Goal: Task Accomplishment & Management: Manage account settings

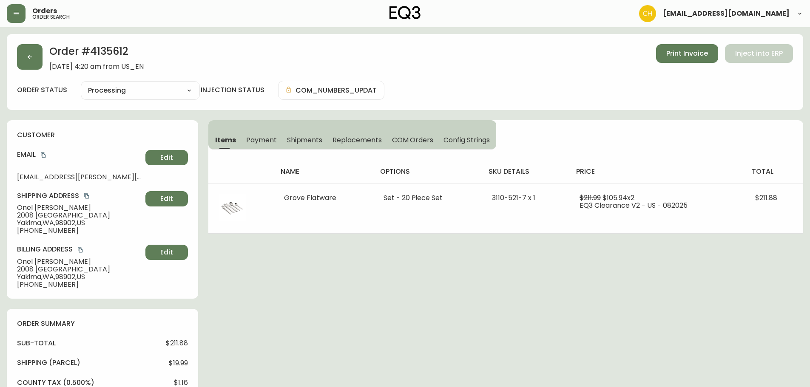
select select "PROCESSING"
drag, startPoint x: 28, startPoint y: 54, endPoint x: 36, endPoint y: 56, distance: 8.5
click at [36, 56] on button "button" at bounding box center [30, 57] width 26 height 26
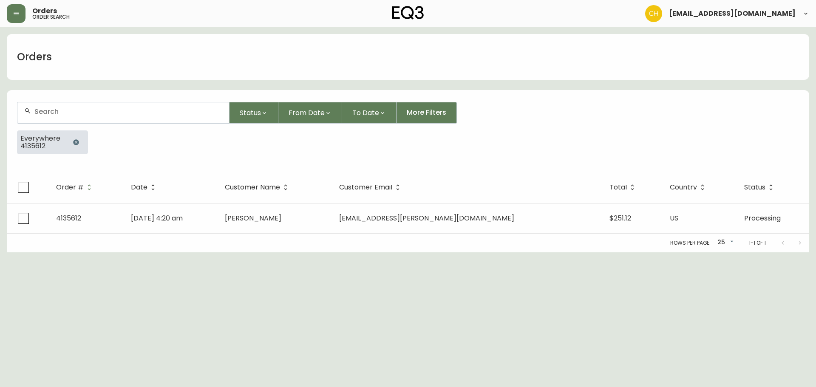
drag, startPoint x: 55, startPoint y: 113, endPoint x: 75, endPoint y: 101, distance: 22.7
click at [71, 108] on input "text" at bounding box center [128, 112] width 188 height 8
type input "4135604"
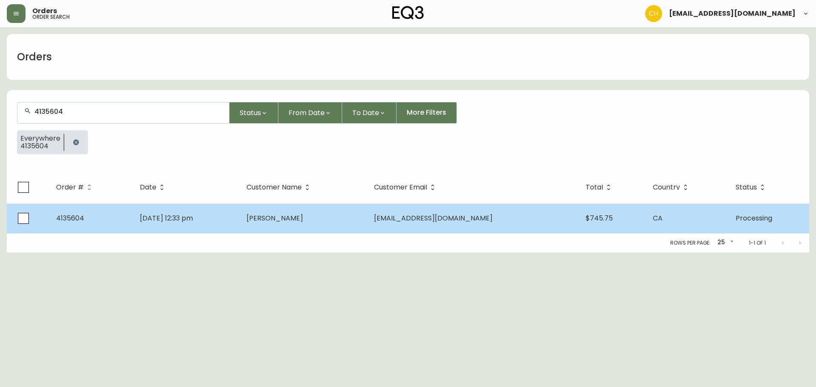
click at [290, 219] on span "[PERSON_NAME]" at bounding box center [275, 218] width 57 height 10
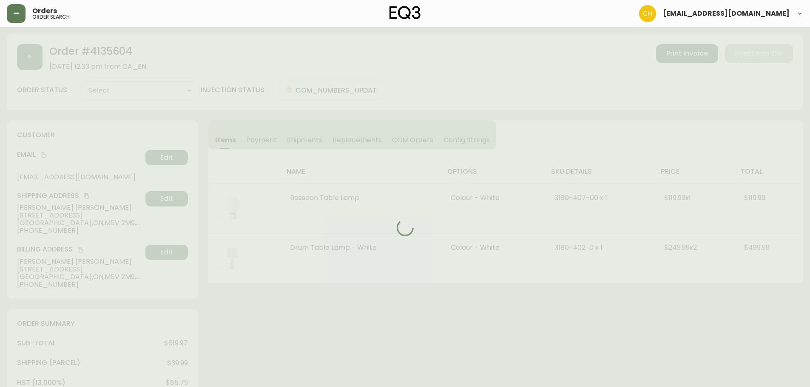
type input "Processing"
select select "PROCESSING"
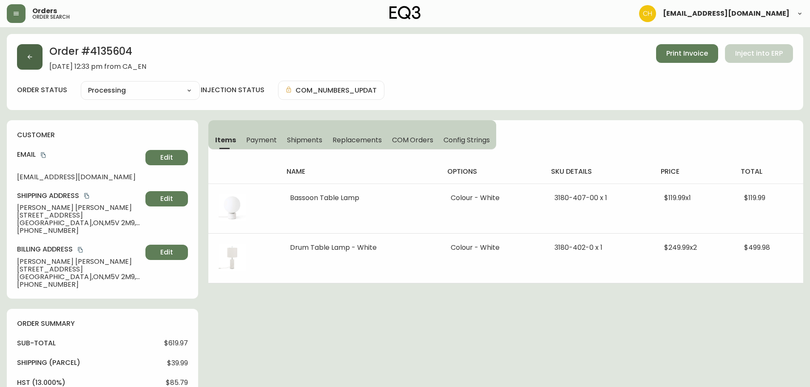
click at [28, 53] on button "button" at bounding box center [30, 57] width 26 height 26
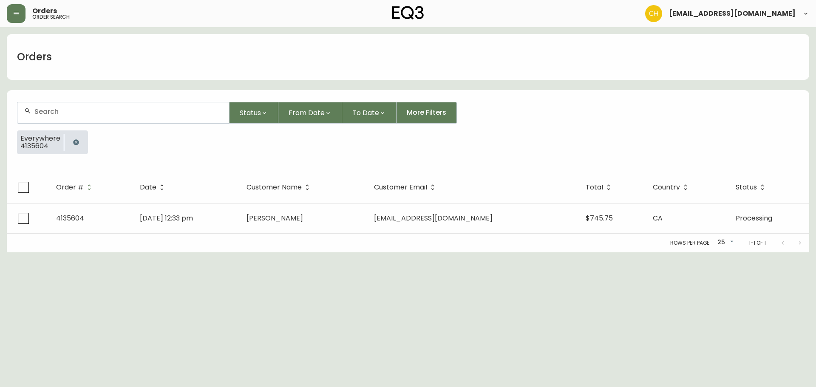
click at [120, 111] on input "text" at bounding box center [128, 112] width 188 height 8
type input "4135612"
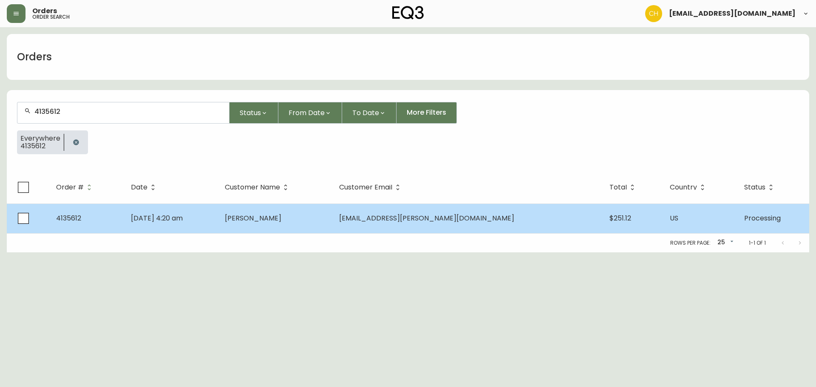
click at [329, 224] on td "[PERSON_NAME]" at bounding box center [275, 219] width 114 height 30
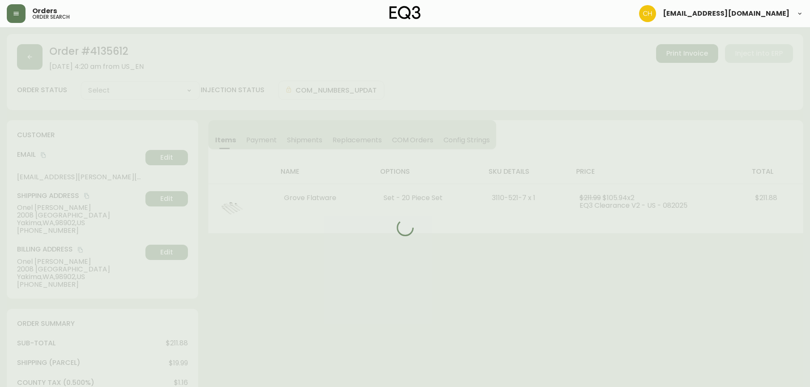
type input "Processing"
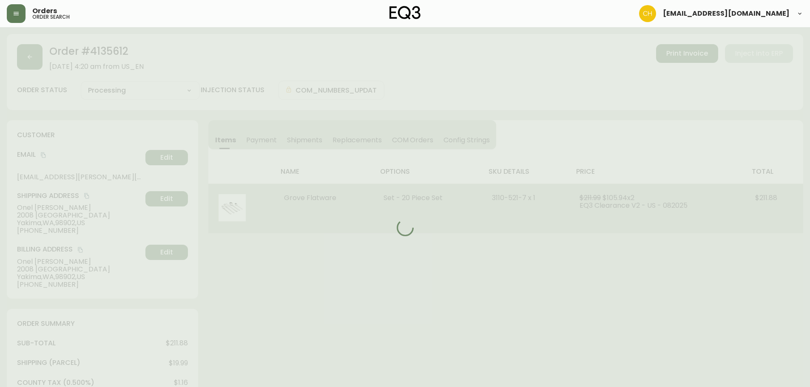
select select "PROCESSING"
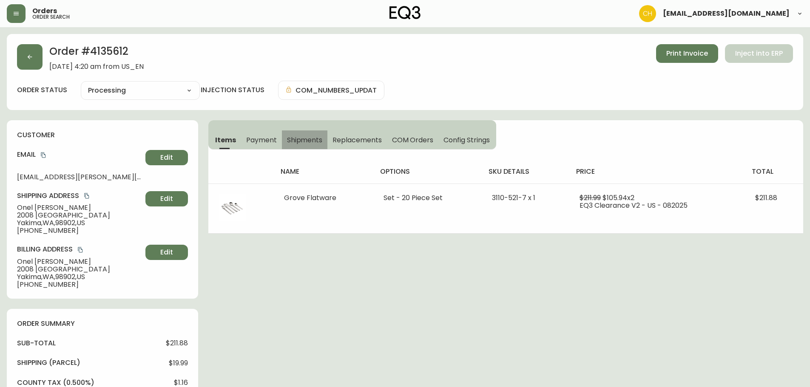
click at [302, 136] on span "Shipments" at bounding box center [305, 140] width 36 height 9
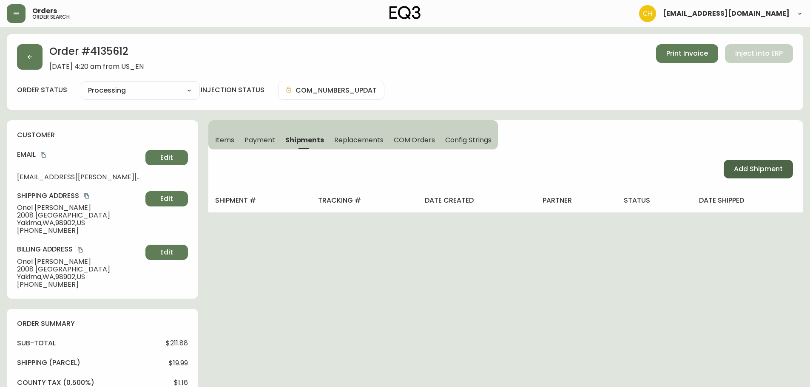
click at [738, 172] on span "Add Shipment" at bounding box center [758, 168] width 49 height 9
select select "PENDING"
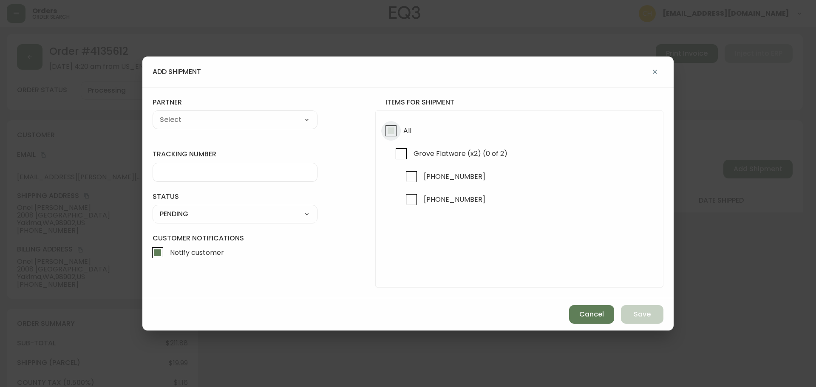
click at [391, 133] on input "All" at bounding box center [391, 131] width 20 height 20
checkbox input "true"
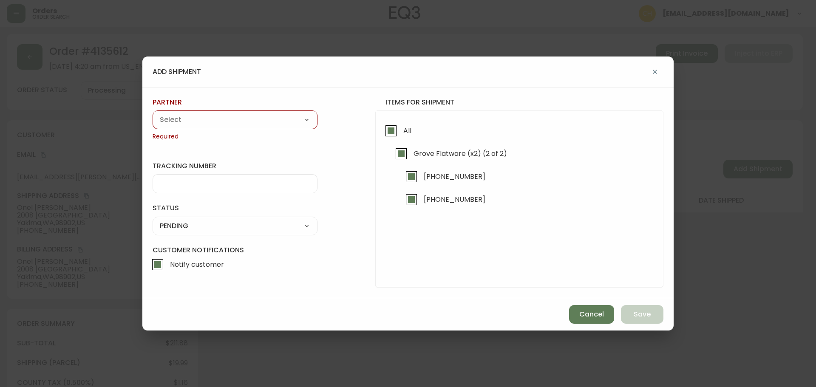
drag, startPoint x: 280, startPoint y: 124, endPoint x: 232, endPoint y: 126, distance: 48.1
click at [280, 124] on select "A Move to Remember LLC ABF Freight Alero [PERSON_NAME] Canada Post Canpar Expre…" at bounding box center [235, 119] width 165 height 13
select select "cjy0a9taa01x001669l98m63c"
click at [153, 113] on select "A Move to Remember LLC ABF Freight Alero [PERSON_NAME] Canada Post Canpar Expre…" at bounding box center [235, 119] width 165 height 13
type input "FedEx"
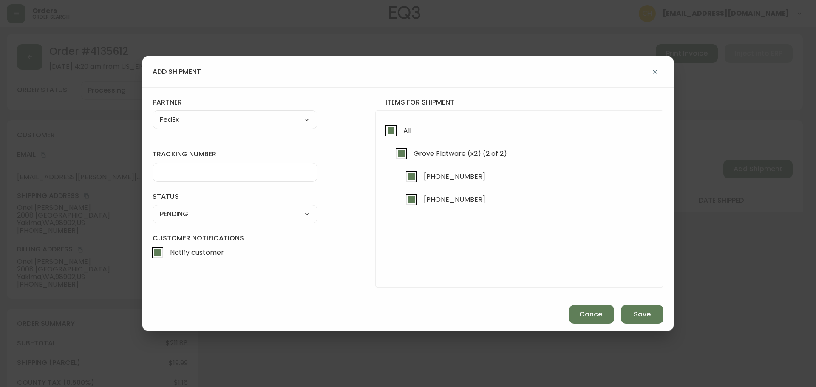
click at [178, 167] on div at bounding box center [235, 172] width 165 height 19
type input "455177310651"
click at [205, 211] on select "SHIPPED PENDING CANCELLED" at bounding box center [235, 214] width 165 height 13
click at [153, 208] on select "SHIPPED PENDING CANCELLED" at bounding box center [235, 214] width 165 height 13
select select "PENDING"
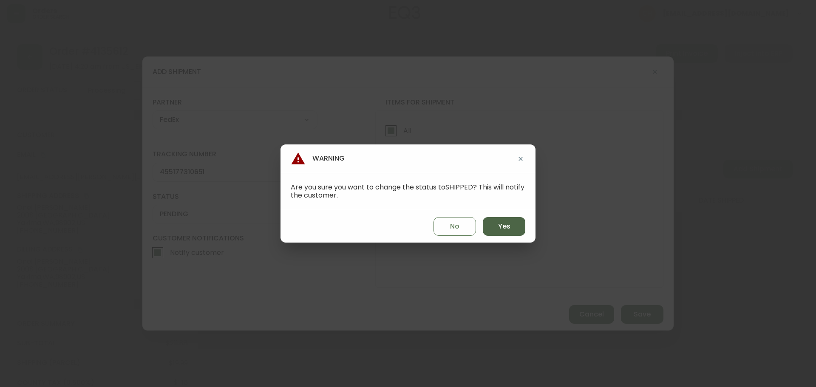
click at [500, 225] on span "Yes" at bounding box center [504, 226] width 12 height 9
type input "SHIPPED"
select select "SHIPPED"
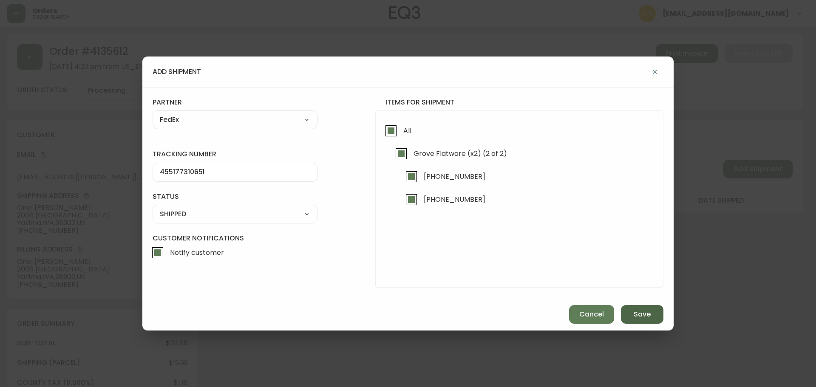
click at [635, 315] on span "Save" at bounding box center [642, 314] width 17 height 9
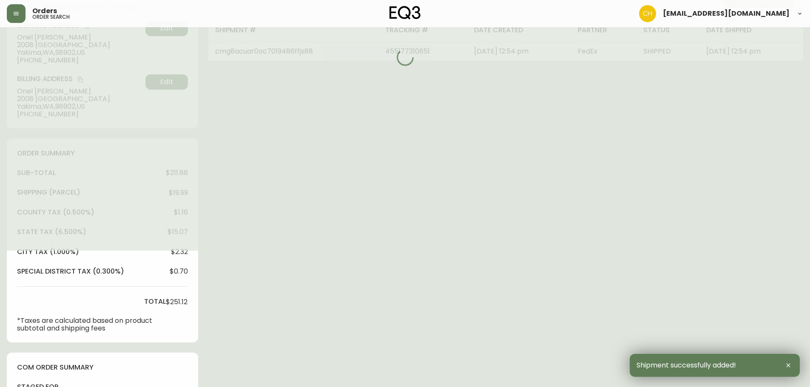
type input "Fully Shipped"
select select "FULLY_SHIPPED"
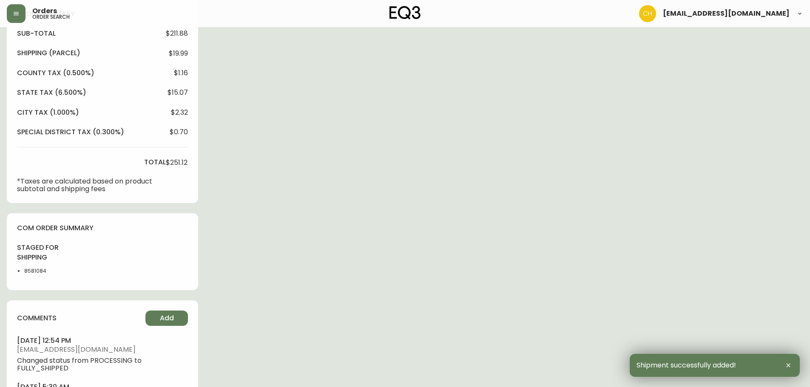
scroll to position [366, 0]
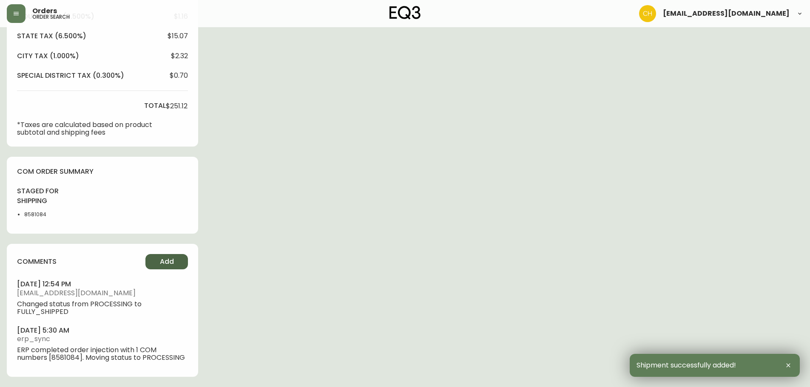
click at [162, 257] on button "Add" at bounding box center [166, 261] width 43 height 15
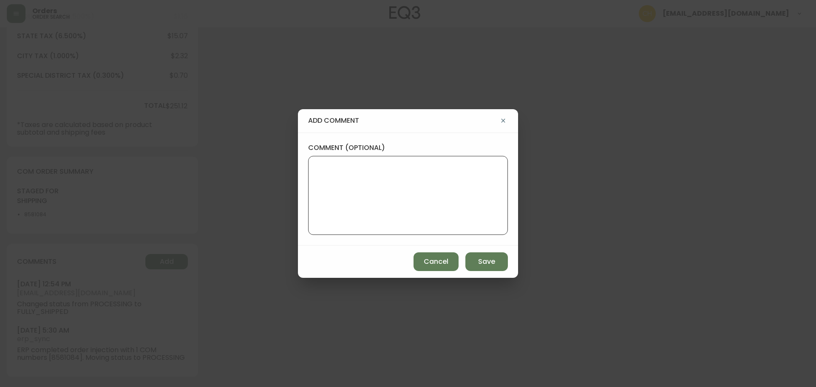
click at [346, 195] on textarea "comment (optional)" at bounding box center [407, 196] width 185 height 68
type textarea "c"
type textarea "CH"
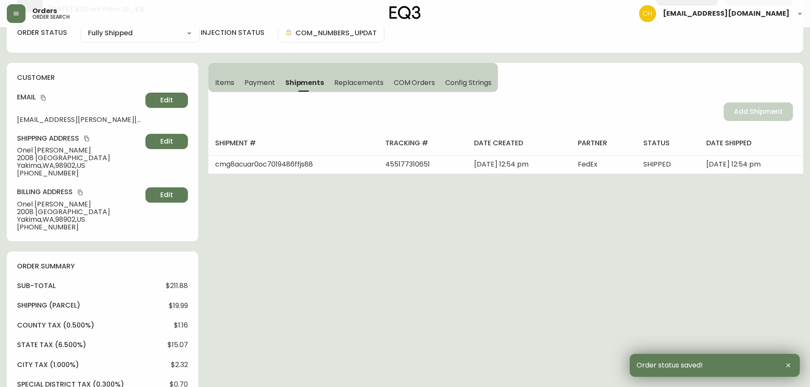
scroll to position [0, 0]
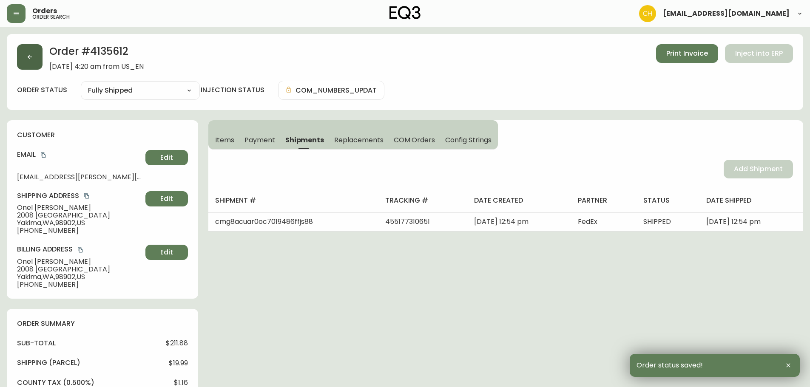
click at [37, 60] on button "button" at bounding box center [30, 57] width 26 height 26
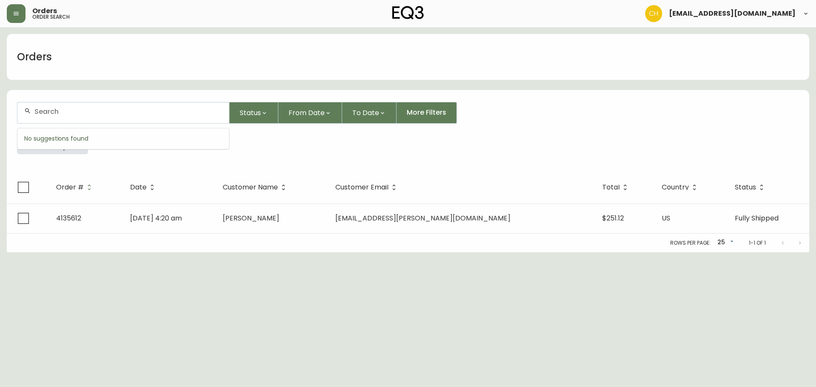
click at [88, 111] on input "text" at bounding box center [128, 112] width 188 height 8
type input "4135592"
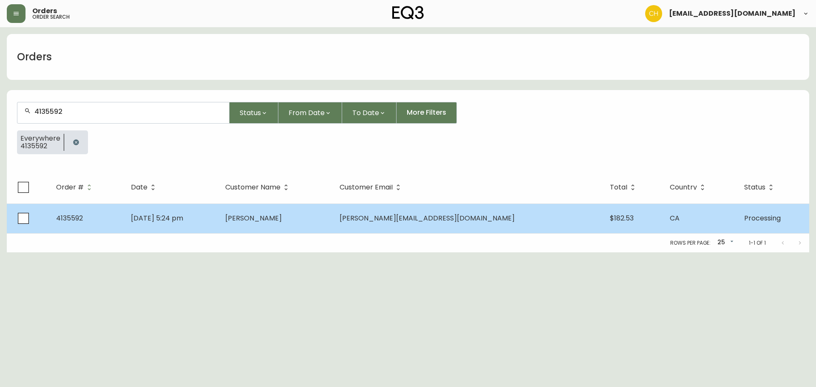
click at [280, 209] on td "[PERSON_NAME]" at bounding box center [275, 219] width 114 height 30
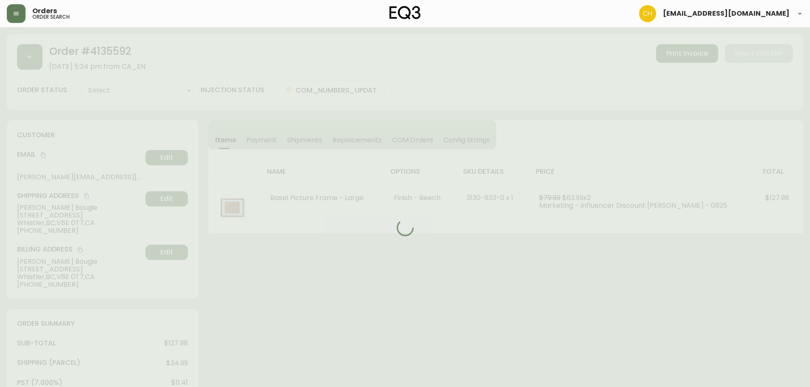
type input "Processing"
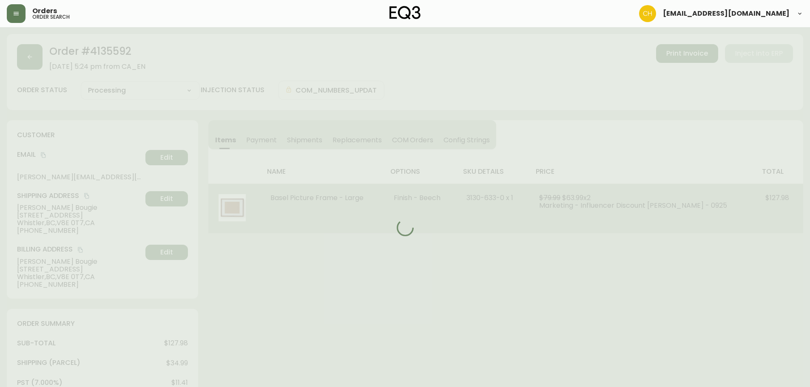
select select "PROCESSING"
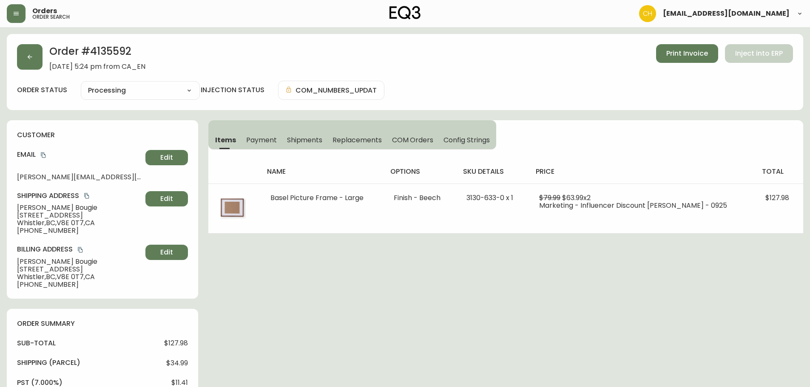
click at [308, 141] on span "Shipments" at bounding box center [305, 140] width 36 height 9
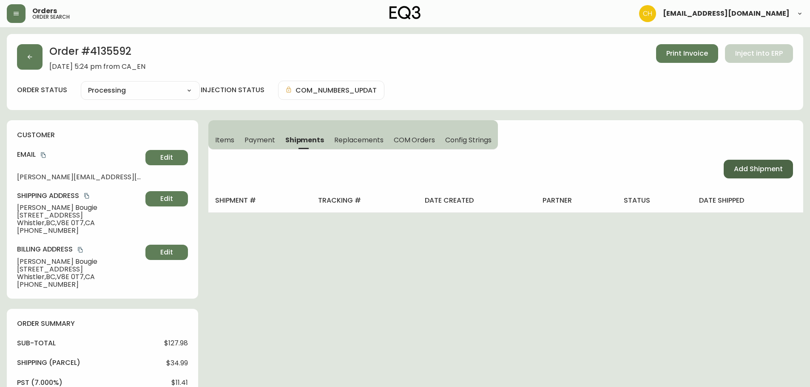
click at [742, 167] on span "Add Shipment" at bounding box center [758, 168] width 49 height 9
select select "PENDING"
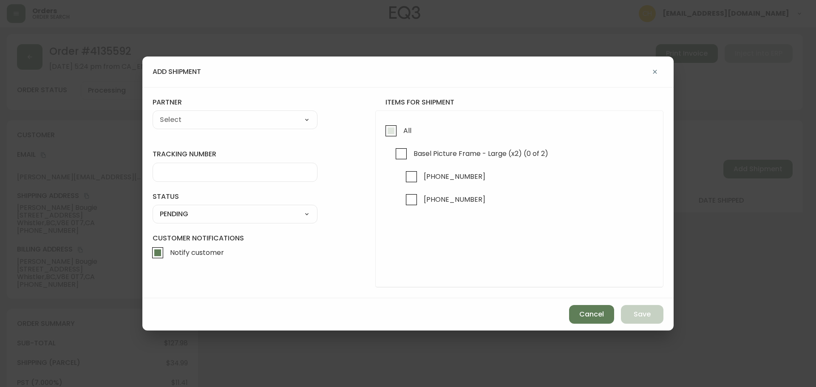
drag, startPoint x: 394, startPoint y: 130, endPoint x: 388, endPoint y: 128, distance: 5.7
click at [392, 130] on input "All" at bounding box center [391, 131] width 20 height 20
checkbox input "true"
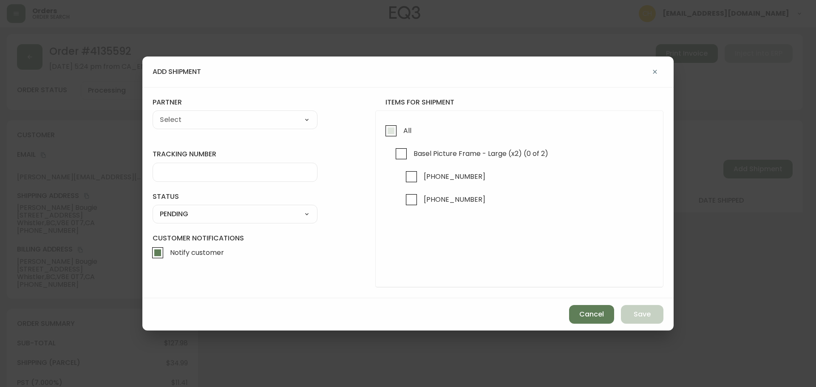
checkbox input "true"
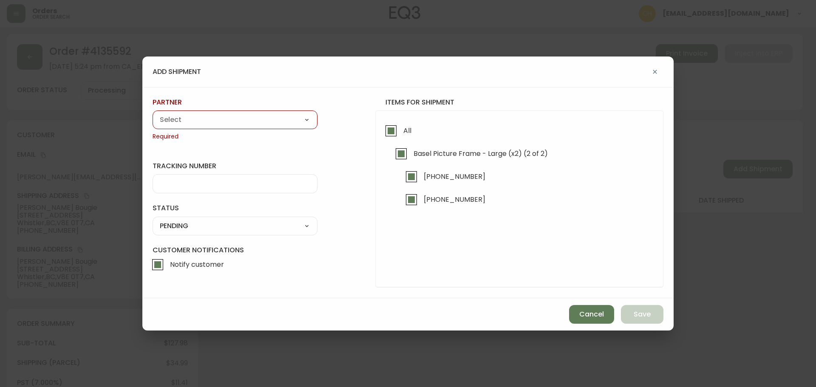
click at [252, 123] on select "A Move to Remember LLC ABF Freight Alero [PERSON_NAME] Canada Post Canpar Expre…" at bounding box center [235, 119] width 165 height 13
select select "cjy0a9taa01x001669l98m63c"
click at [153, 113] on select "A Move to Remember LLC ABF Freight Alero [PERSON_NAME] Canada Post Canpar Expre…" at bounding box center [235, 119] width 165 height 13
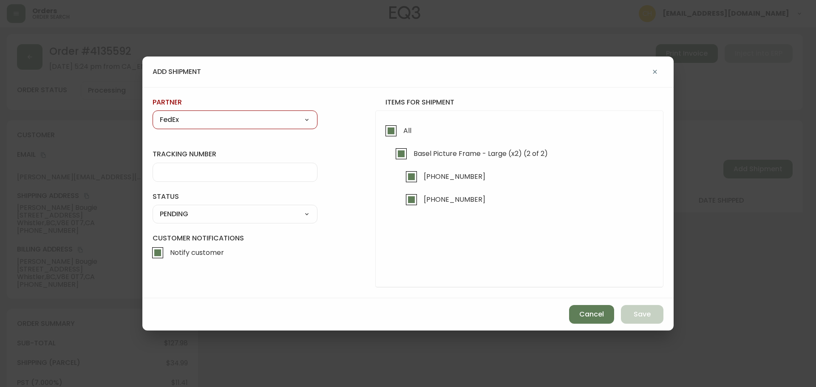
type input "FedEx"
click at [179, 172] on input "tracking number" at bounding box center [235, 172] width 150 height 8
type input "455183579736"
click at [181, 216] on select "SHIPPED PENDING CANCELLED" at bounding box center [235, 214] width 165 height 13
click at [153, 208] on select "SHIPPED PENDING CANCELLED" at bounding box center [235, 214] width 165 height 13
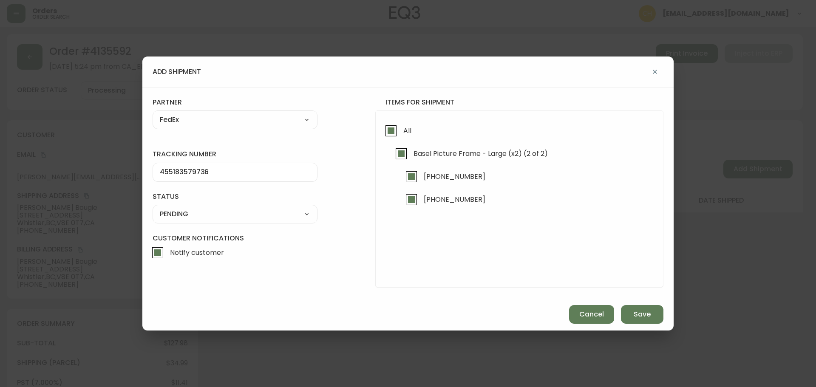
select select "PENDING"
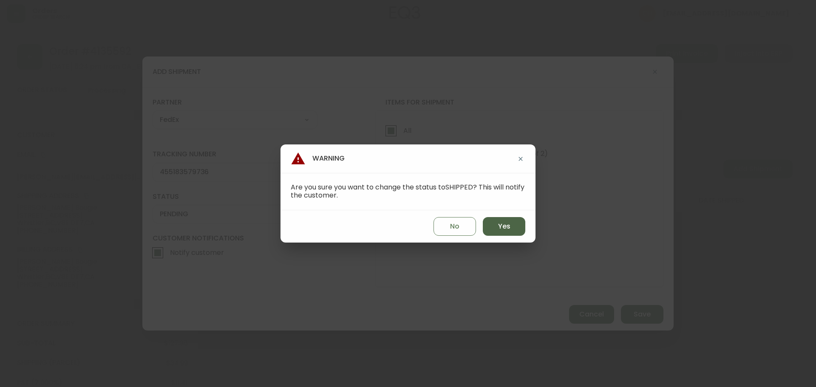
click at [488, 228] on button "Yes" at bounding box center [504, 226] width 43 height 19
type input "SHIPPED"
select select "SHIPPED"
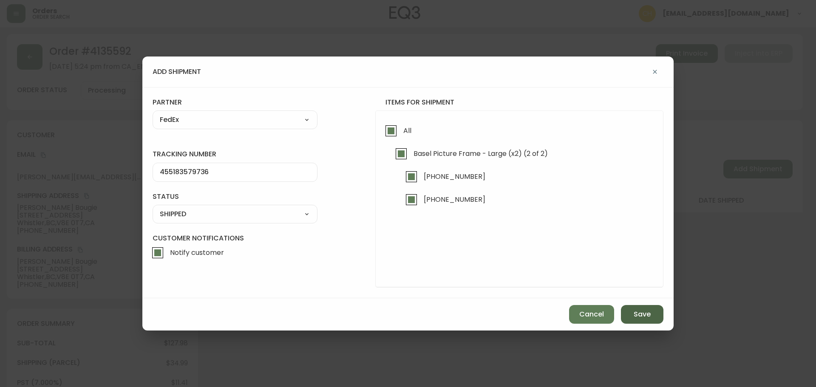
click at [635, 312] on span "Save" at bounding box center [642, 314] width 17 height 9
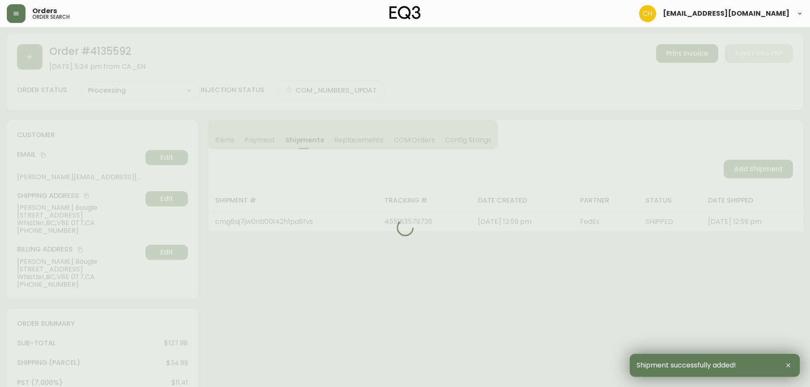
type input "Fully Shipped"
select select "FULLY_SHIPPED"
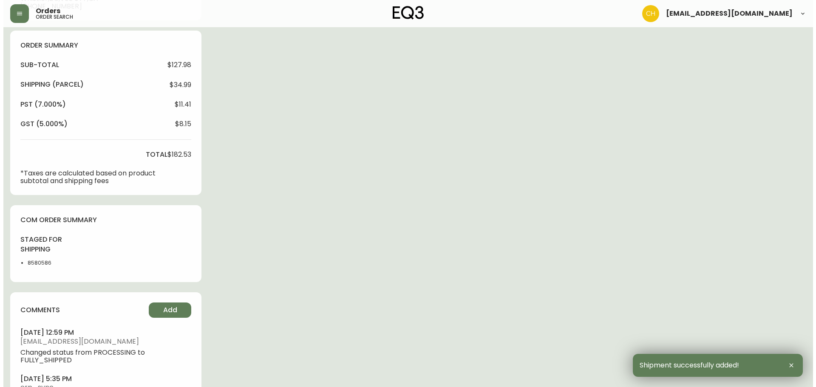
scroll to position [334, 0]
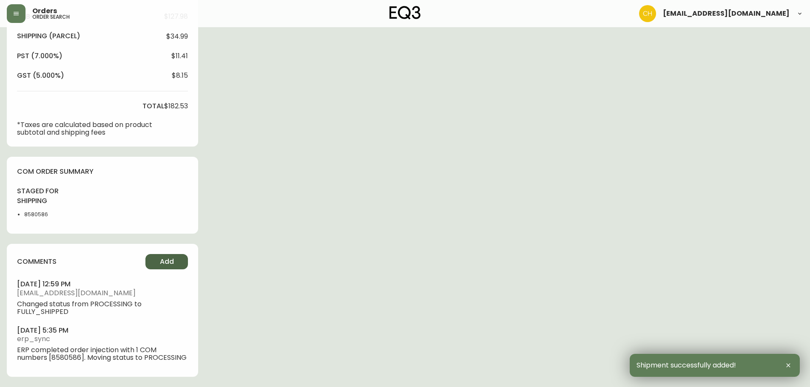
click at [165, 258] on span "Add" at bounding box center [167, 261] width 14 height 9
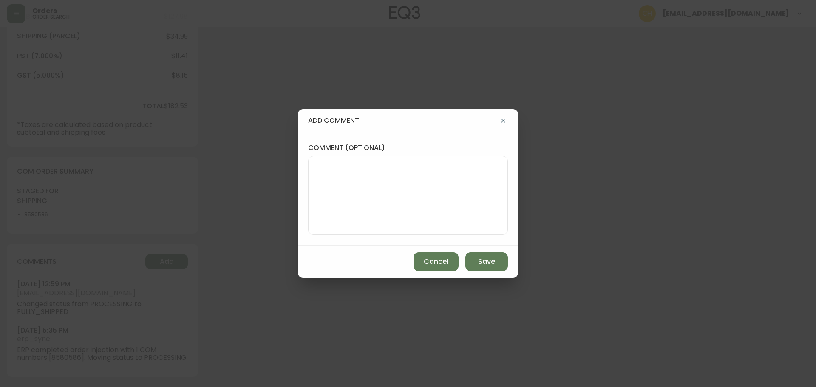
click at [312, 207] on div at bounding box center [408, 195] width 200 height 79
type textarea "c"
type textarea "CH"
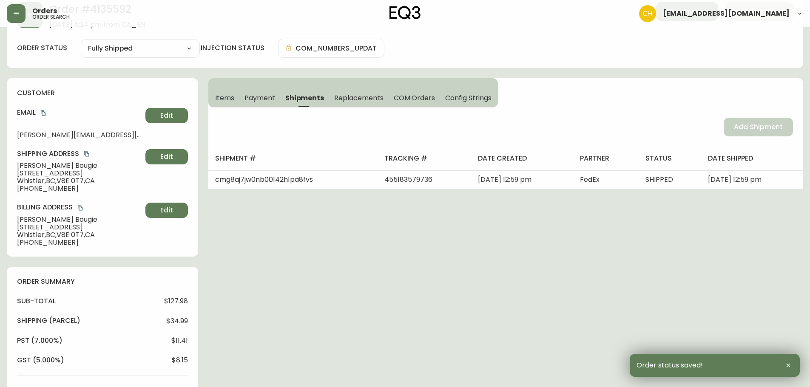
scroll to position [0, 0]
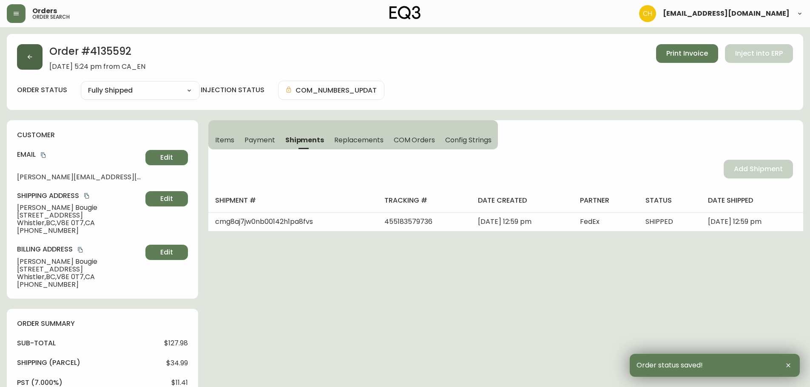
click at [31, 59] on icon "button" at bounding box center [29, 57] width 7 height 7
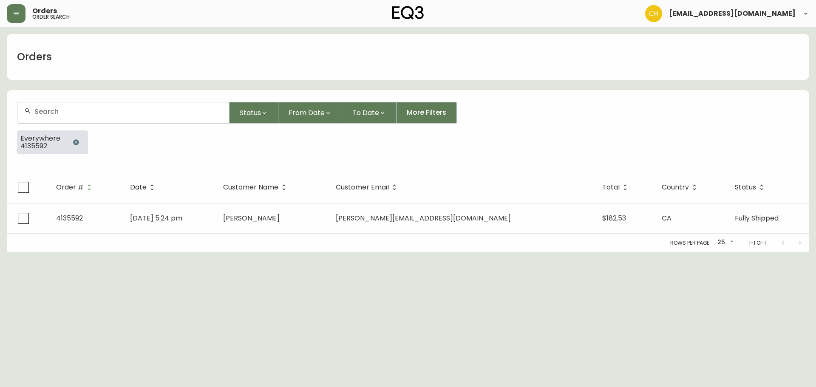
drag, startPoint x: 49, startPoint y: 110, endPoint x: 59, endPoint y: 108, distance: 9.6
click at [58, 108] on input "text" at bounding box center [128, 112] width 188 height 8
type input "4135604"
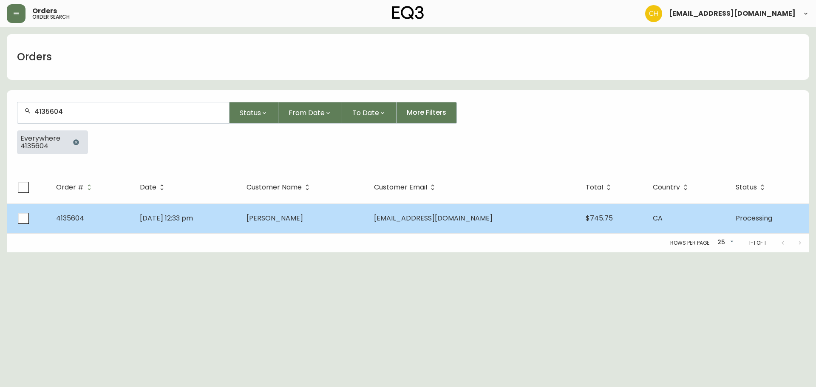
click at [303, 220] on span "[PERSON_NAME]" at bounding box center [275, 218] width 57 height 10
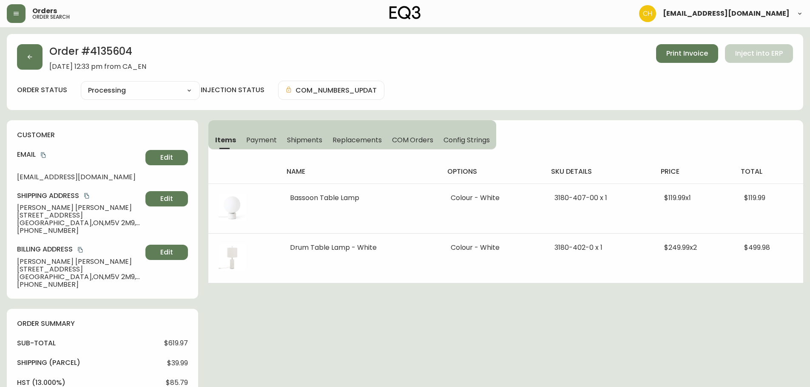
type input "Processing"
select select "PROCESSING"
click at [300, 142] on span "Shipments" at bounding box center [305, 140] width 36 height 9
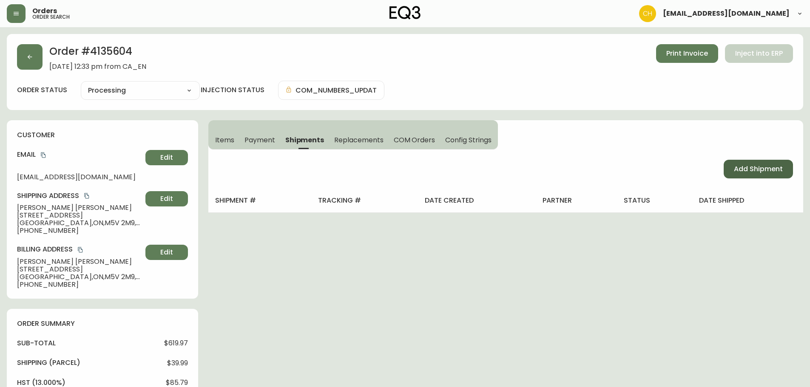
click at [744, 172] on span "Add Shipment" at bounding box center [758, 168] width 49 height 9
select select "PENDING"
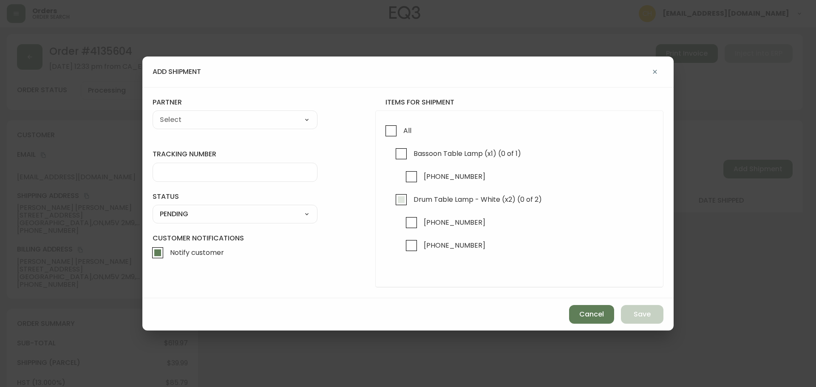
click at [401, 196] on input "Drum Table Lamp - White (x2) (0 of 2)" at bounding box center [401, 200] width 20 height 20
checkbox input "true"
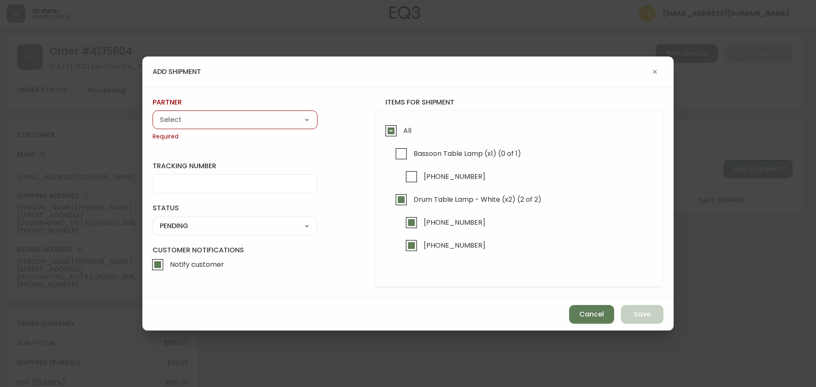
click at [202, 125] on select "A Move to Remember LLC ABF Freight Alero [PERSON_NAME] Canada Post Canpar Expre…" at bounding box center [235, 119] width 165 height 13
select select "cjy0a9taa01x001669l98m63c"
click at [153, 113] on select "A Move to Remember LLC ABF Freight Alero [PERSON_NAME] Canada Post Canpar Expre…" at bounding box center [235, 119] width 165 height 13
type input "FedEx"
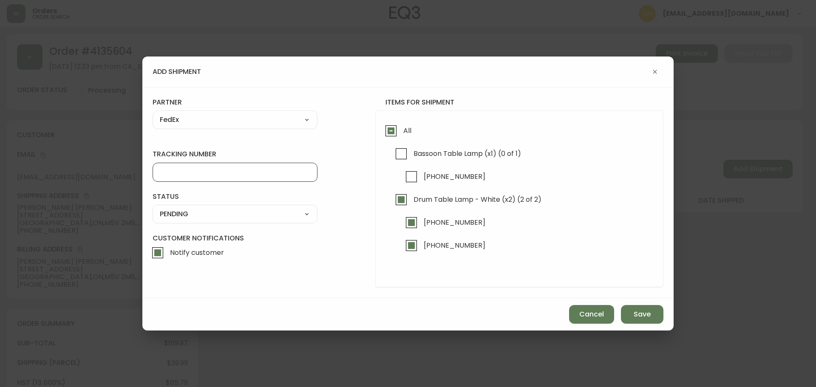
click at [173, 174] on input "tracking number" at bounding box center [235, 172] width 150 height 8
type input "455183579747"
click at [175, 212] on select "SHIPPED PENDING CANCELLED" at bounding box center [235, 214] width 165 height 13
click at [153, 208] on select "SHIPPED PENDING CANCELLED" at bounding box center [235, 214] width 165 height 13
select select "PENDING"
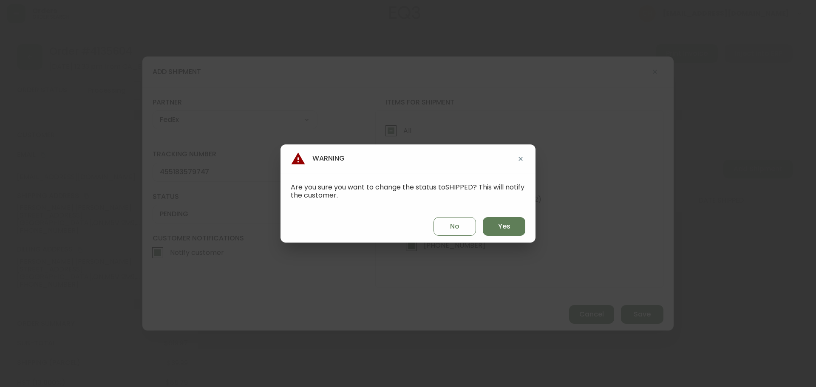
drag, startPoint x: 507, startPoint y: 226, endPoint x: 531, endPoint y: 254, distance: 37.3
click at [507, 226] on span "Yes" at bounding box center [504, 226] width 12 height 9
type input "SHIPPED"
select select "SHIPPED"
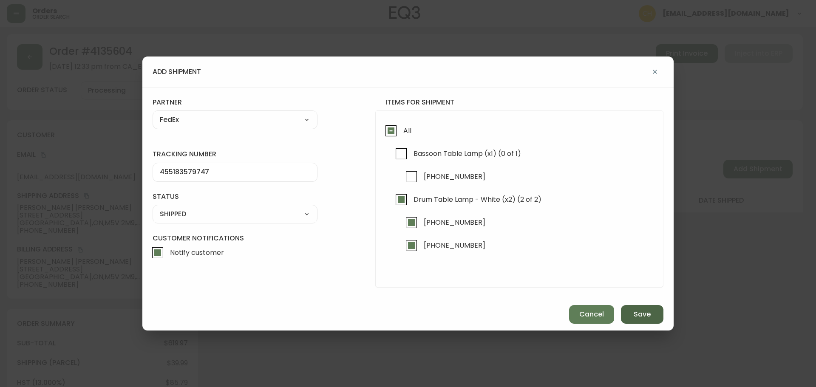
click at [650, 317] on span "Save" at bounding box center [642, 314] width 17 height 9
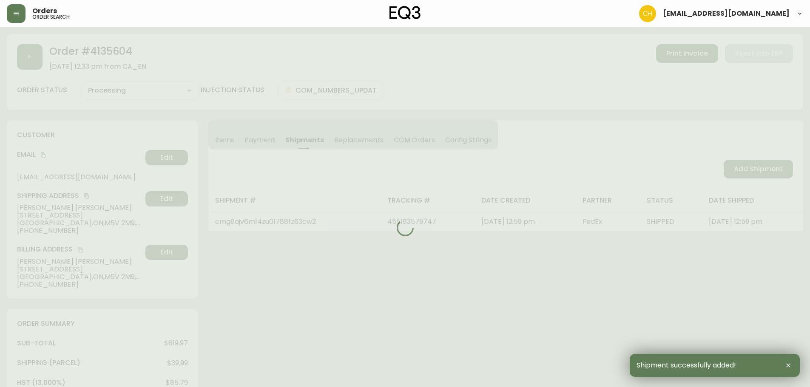
type input "Partially Shipped"
select select "PARTIALLY_SHIPPED"
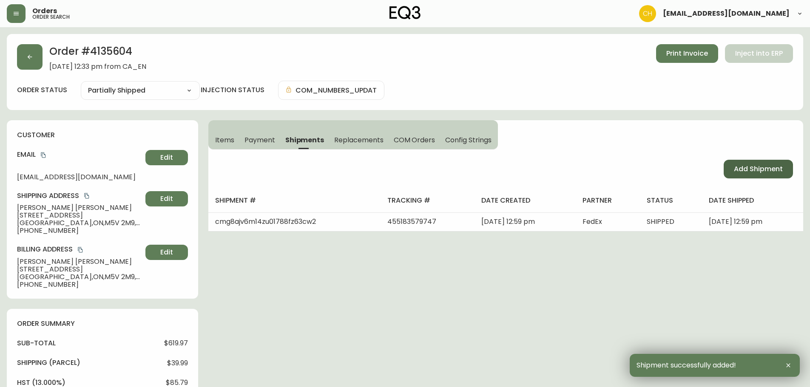
click at [746, 169] on span "Add Shipment" at bounding box center [758, 168] width 49 height 9
select select "PENDING"
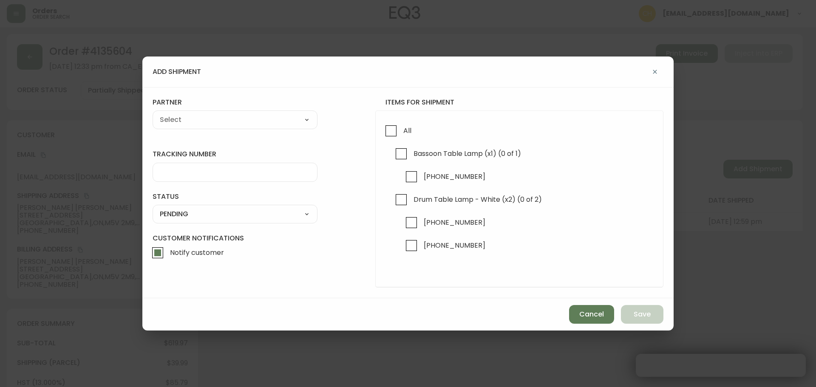
checkbox input "true"
click at [399, 155] on input "Bassoon Table Lamp (x1) (0 of 1)" at bounding box center [401, 154] width 20 height 20
checkbox input "true"
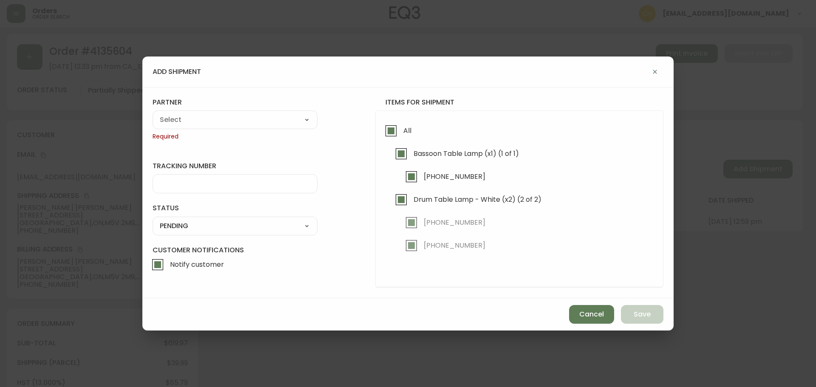
checkbox input "true"
click at [236, 119] on select "A Move to Remember LLC ABF Freight Alero [PERSON_NAME] Canada Post Canpar Expre…" at bounding box center [235, 119] width 165 height 13
select select "cjy0a9taa01x001669l98m63c"
click at [153, 113] on select "A Move to Remember LLC ABF Freight Alero [PERSON_NAME] Canada Post Canpar Expre…" at bounding box center [235, 119] width 165 height 13
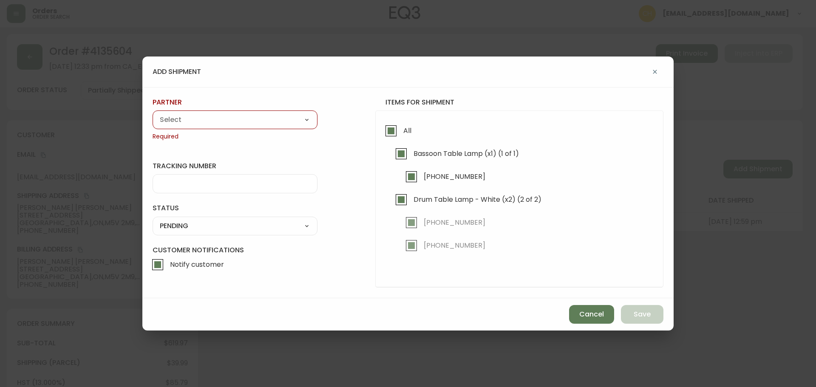
type input "FedEx"
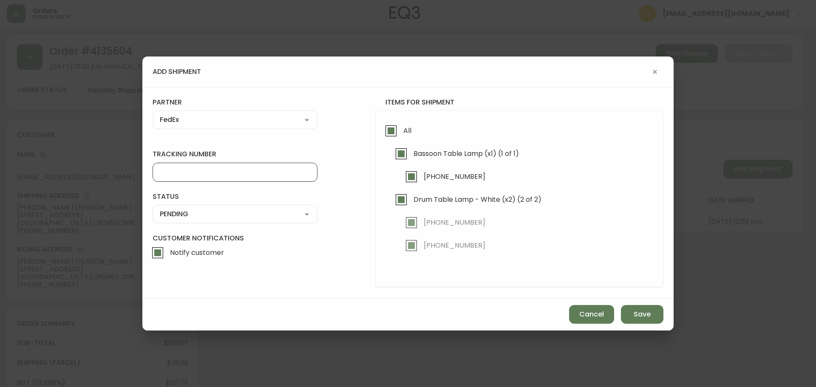
click at [168, 174] on input "tracking number" at bounding box center [235, 172] width 150 height 8
type input "455183579758"
click at [171, 214] on select "SHIPPED PENDING CANCELLED" at bounding box center [235, 214] width 165 height 13
click at [153, 208] on select "SHIPPED PENDING CANCELLED" at bounding box center [235, 214] width 165 height 13
select select "PENDING"
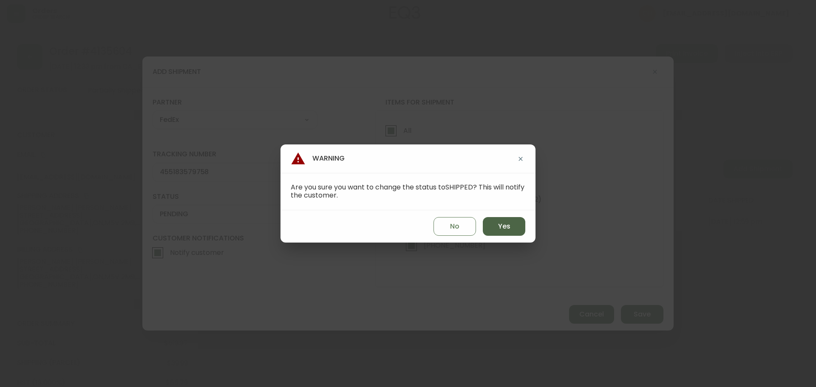
click at [493, 232] on button "Yes" at bounding box center [504, 226] width 43 height 19
type input "SHIPPED"
select select "SHIPPED"
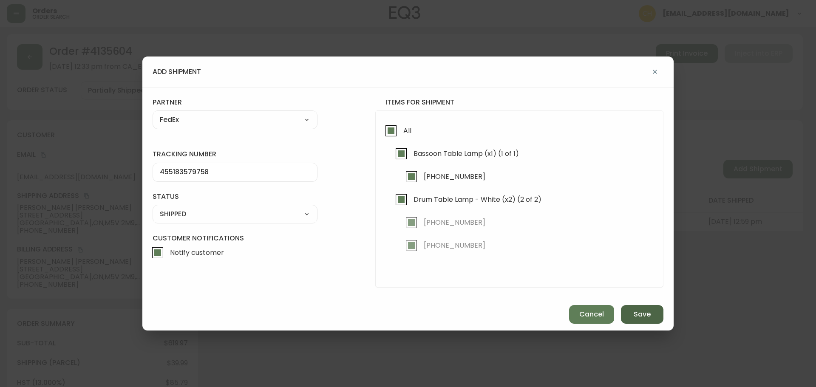
click at [637, 312] on span "Save" at bounding box center [642, 314] width 17 height 9
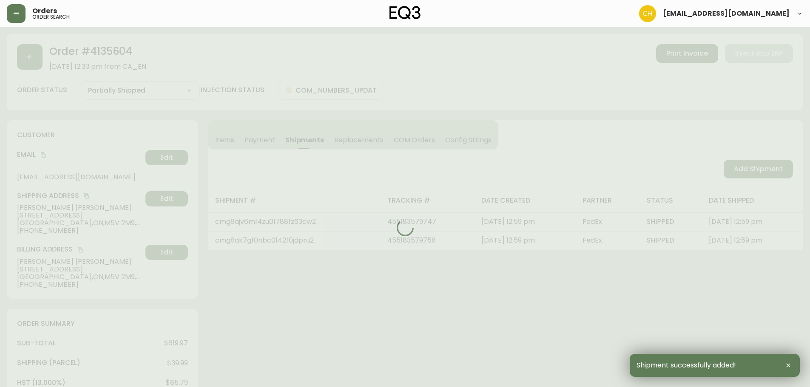
type input "Fully Shipped"
select select "FULLY_SHIPPED"
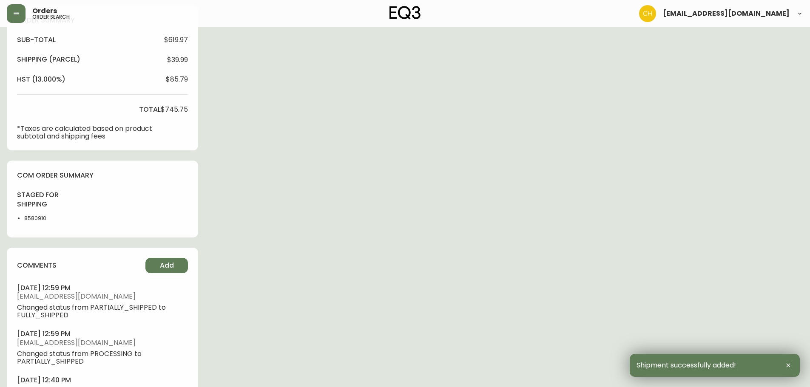
scroll to position [353, 0]
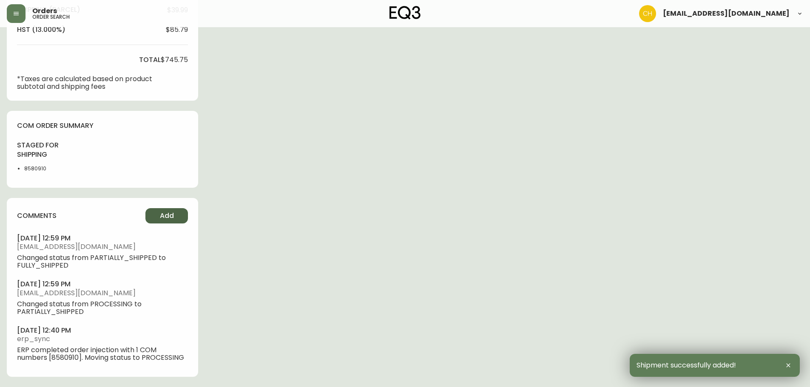
click at [164, 216] on span "Add" at bounding box center [167, 215] width 14 height 9
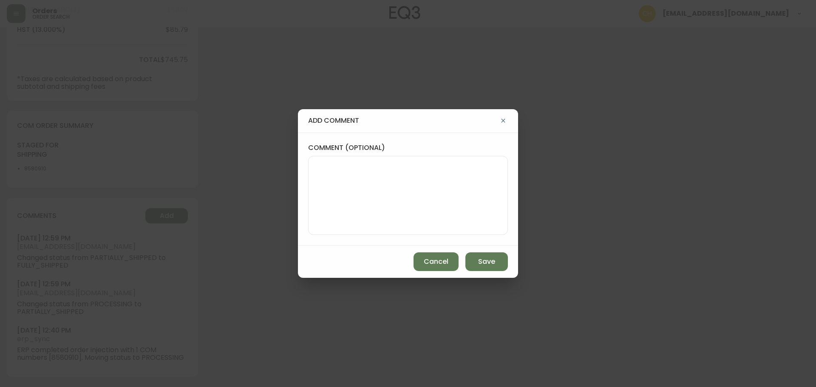
click at [346, 198] on textarea "comment (optional)" at bounding box center [407, 196] width 185 height 68
type textarea "CH"
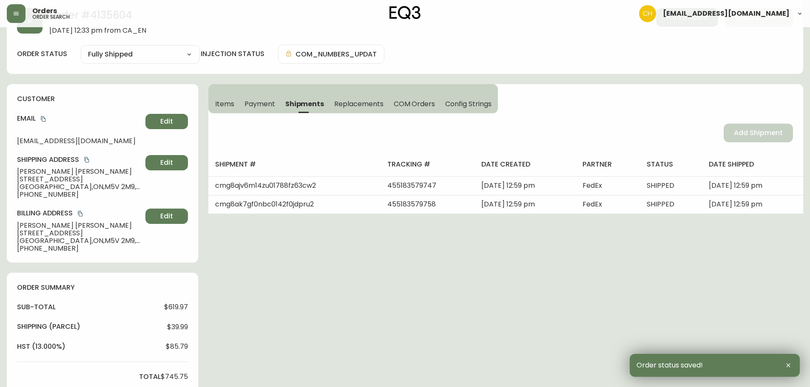
scroll to position [0, 0]
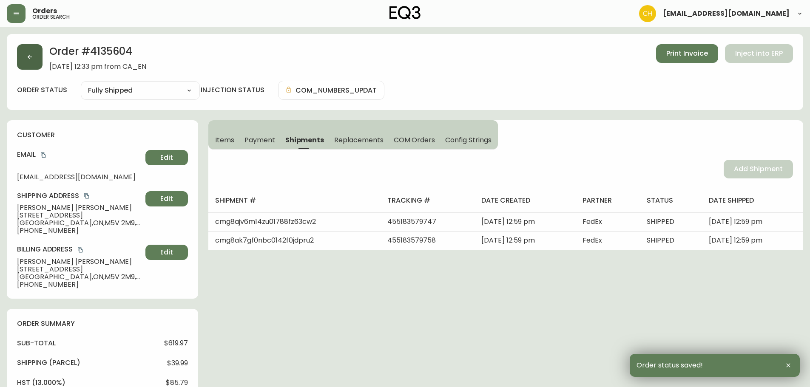
click at [34, 60] on button "button" at bounding box center [30, 57] width 26 height 26
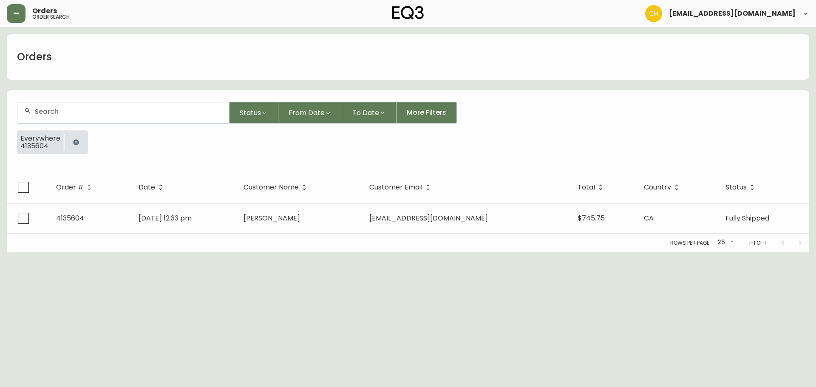
click at [51, 113] on input "text" at bounding box center [128, 112] width 188 height 8
type input "4135603"
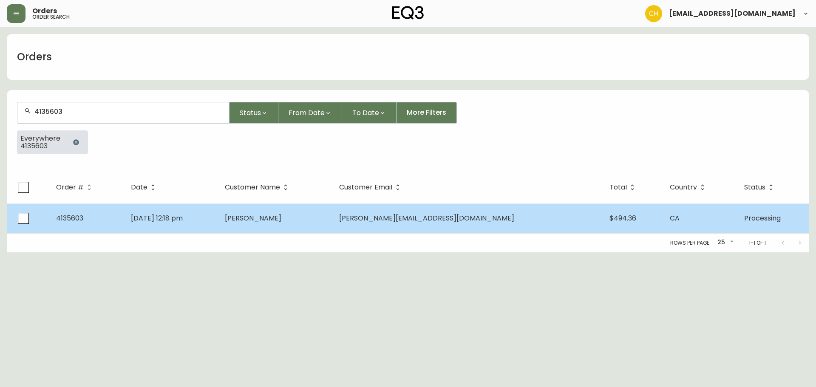
click at [328, 216] on td "[PERSON_NAME]" at bounding box center [275, 219] width 114 height 30
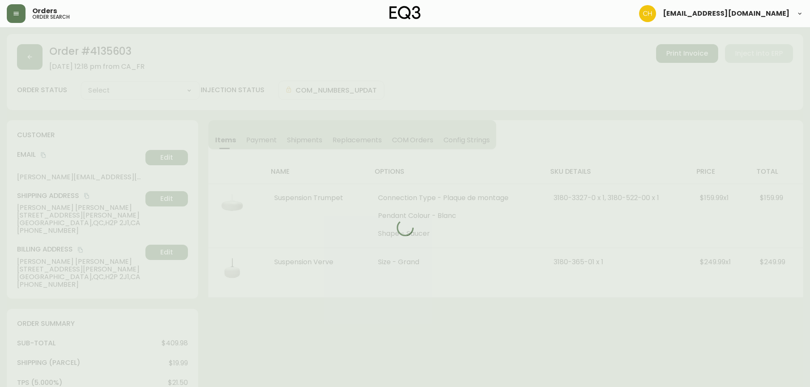
type input "Processing"
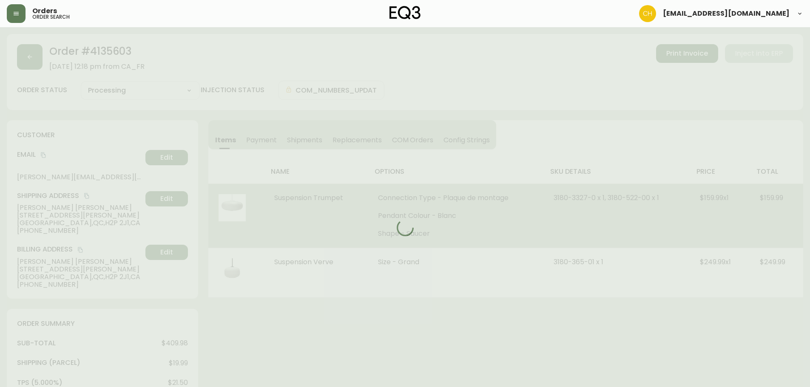
select select "PROCESSING"
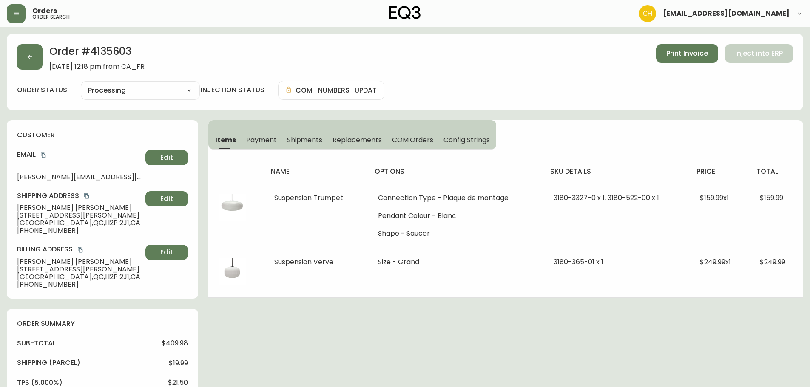
click at [292, 143] on span "Shipments" at bounding box center [305, 140] width 36 height 9
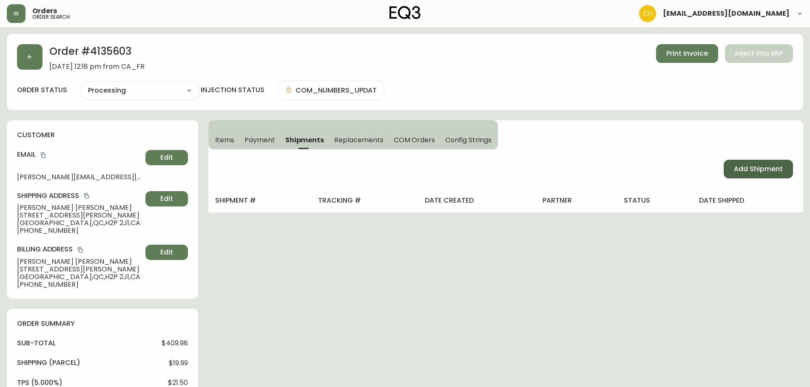
click at [742, 168] on span "Add Shipment" at bounding box center [758, 168] width 49 height 9
select select "PENDING"
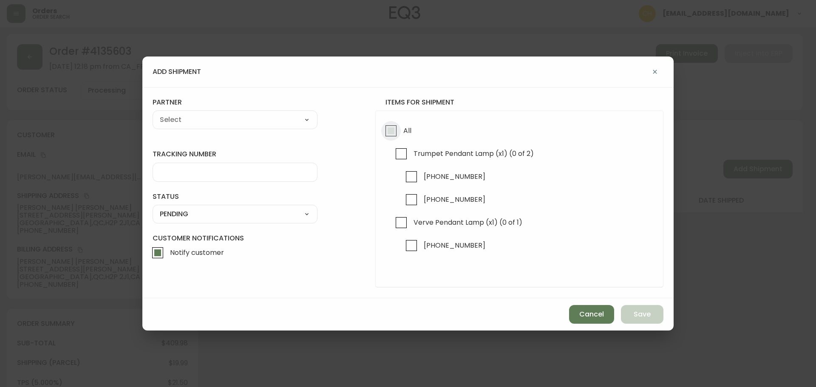
click at [388, 133] on input "All" at bounding box center [391, 131] width 20 height 20
checkbox input "true"
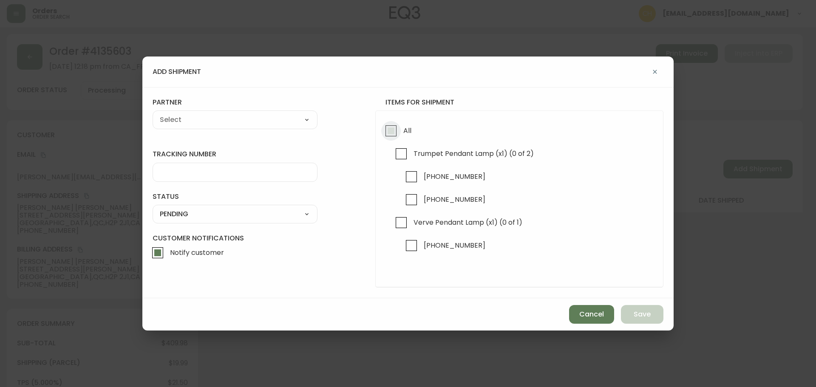
checkbox input "true"
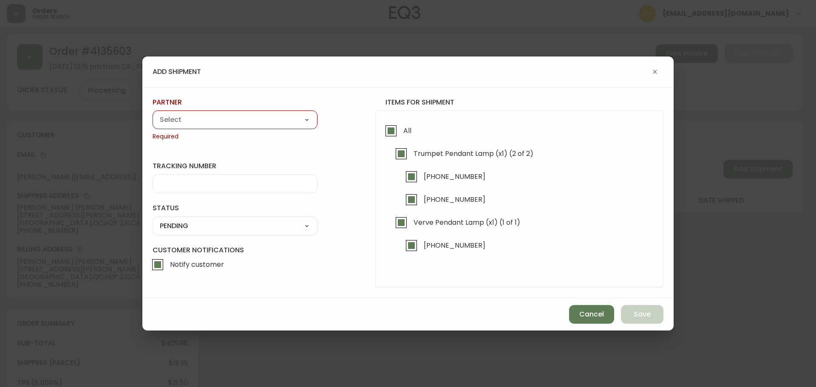
click at [274, 124] on select "A Move to Remember LLC ABF Freight Alero [PERSON_NAME] Canada Post Canpar Expre…" at bounding box center [235, 119] width 165 height 13
select select "cjy0a9taa01x001669l98m63c"
click at [153, 113] on select "A Move to Remember LLC ABF Freight Alero [PERSON_NAME] Canada Post Canpar Expre…" at bounding box center [235, 119] width 165 height 13
type input "FedEx"
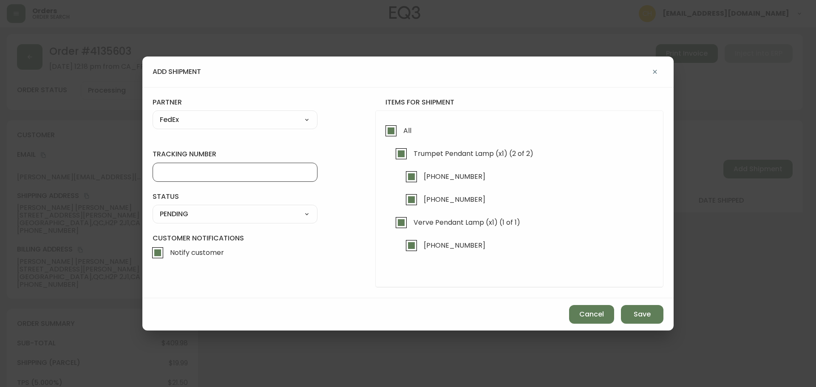
click at [190, 176] on input "tracking number" at bounding box center [235, 172] width 150 height 8
type input "455183579769"
click at [167, 216] on select "SHIPPED PENDING CANCELLED" at bounding box center [235, 214] width 165 height 13
click at [153, 208] on select "SHIPPED PENDING CANCELLED" at bounding box center [235, 214] width 165 height 13
select select "PENDING"
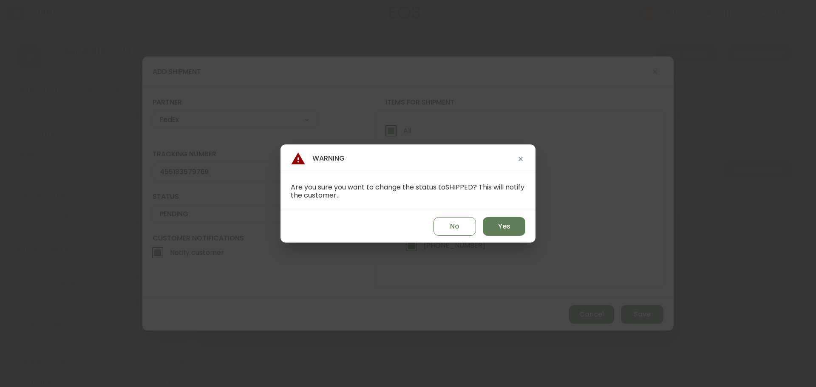
drag, startPoint x: 510, startPoint y: 231, endPoint x: 523, endPoint y: 238, distance: 14.1
click at [516, 233] on button "Yes" at bounding box center [504, 226] width 43 height 19
type input "SHIPPED"
select select "SHIPPED"
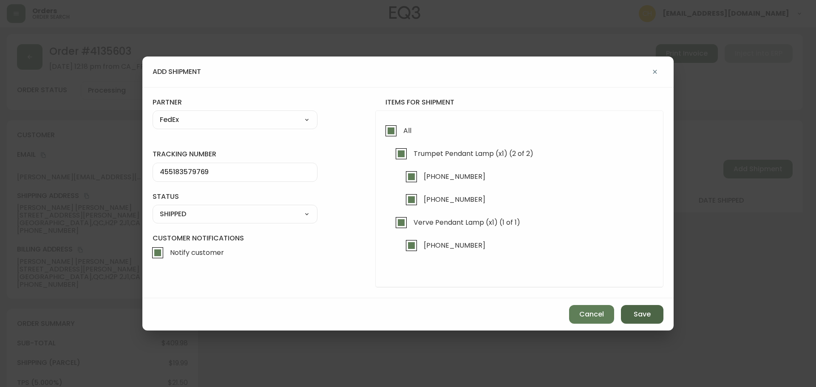
click at [638, 310] on span "Save" at bounding box center [642, 314] width 17 height 9
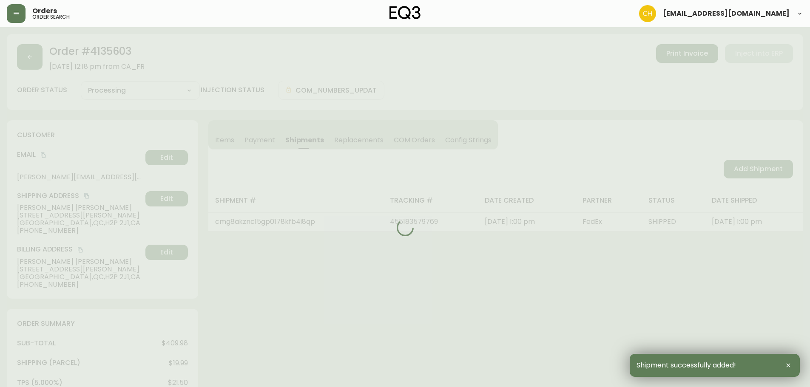
type input "Fully Shipped"
select select "FULLY_SHIPPED"
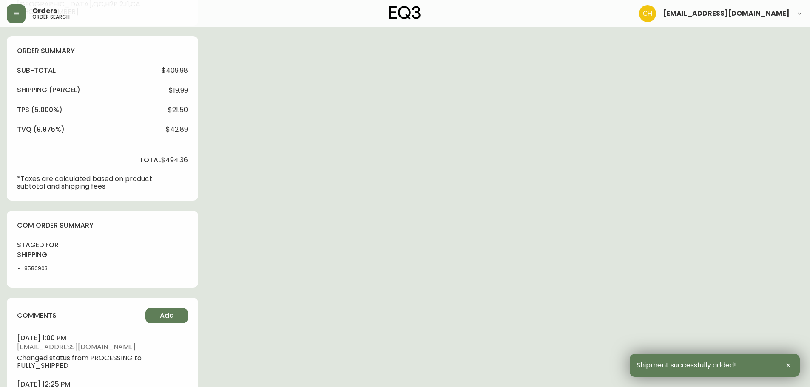
scroll to position [327, 0]
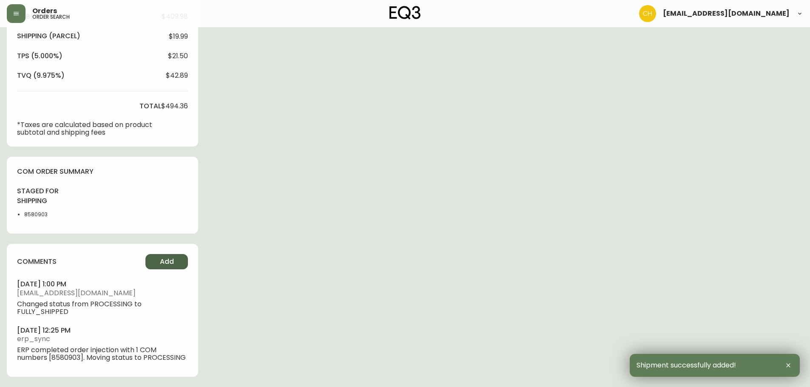
click at [162, 258] on span "Add" at bounding box center [167, 261] width 14 height 9
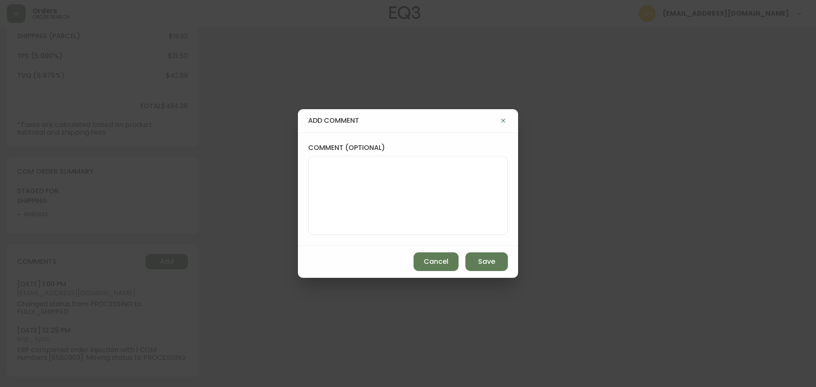
click at [323, 204] on textarea "comment (optional)" at bounding box center [407, 196] width 185 height 68
type textarea "CH"
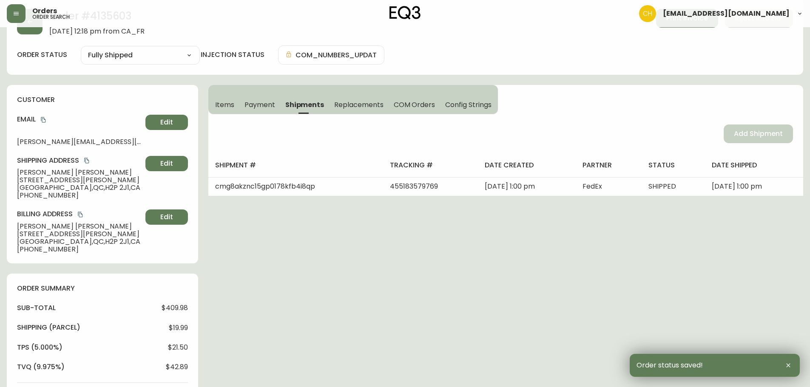
scroll to position [0, 0]
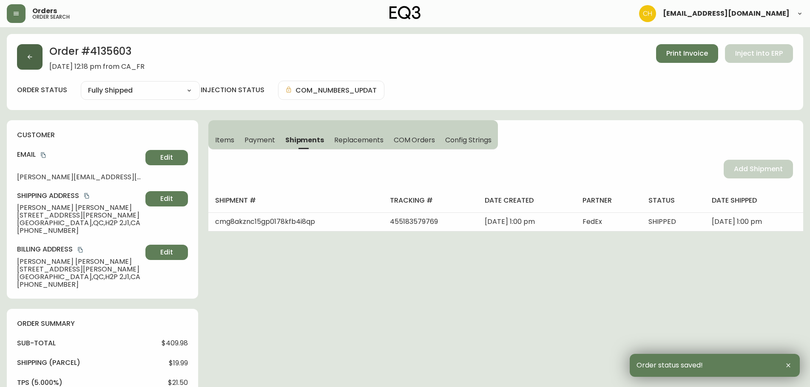
click at [36, 60] on button "button" at bounding box center [30, 57] width 26 height 26
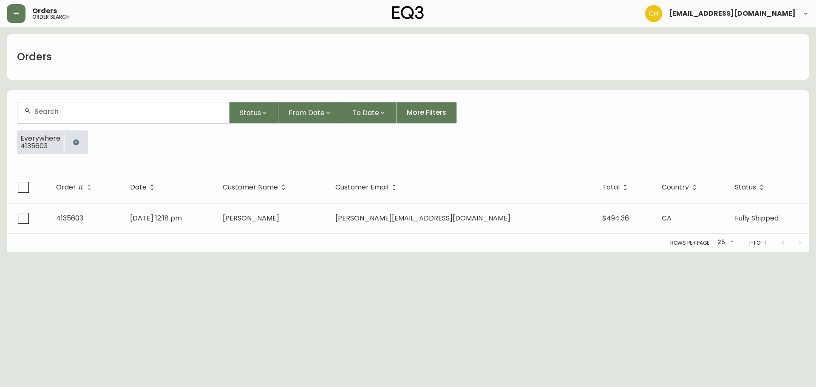
click at [44, 111] on input "text" at bounding box center [128, 112] width 188 height 8
type input "4135605"
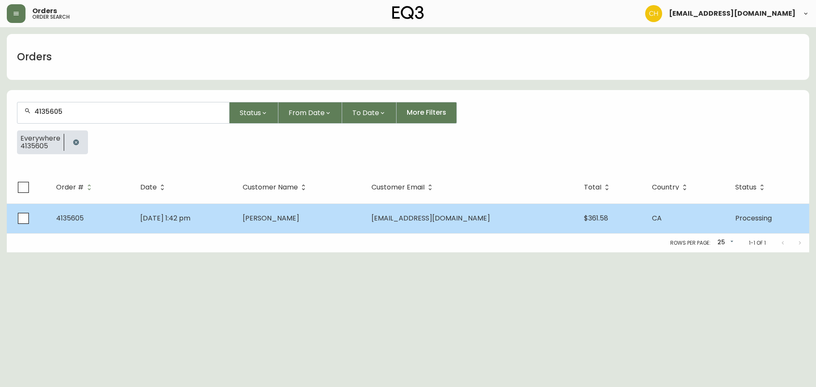
click at [299, 220] on span "[PERSON_NAME]" at bounding box center [271, 218] width 57 height 10
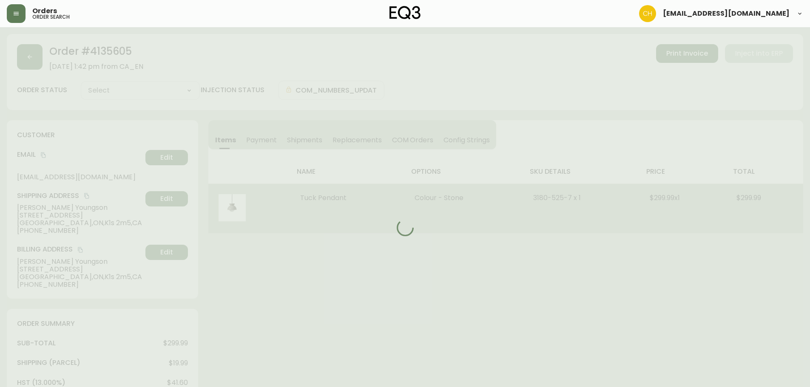
type input "Processing"
select select "PROCESSING"
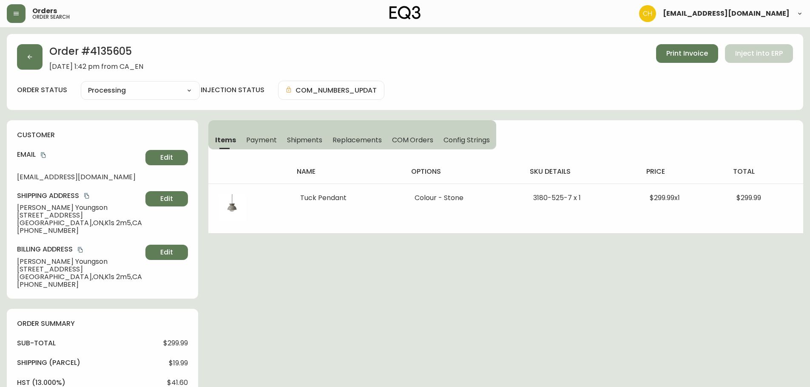
click at [310, 142] on span "Shipments" at bounding box center [305, 140] width 36 height 9
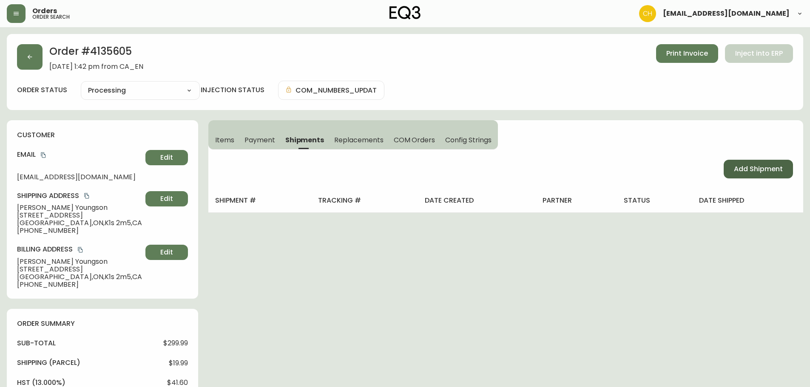
click at [745, 171] on span "Add Shipment" at bounding box center [758, 168] width 49 height 9
select select "PENDING"
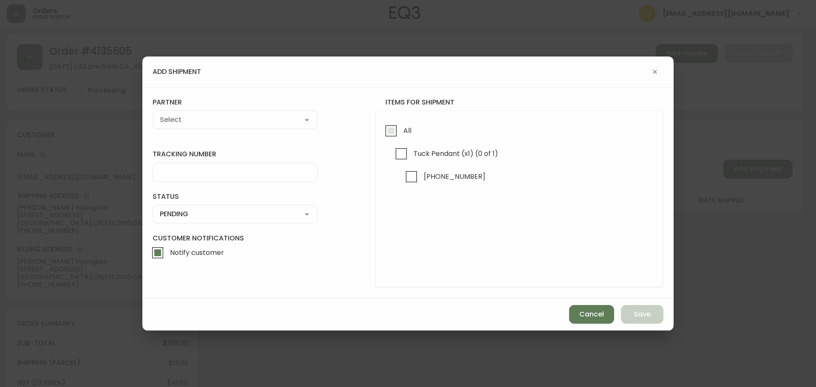
click at [393, 129] on input "All" at bounding box center [391, 131] width 20 height 20
checkbox input "true"
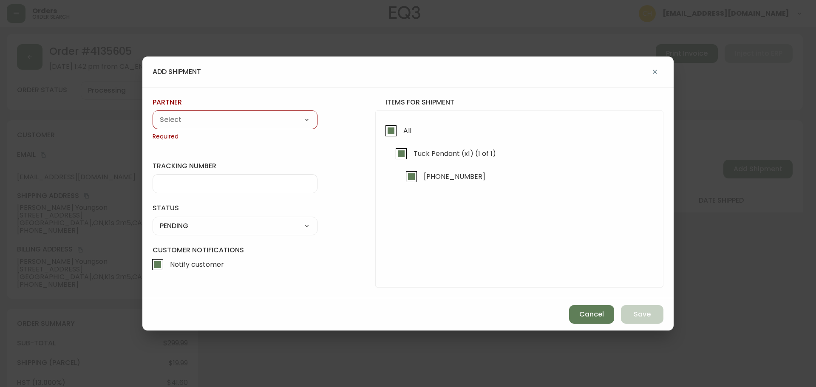
click at [277, 128] on div "A Move to Remember LLC ABF Freight Alero [PERSON_NAME] Canada Post Canpar Expre…" at bounding box center [235, 120] width 165 height 19
drag, startPoint x: 232, startPoint y: 123, endPoint x: 227, endPoint y: 122, distance: 5.4
click at [232, 123] on select "A Move to Remember LLC ABF Freight Alero [PERSON_NAME] Canada Post Canpar Expre…" at bounding box center [235, 119] width 165 height 13
select select "cjy0a9taa01x001669l98m63c"
click at [153, 113] on select "A Move to Remember LLC ABF Freight Alero [PERSON_NAME] Canada Post Canpar Expre…" at bounding box center [235, 119] width 165 height 13
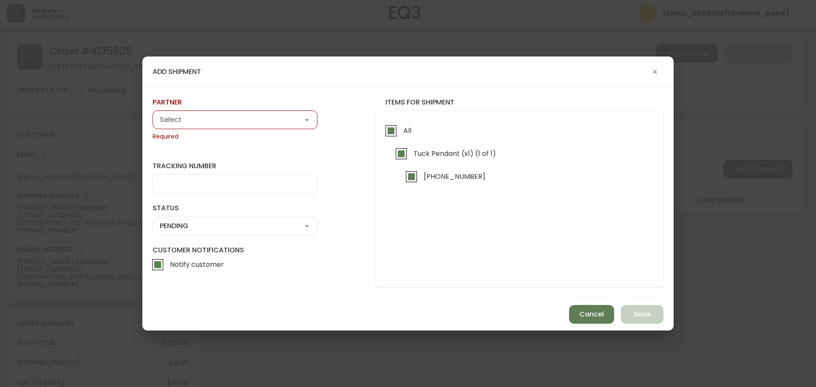
type input "FedEx"
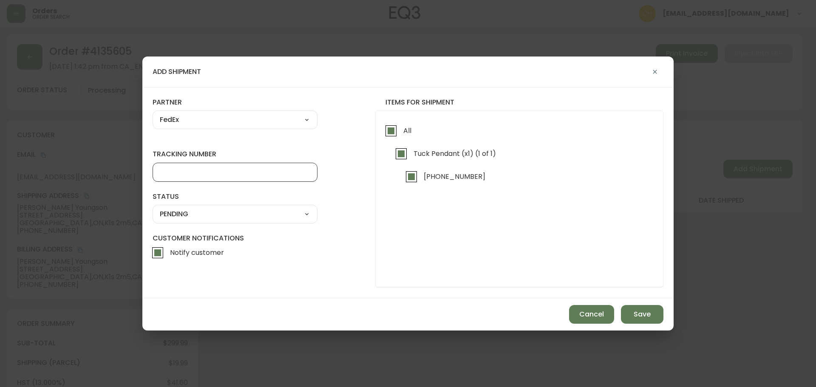
click at [179, 174] on input "tracking number" at bounding box center [235, 172] width 150 height 8
type input "455183579770"
click at [173, 212] on select "SHIPPED PENDING CANCELLED" at bounding box center [235, 214] width 165 height 13
click at [153, 208] on select "SHIPPED PENDING CANCELLED" at bounding box center [235, 214] width 165 height 13
select select "PENDING"
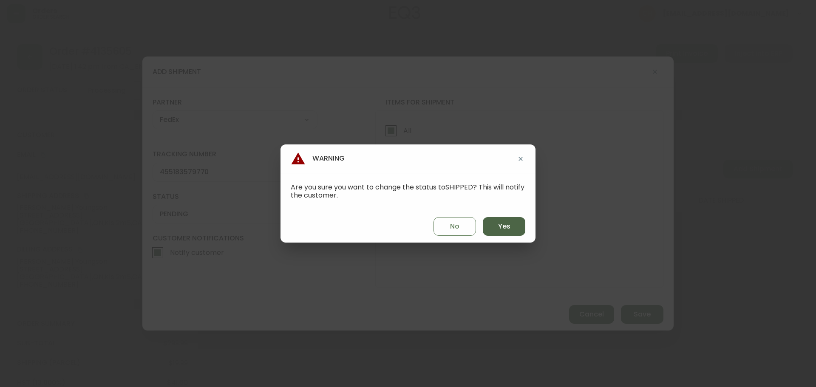
click at [497, 227] on button "Yes" at bounding box center [504, 226] width 43 height 19
type input "SHIPPED"
select select "SHIPPED"
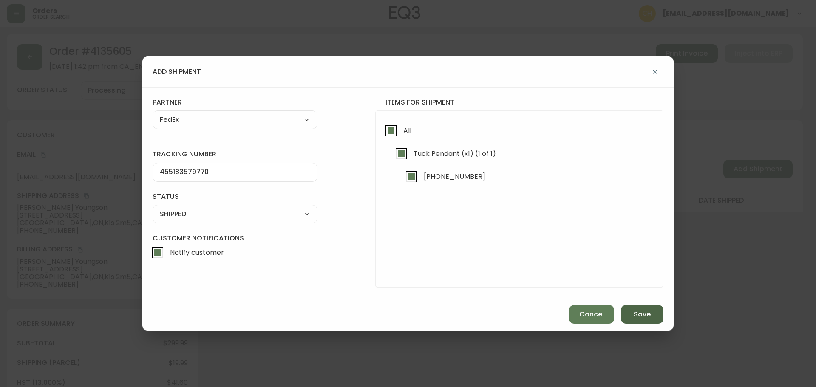
click at [639, 311] on span "Save" at bounding box center [642, 314] width 17 height 9
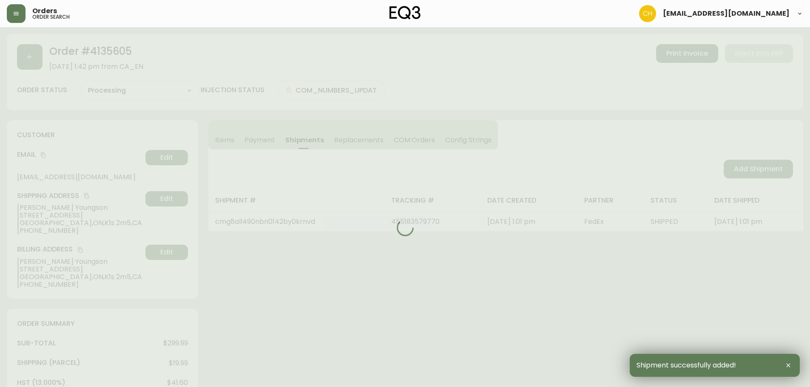
type input "Fully Shipped"
select select "FULLY_SHIPPED"
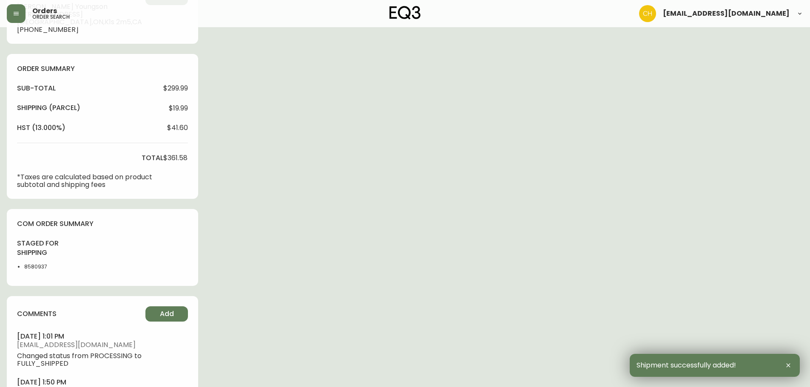
scroll to position [307, 0]
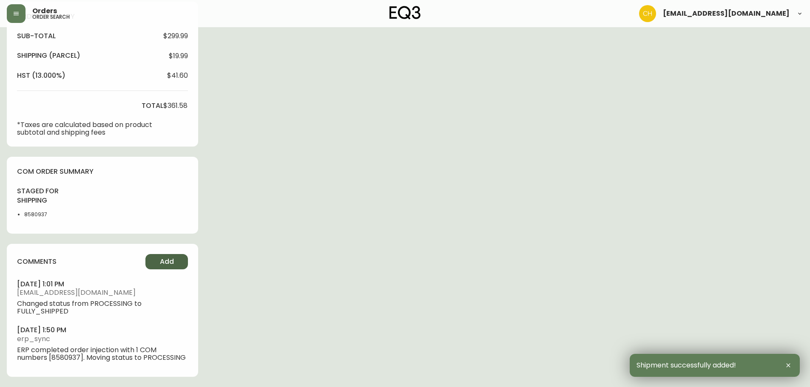
click at [165, 259] on span "Add" at bounding box center [167, 261] width 14 height 9
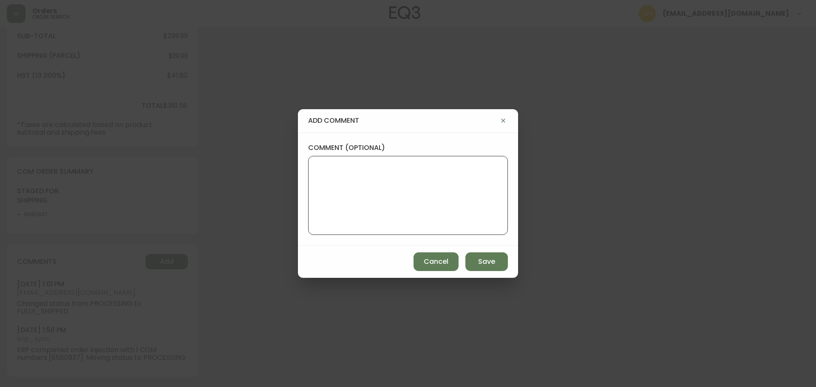
click at [337, 193] on textarea "comment (optional)" at bounding box center [407, 196] width 185 height 68
type textarea "CH"
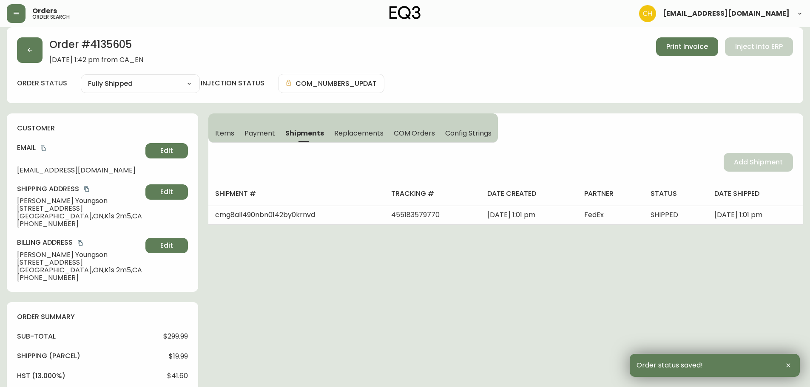
scroll to position [0, 0]
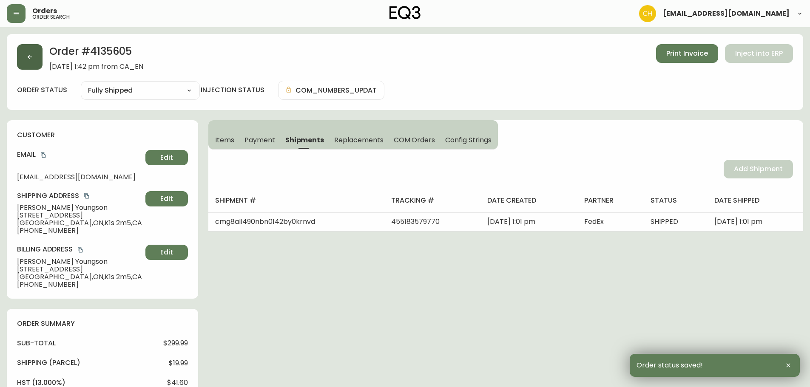
click at [36, 56] on button "button" at bounding box center [30, 57] width 26 height 26
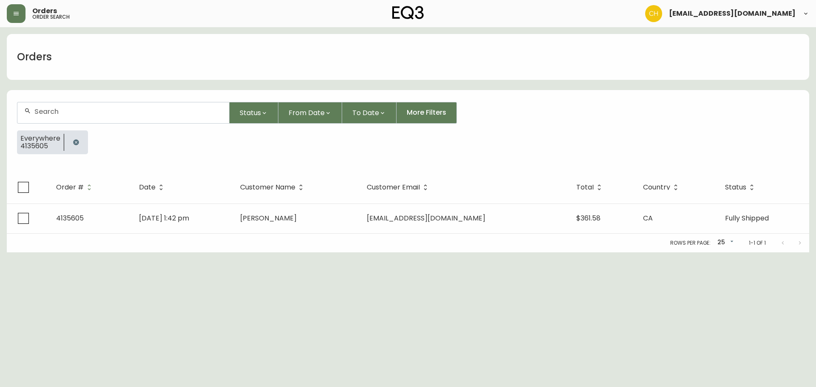
click at [41, 107] on div at bounding box center [123, 112] width 212 height 21
type input "4135601"
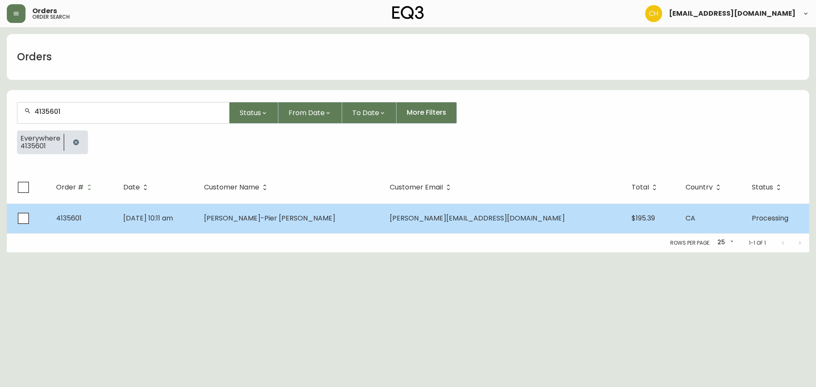
click at [288, 225] on td "[PERSON_NAME]-Pier [PERSON_NAME]" at bounding box center [290, 219] width 186 height 30
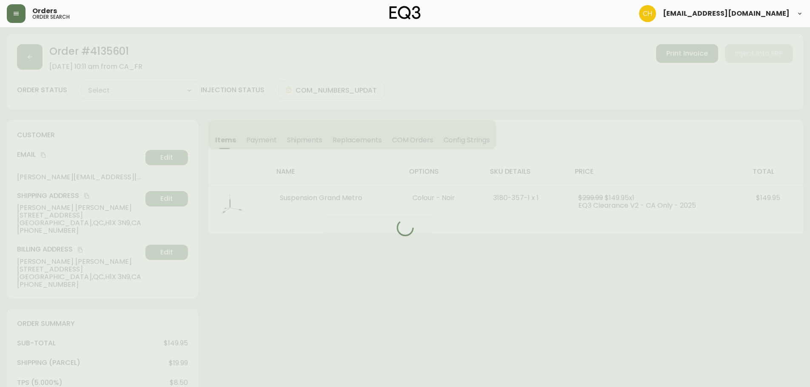
type input "Processing"
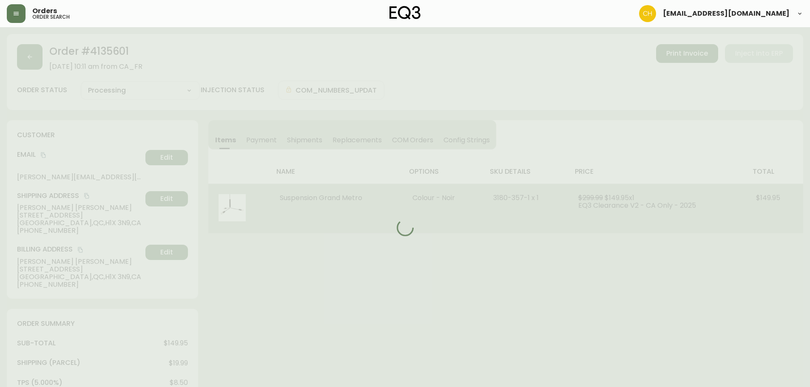
select select "PROCESSING"
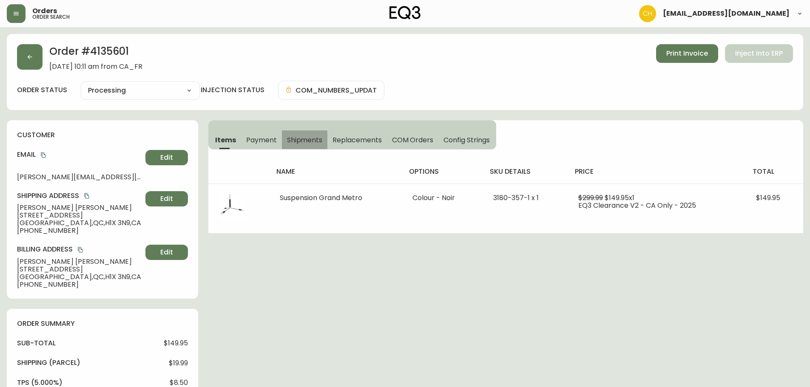
click at [306, 142] on span "Shipments" at bounding box center [305, 140] width 36 height 9
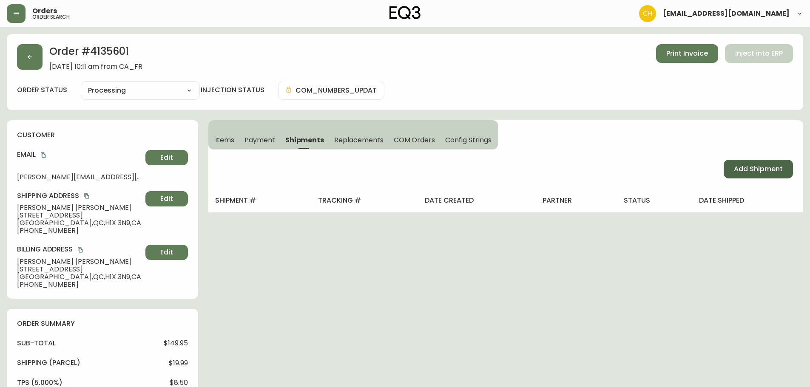
click at [732, 168] on button "Add Shipment" at bounding box center [757, 169] width 69 height 19
select select "PENDING"
click at [732, 166] on button "Add Shipment" at bounding box center [757, 169] width 69 height 19
select select "PENDING"
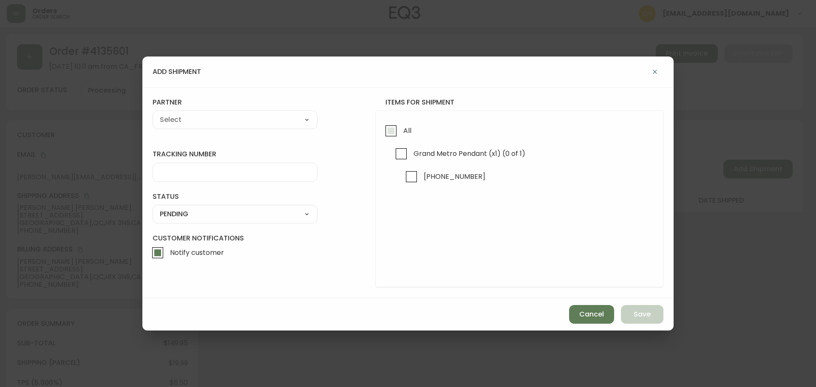
click at [386, 133] on input "All" at bounding box center [391, 131] width 20 height 20
checkbox input "true"
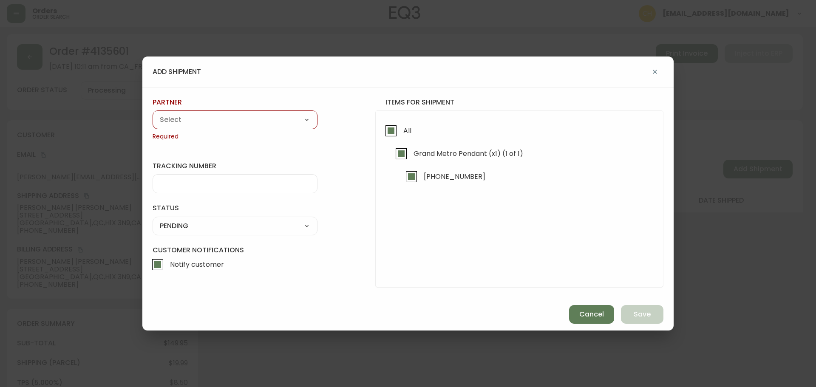
drag, startPoint x: 266, startPoint y: 116, endPoint x: 258, endPoint y: 124, distance: 11.4
click at [266, 116] on select "A Move to Remember LLC ABF Freight Alero [PERSON_NAME] Canada Post Canpar Expre…" at bounding box center [235, 119] width 165 height 13
select select "cjy0a9taa01x001669l98m63c"
click at [153, 113] on select "A Move to Remember LLC ABF Freight Alero [PERSON_NAME] Canada Post Canpar Expre…" at bounding box center [235, 119] width 165 height 13
type input "FedEx"
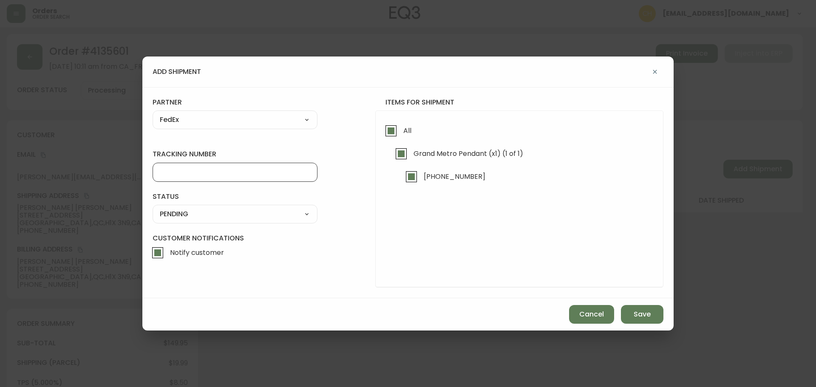
click at [175, 170] on input "tracking number" at bounding box center [235, 172] width 150 height 8
type input "455183579780"
click at [178, 213] on select "SHIPPED PENDING CANCELLED" at bounding box center [235, 214] width 165 height 13
click at [153, 208] on select "SHIPPED PENDING CANCELLED" at bounding box center [235, 214] width 165 height 13
select select "PENDING"
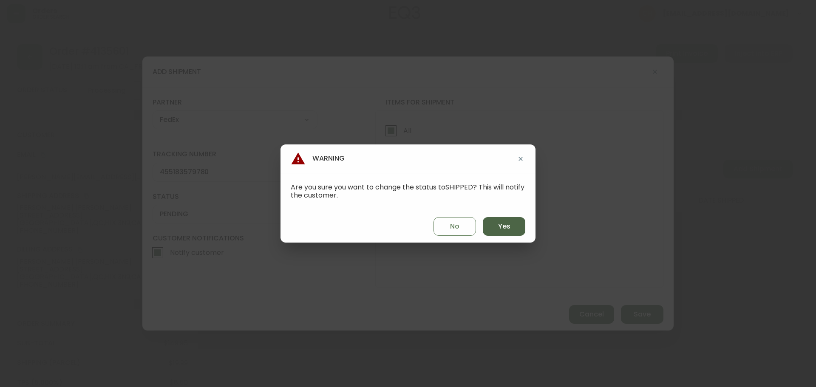
click at [517, 227] on button "Yes" at bounding box center [504, 226] width 43 height 19
type input "SHIPPED"
select select "SHIPPED"
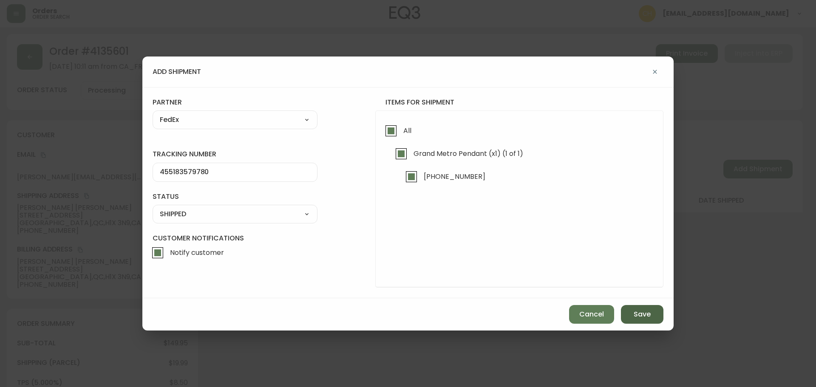
click at [635, 313] on span "Save" at bounding box center [642, 314] width 17 height 9
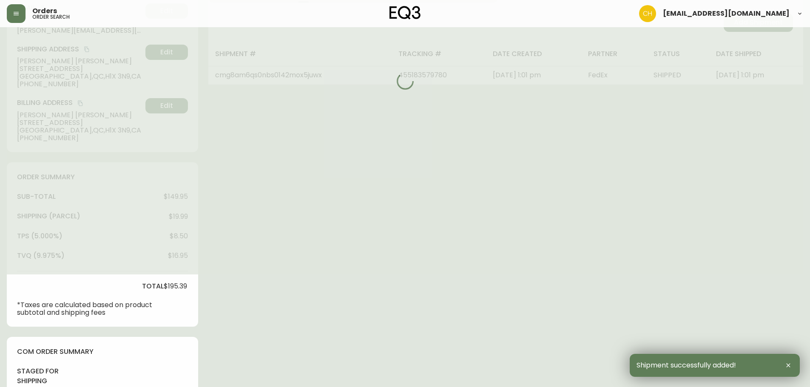
type input "Fully Shipped"
select select "FULLY_SHIPPED"
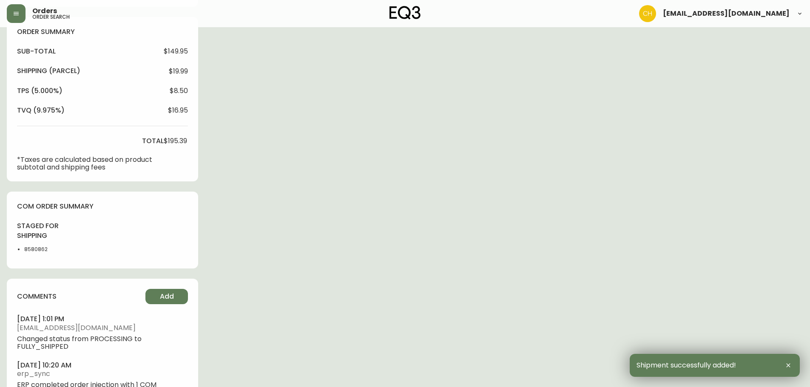
scroll to position [327, 0]
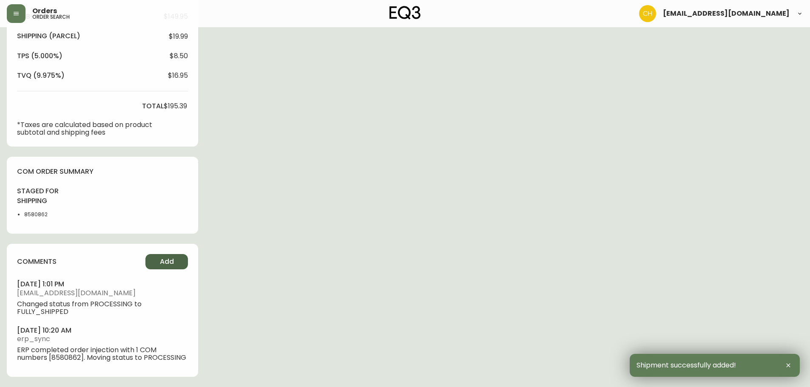
click at [165, 264] on span "Add" at bounding box center [167, 261] width 14 height 9
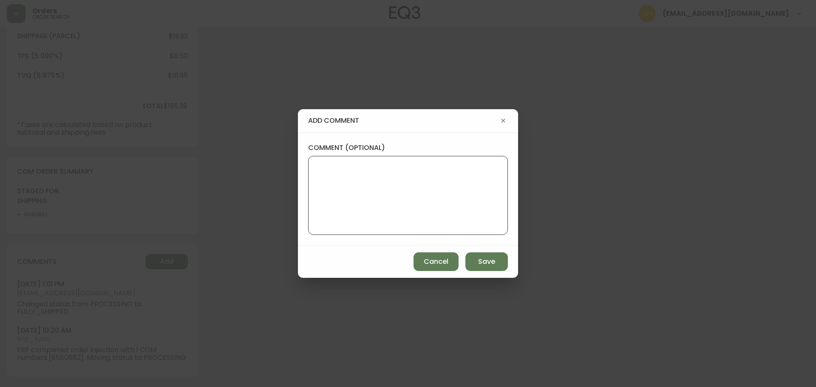
drag, startPoint x: 358, startPoint y: 214, endPoint x: 351, endPoint y: 210, distance: 8.4
click at [358, 213] on textarea "comment (optional)" at bounding box center [407, 196] width 185 height 68
type textarea "CH"
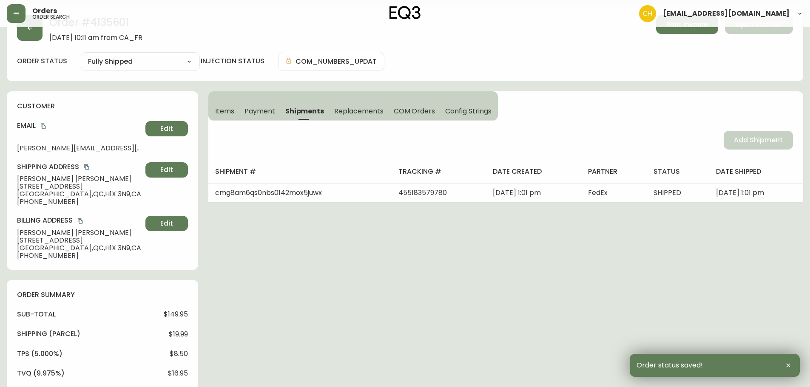
scroll to position [0, 0]
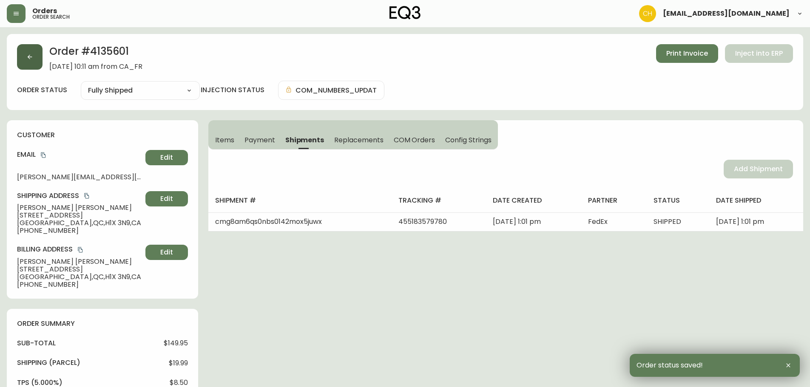
click at [35, 59] on button "button" at bounding box center [30, 57] width 26 height 26
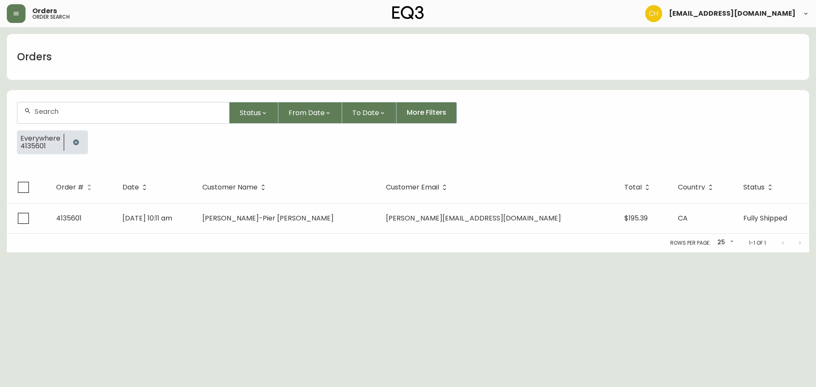
click at [58, 108] on input "text" at bounding box center [128, 112] width 188 height 8
type input "4135602"
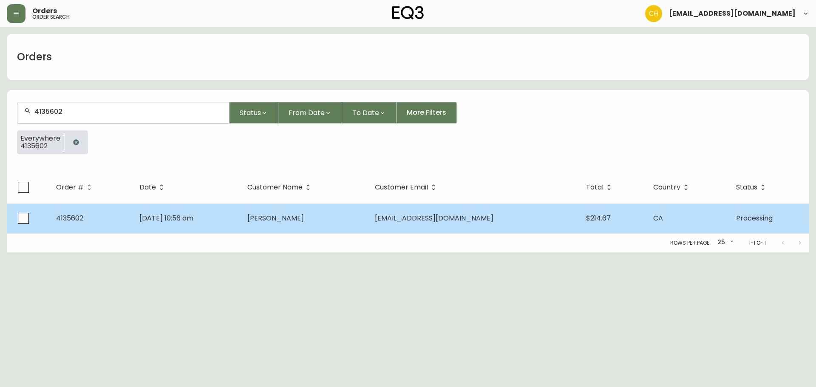
click at [241, 213] on td "[DATE] 10:56 am" at bounding box center [187, 219] width 108 height 30
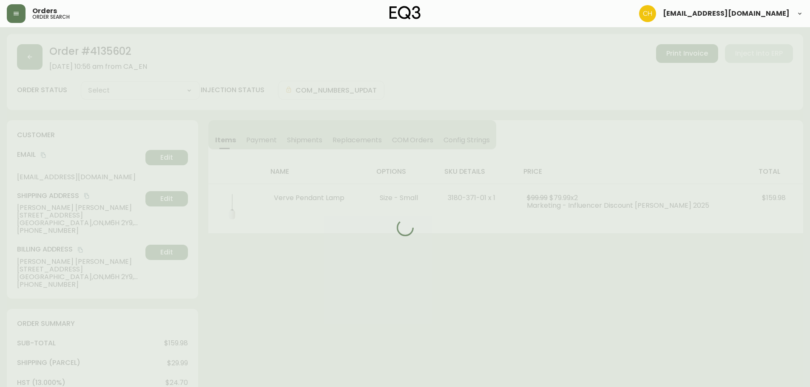
type input "Processing"
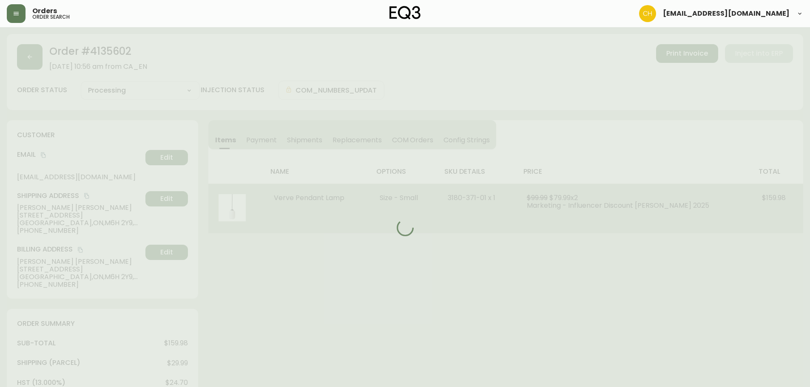
select select "PROCESSING"
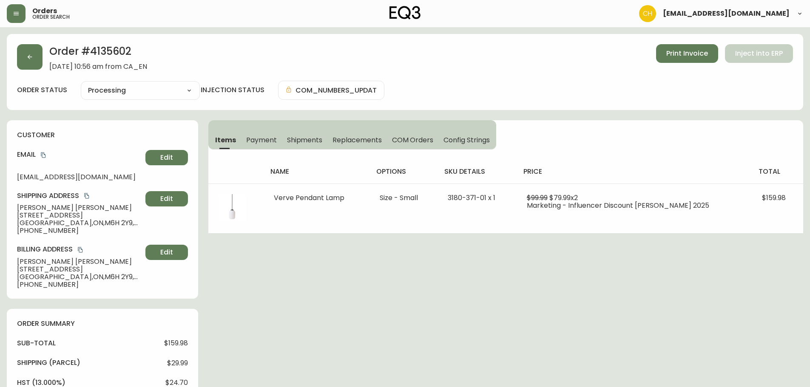
click at [298, 137] on span "Shipments" at bounding box center [305, 140] width 36 height 9
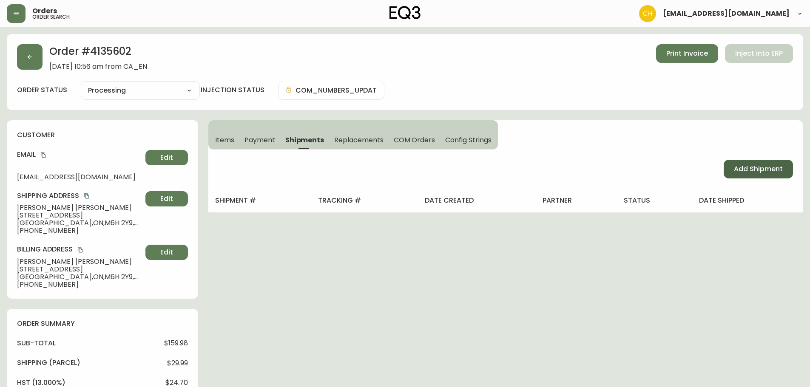
click at [753, 174] on button "Add Shipment" at bounding box center [757, 169] width 69 height 19
select select "PENDING"
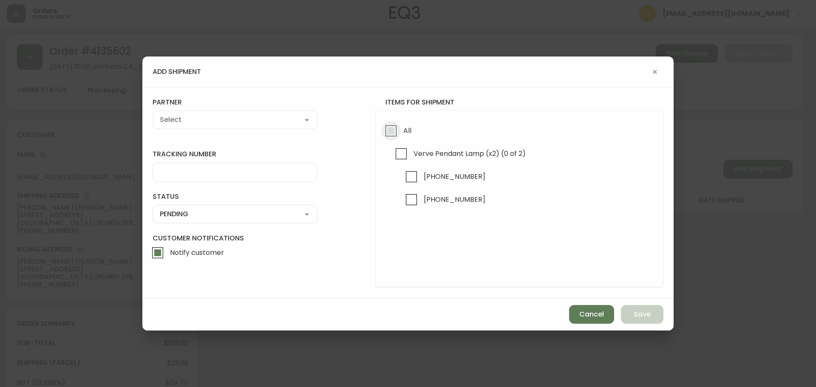
click at [386, 129] on input "All" at bounding box center [391, 131] width 20 height 20
checkbox input "true"
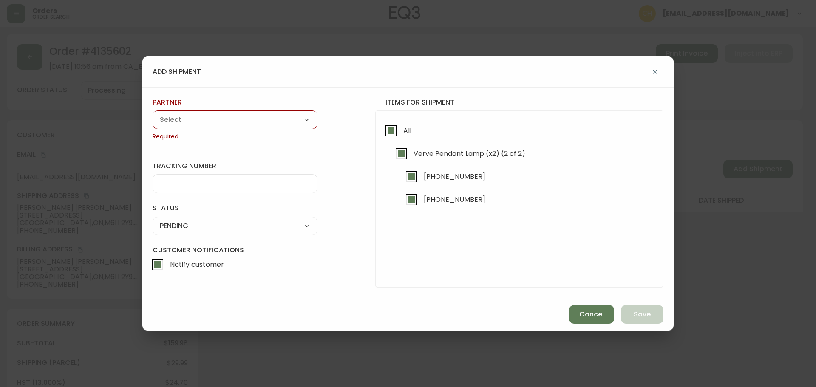
click at [258, 120] on select "A Move to Remember LLC ABF Freight Alero [PERSON_NAME] Canada Post Canpar Expre…" at bounding box center [235, 119] width 165 height 13
select select "cjy0a9taa01x001669l98m63c"
click at [153, 113] on select "A Move to Remember LLC ABF Freight Alero [PERSON_NAME] Canada Post Canpar Expre…" at bounding box center [235, 119] width 165 height 13
type input "FedEx"
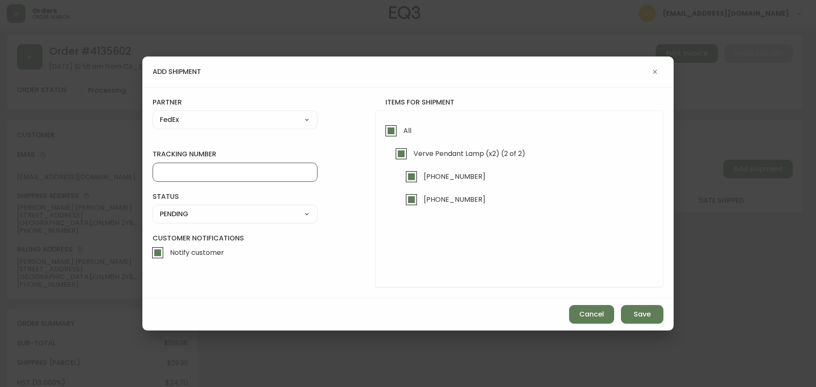
click at [181, 172] on input "tracking number" at bounding box center [235, 172] width 150 height 8
type input "455183579791"
click at [175, 216] on select "SHIPPED PENDING CANCELLED" at bounding box center [235, 214] width 165 height 13
click at [153, 208] on select "SHIPPED PENDING CANCELLED" at bounding box center [235, 214] width 165 height 13
select select "PENDING"
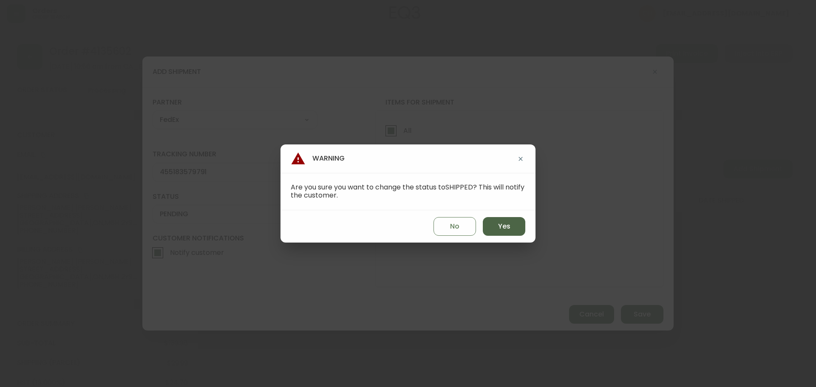
drag, startPoint x: 506, startPoint y: 227, endPoint x: 513, endPoint y: 229, distance: 7.7
click at [507, 227] on span "Yes" at bounding box center [504, 226] width 12 height 9
type input "SHIPPED"
select select "SHIPPED"
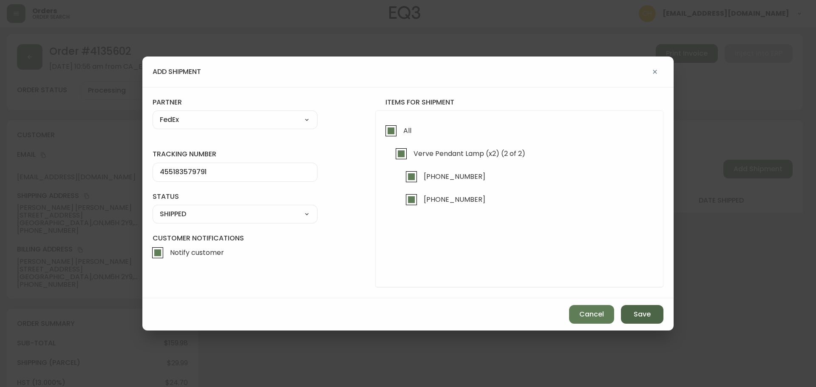
click at [655, 317] on button "Save" at bounding box center [642, 314] width 43 height 19
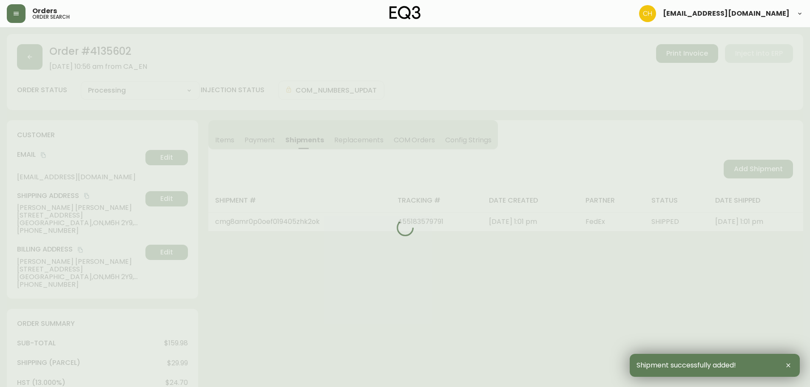
type input "Fully Shipped"
select select "FULLY_SHIPPED"
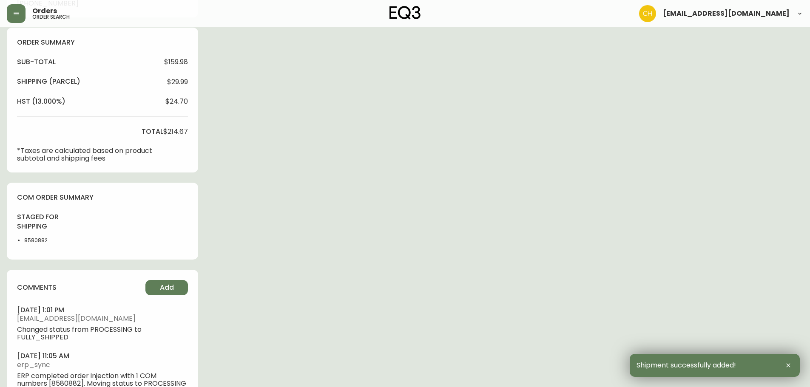
scroll to position [307, 0]
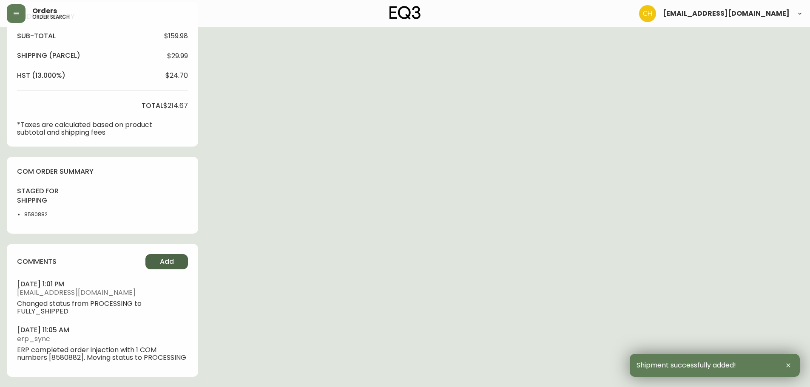
click at [162, 258] on button "Add" at bounding box center [166, 261] width 43 height 15
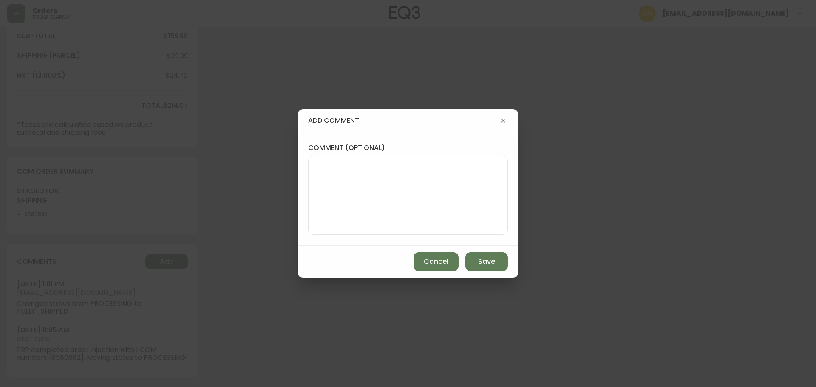
click at [330, 201] on textarea "comment (optional)" at bounding box center [407, 196] width 185 height 68
type textarea "CH"
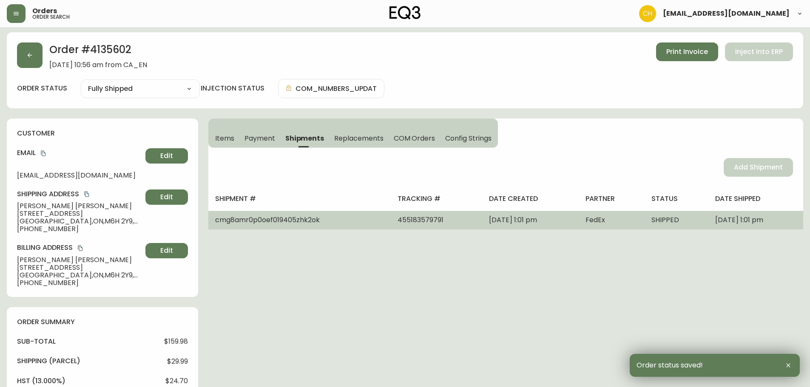
scroll to position [0, 0]
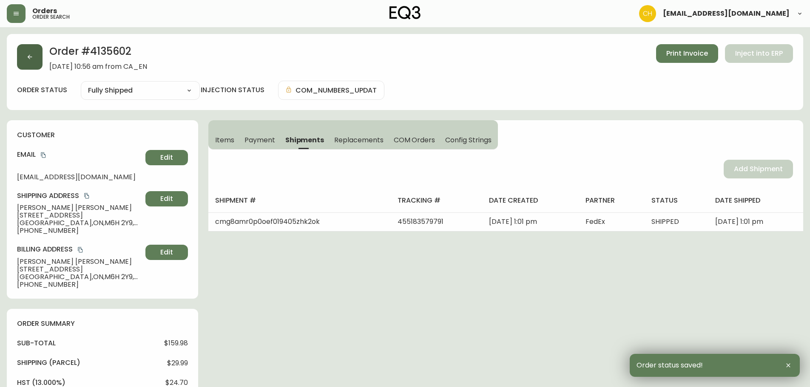
click at [36, 55] on button "button" at bounding box center [30, 57] width 26 height 26
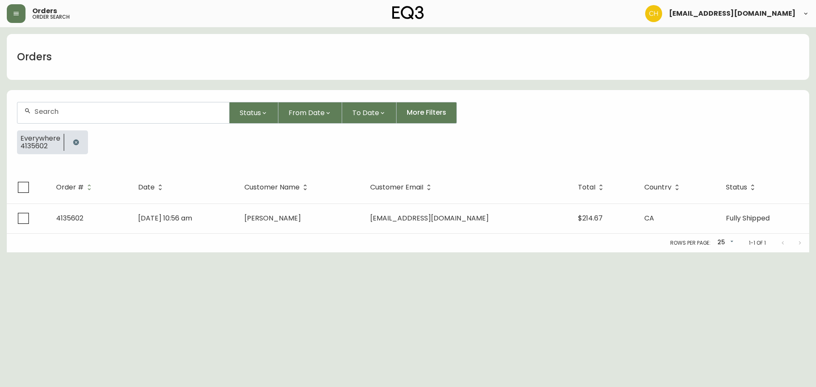
drag, startPoint x: 45, startPoint y: 112, endPoint x: 49, endPoint y: 112, distance: 4.3
click at [49, 112] on input "text" at bounding box center [128, 112] width 188 height 8
type input "4135606"
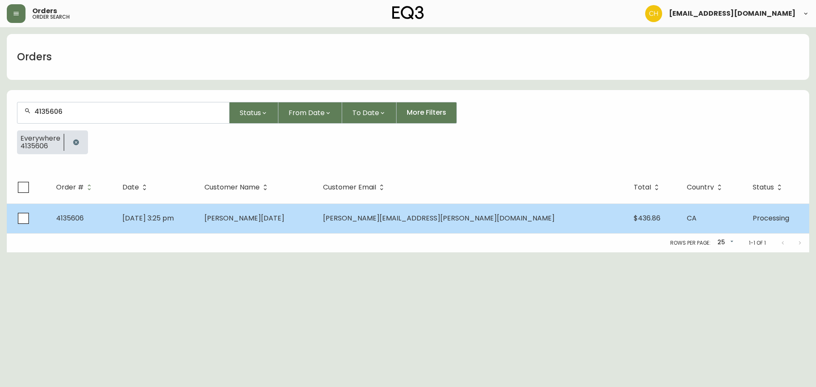
click at [281, 226] on td "[PERSON_NAME][DATE]" at bounding box center [257, 219] width 119 height 30
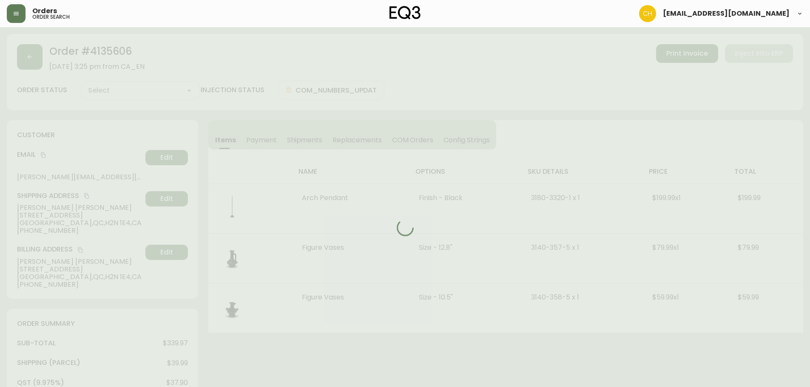
type input "Processing"
select select "PROCESSING"
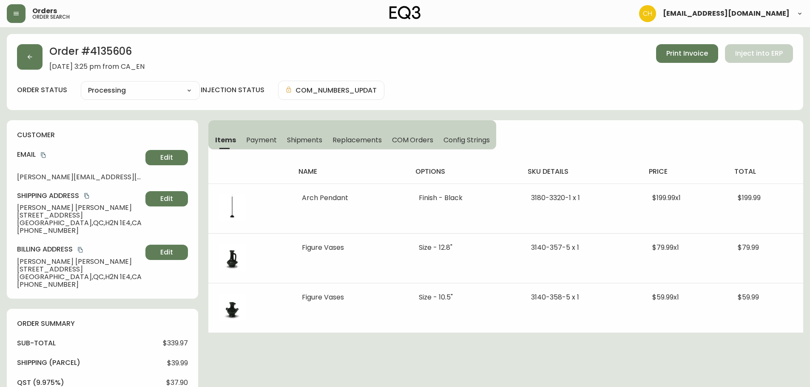
click at [308, 132] on button "Shipments" at bounding box center [305, 139] width 46 height 19
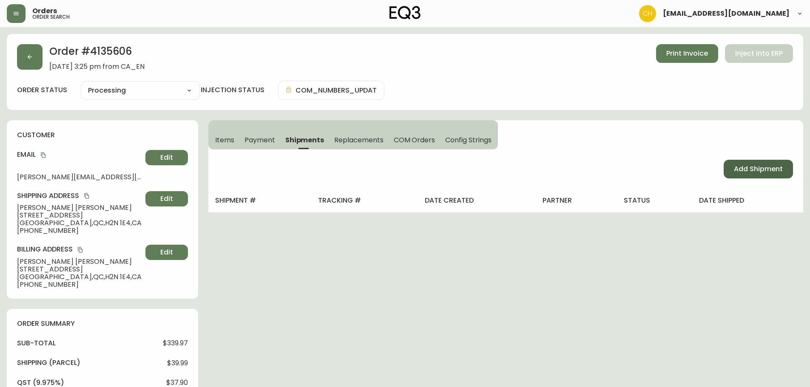
click at [738, 166] on span "Add Shipment" at bounding box center [758, 168] width 49 height 9
select select "PENDING"
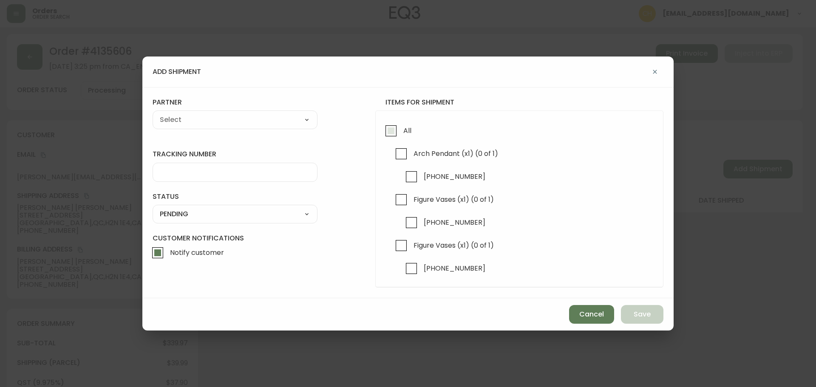
click at [389, 132] on input "All" at bounding box center [391, 131] width 20 height 20
checkbox input "true"
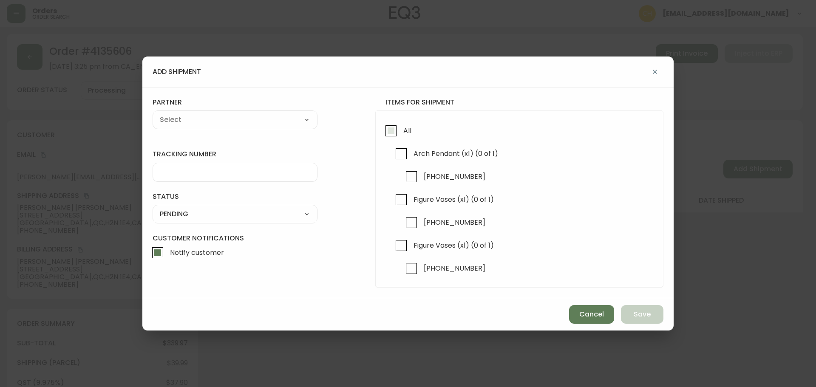
checkbox input "true"
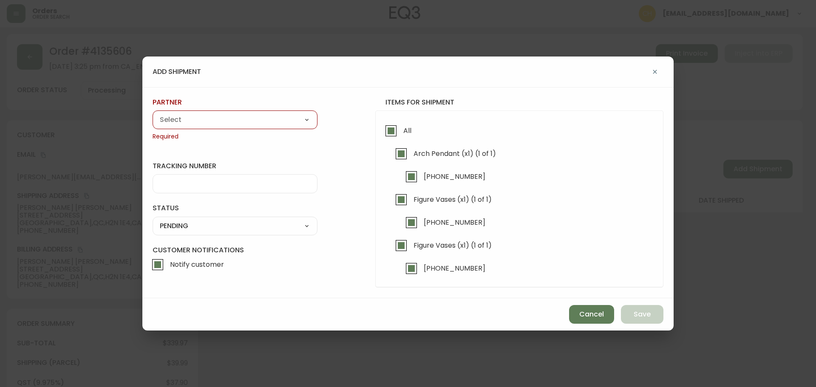
click at [287, 120] on select "A Move to Remember LLC ABF Freight Alero [PERSON_NAME] Canada Post Canpar Expre…" at bounding box center [235, 119] width 165 height 13
select select "cjy0a9taa01x001669l98m63c"
click at [153, 113] on select "A Move to Remember LLC ABF Freight Alero [PERSON_NAME] Canada Post Canpar Expre…" at bounding box center [235, 119] width 165 height 13
type input "FedEx"
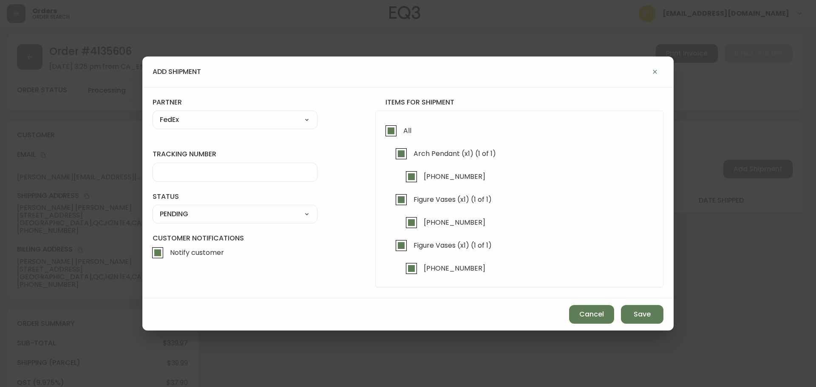
click at [178, 171] on input "tracking number" at bounding box center [235, 172] width 150 height 8
type input "455183579806"
click at [176, 213] on select "SHIPPED PENDING CANCELLED" at bounding box center [235, 214] width 165 height 13
click at [153, 208] on select "SHIPPED PENDING CANCELLED" at bounding box center [235, 214] width 165 height 13
select select "PENDING"
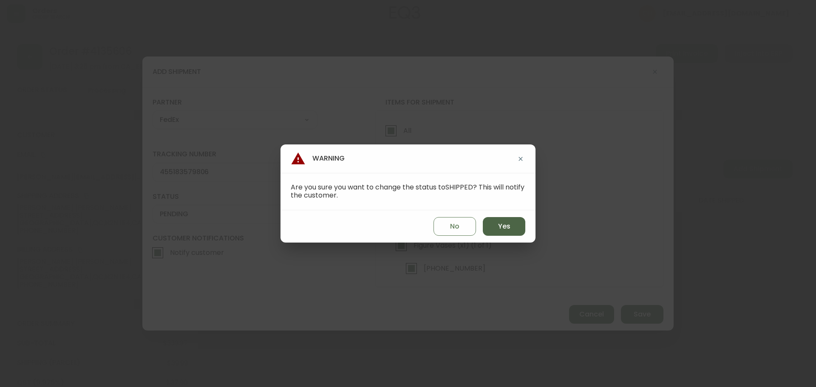
click at [508, 227] on span "Yes" at bounding box center [504, 226] width 12 height 9
type input "SHIPPED"
select select "SHIPPED"
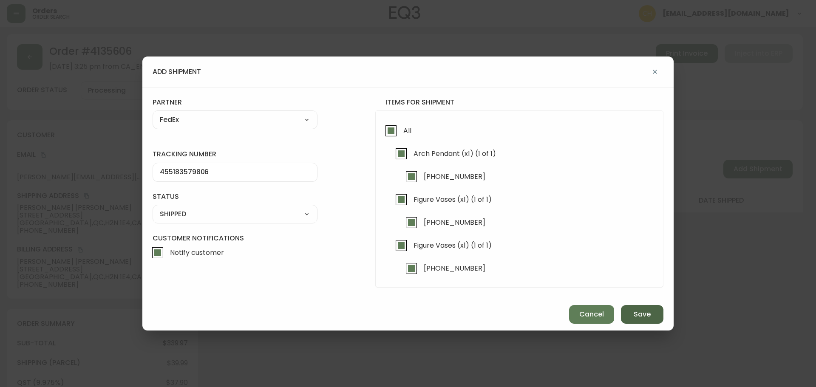
click at [647, 314] on span "Save" at bounding box center [642, 314] width 17 height 9
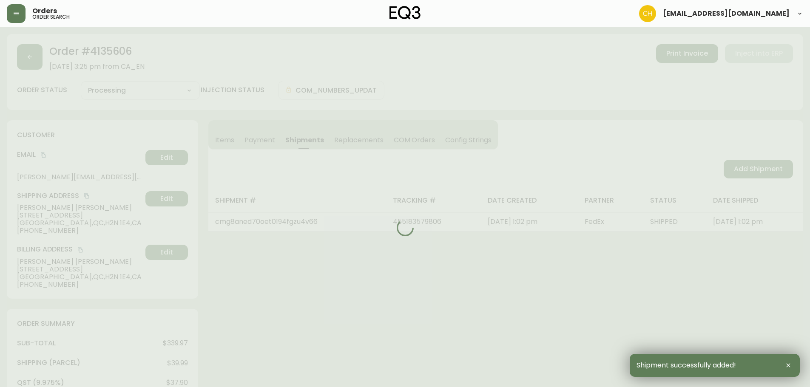
type input "Fully Shipped"
select select "FULLY_SHIPPED"
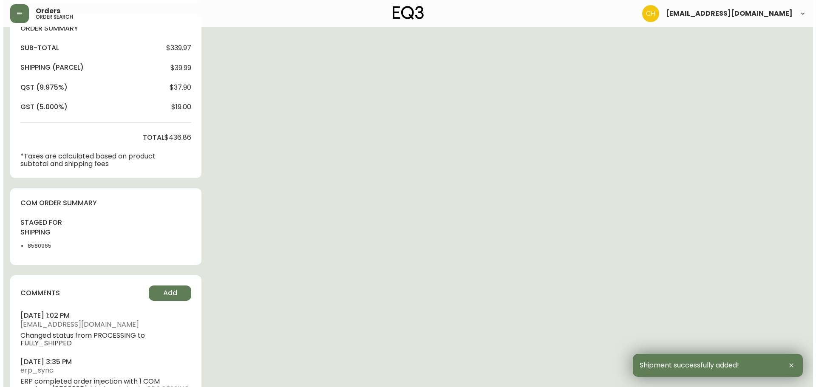
scroll to position [334, 0]
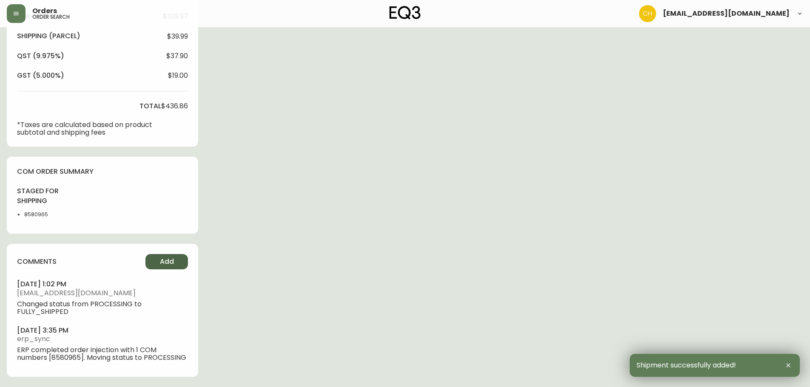
click at [159, 257] on button "Add" at bounding box center [166, 261] width 43 height 15
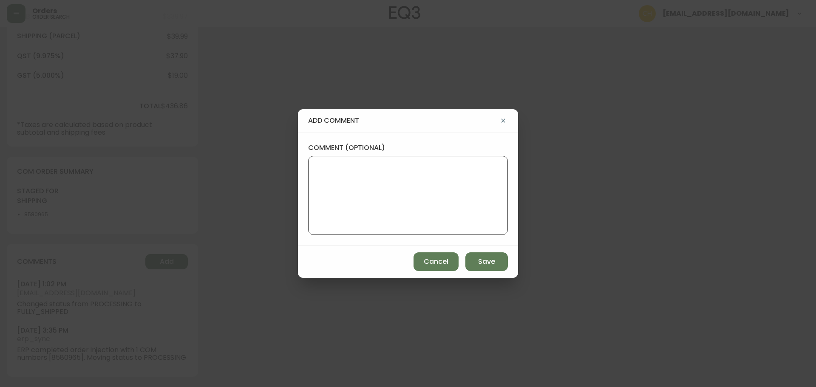
click at [335, 196] on textarea "comment (optional)" at bounding box center [407, 196] width 185 height 68
type textarea "CH"
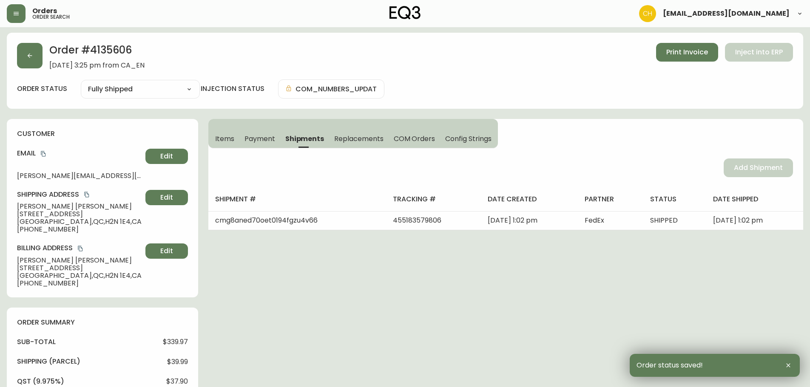
scroll to position [0, 0]
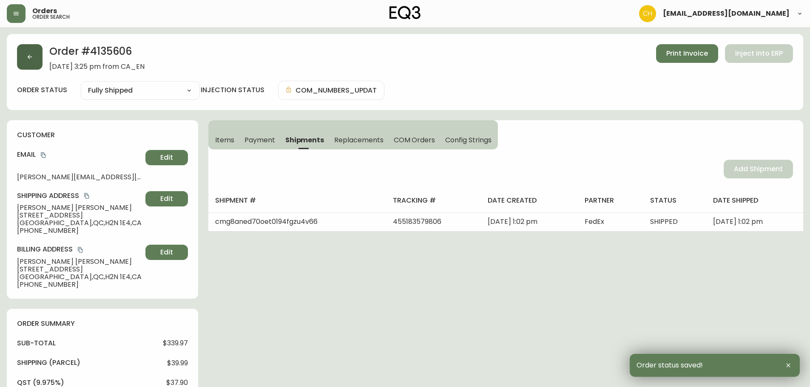
click at [29, 61] on button "button" at bounding box center [30, 57] width 26 height 26
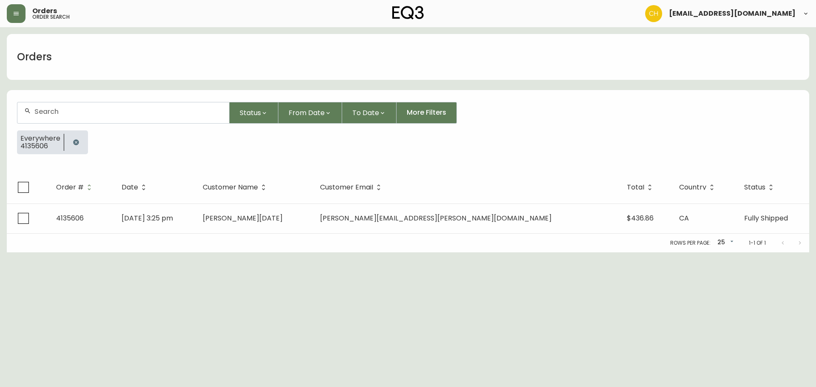
click at [40, 110] on input "text" at bounding box center [128, 112] width 188 height 8
type input "4135600"
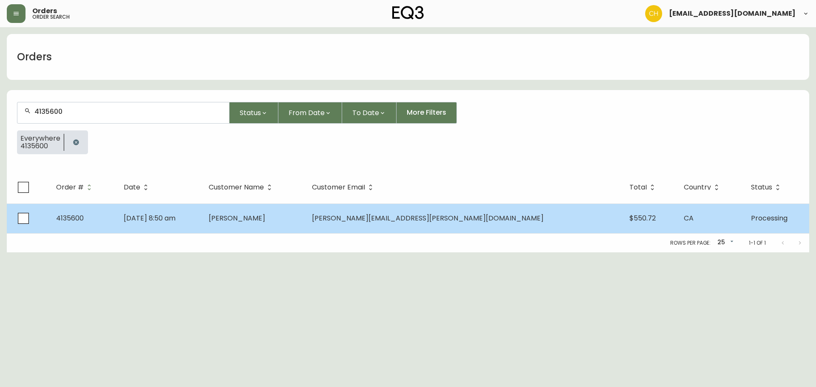
click at [201, 214] on td "[DATE] 8:50 am" at bounding box center [159, 219] width 85 height 30
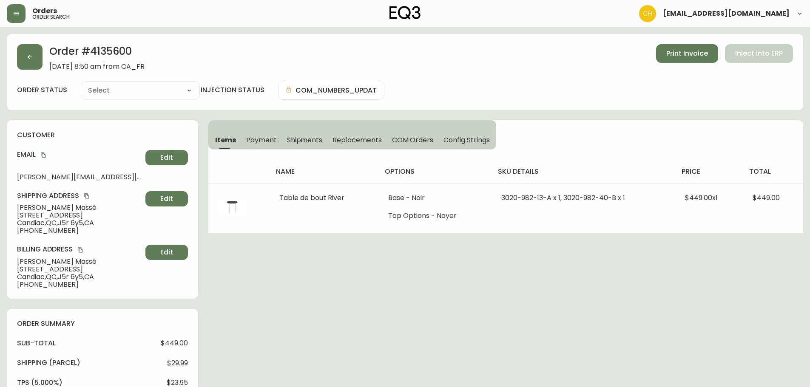
type input "Processing"
select select "PROCESSING"
click at [297, 142] on span "Shipments" at bounding box center [305, 140] width 36 height 9
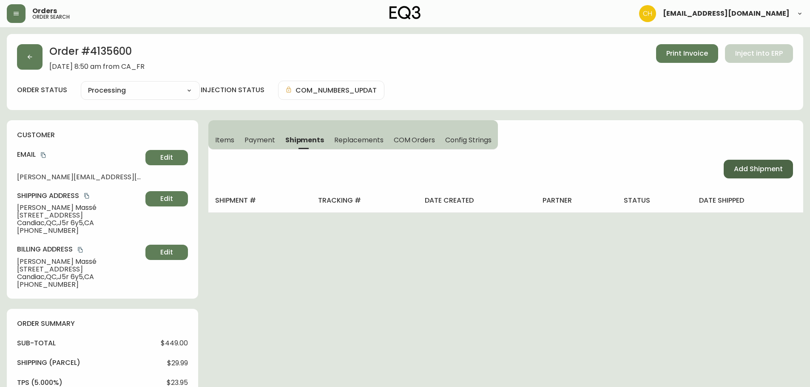
click at [745, 172] on span "Add Shipment" at bounding box center [758, 168] width 49 height 9
select select "PENDING"
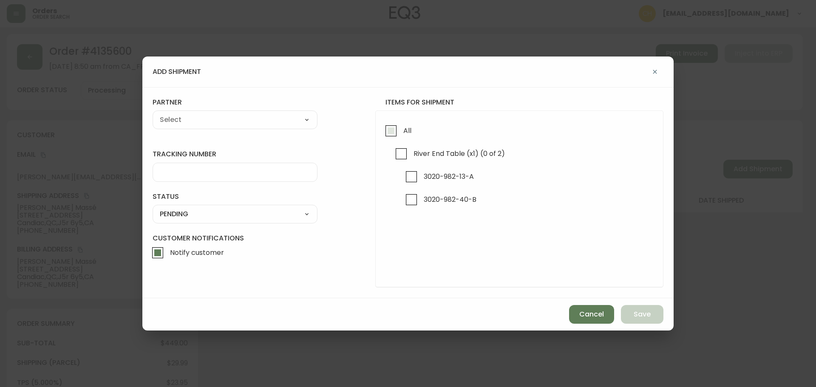
drag, startPoint x: 391, startPoint y: 131, endPoint x: 368, endPoint y: 131, distance: 23.8
click at [391, 131] on input "All" at bounding box center [391, 131] width 20 height 20
checkbox input "true"
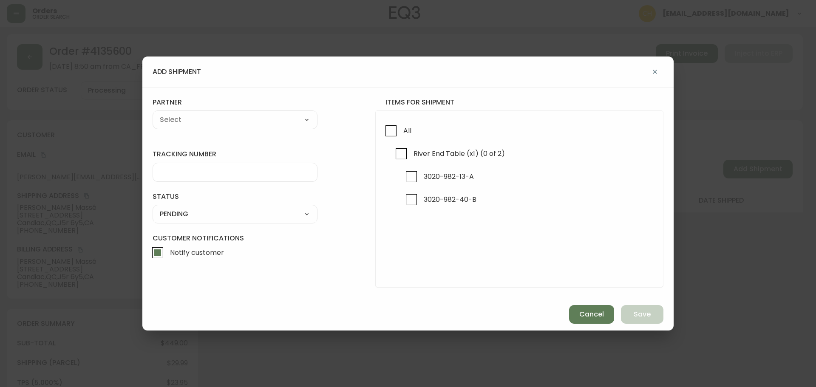
checkbox input "true"
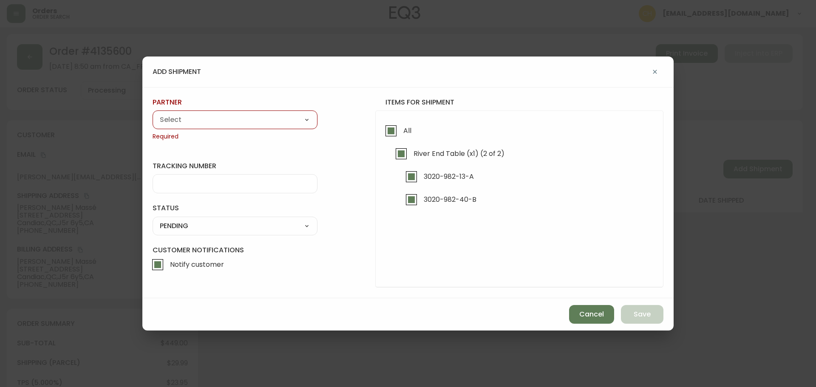
click at [253, 123] on select "A Move to Remember LLC ABF Freight Alero [PERSON_NAME] Canada Post Canpar Expre…" at bounding box center [235, 119] width 165 height 13
select select "cjy0a9taa01x001669l98m63c"
click at [153, 113] on select "A Move to Remember LLC ABF Freight Alero [PERSON_NAME] Canada Post Canpar Expre…" at bounding box center [235, 119] width 165 height 13
type input "FedEx"
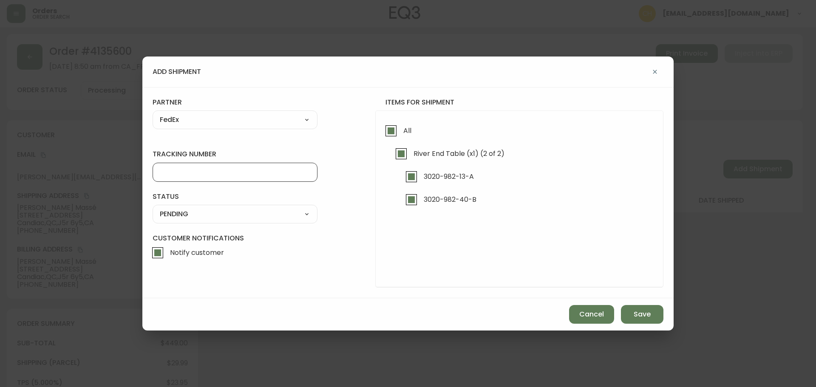
click at [181, 176] on input "tracking number" at bounding box center [235, 172] width 150 height 8
type input "455183579817"
click at [185, 215] on select "SHIPPED PENDING CANCELLED" at bounding box center [235, 214] width 165 height 13
click at [153, 208] on select "SHIPPED PENDING CANCELLED" at bounding box center [235, 214] width 165 height 13
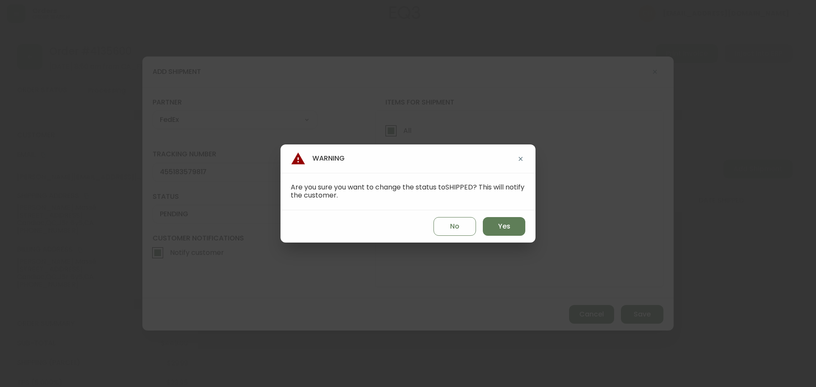
click at [181, 224] on div "Warning Are you sure you want to change the status to SHIPPED ? This will notif…" at bounding box center [408, 193] width 816 height 387
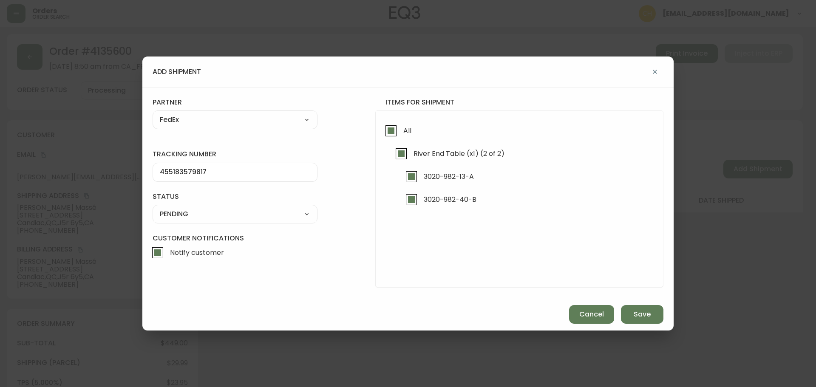
click at [207, 215] on select "SHIPPED PENDING CANCELLED" at bounding box center [235, 214] width 165 height 13
click at [153, 208] on select "SHIPPED PENDING CANCELLED" at bounding box center [235, 214] width 165 height 13
select select "PENDING"
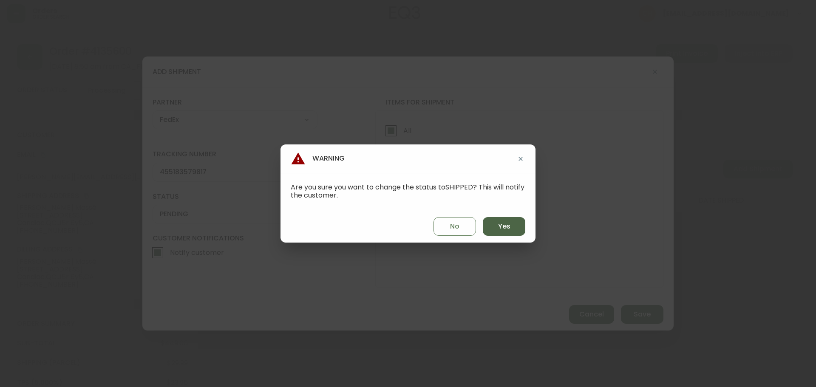
click at [499, 229] on span "Yes" at bounding box center [504, 226] width 12 height 9
type input "SHIPPED"
select select "SHIPPED"
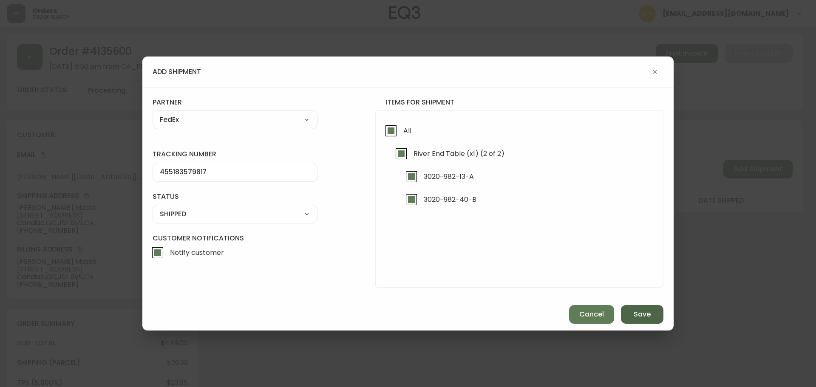
click at [636, 315] on span "Save" at bounding box center [642, 314] width 17 height 9
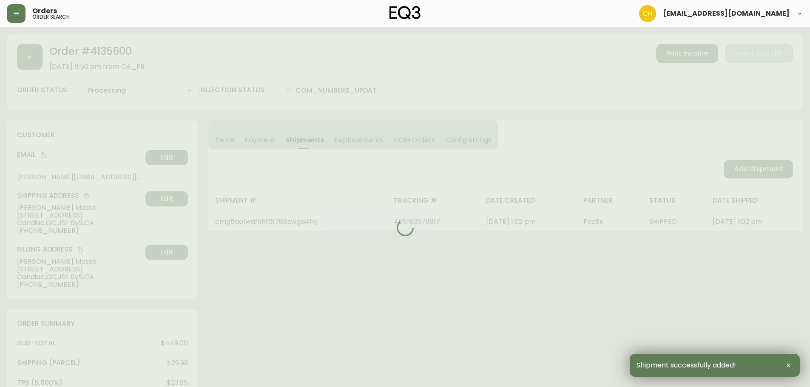
type input "Fully Shipped"
select select "FULLY_SHIPPED"
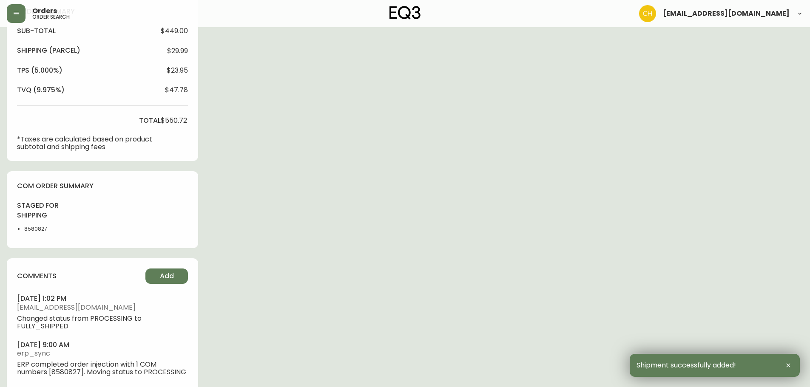
scroll to position [327, 0]
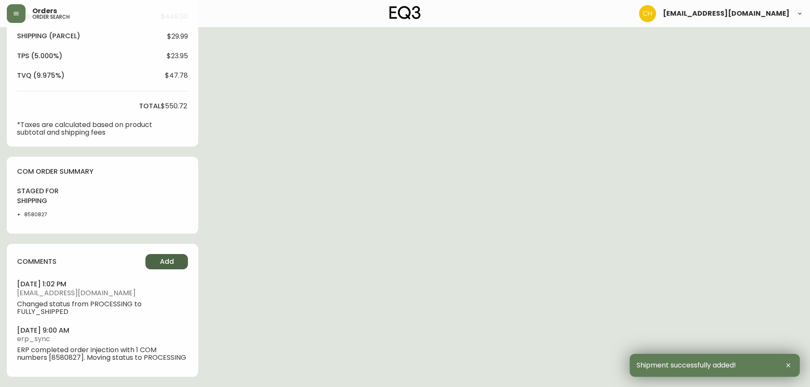
click at [151, 264] on button "Add" at bounding box center [166, 261] width 43 height 15
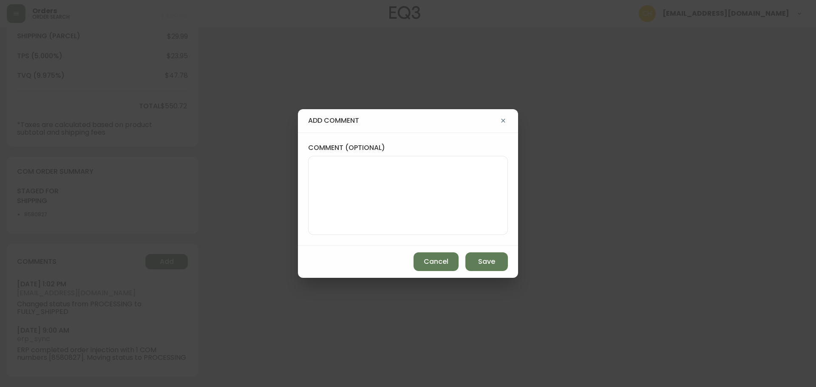
click at [321, 201] on textarea "comment (optional)" at bounding box center [407, 196] width 185 height 68
type textarea "CH"
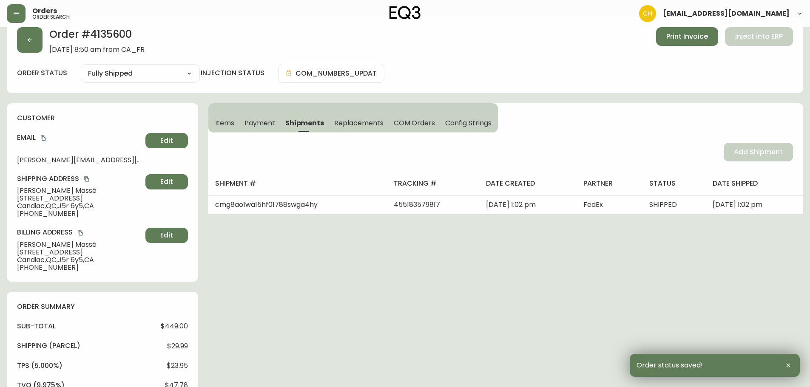
scroll to position [0, 0]
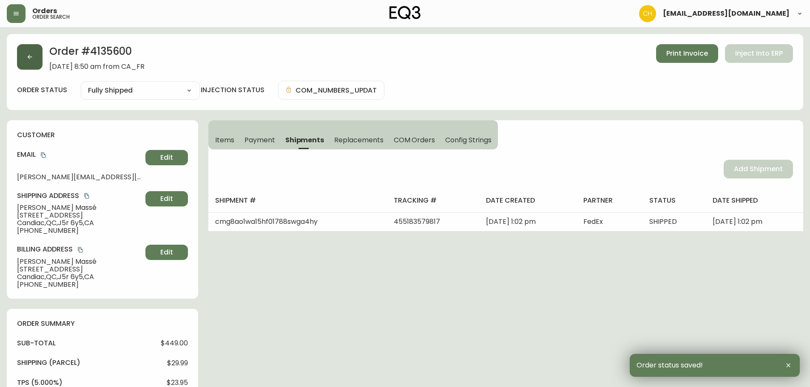
click at [32, 60] on icon "button" at bounding box center [29, 57] width 7 height 7
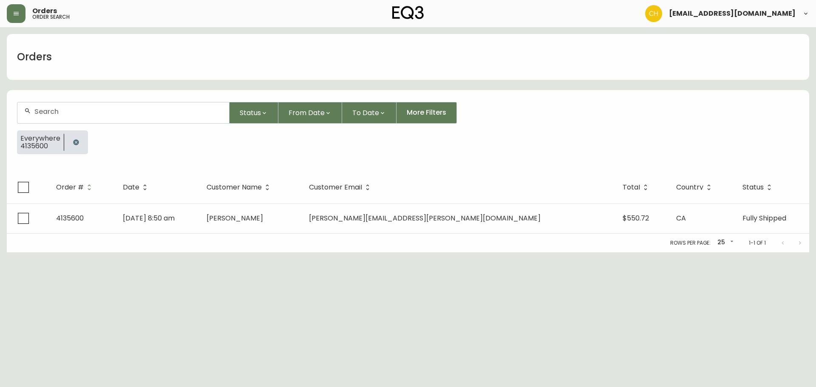
click at [49, 105] on div at bounding box center [123, 112] width 212 height 21
type input "4135610"
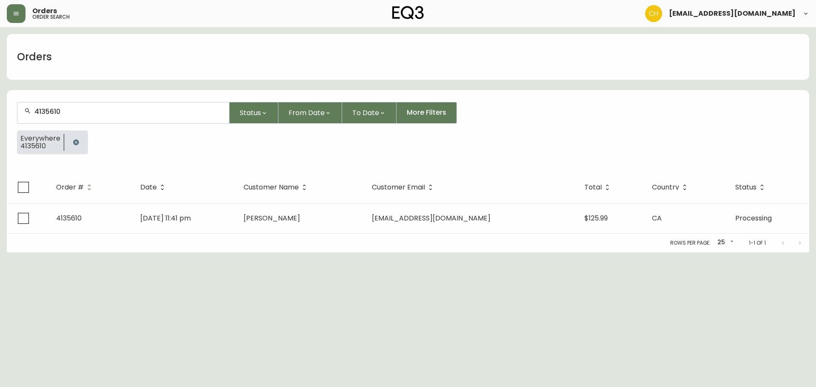
click at [298, 235] on div "Rows per page: 25 25 1-1 of 1" at bounding box center [408, 243] width 802 height 19
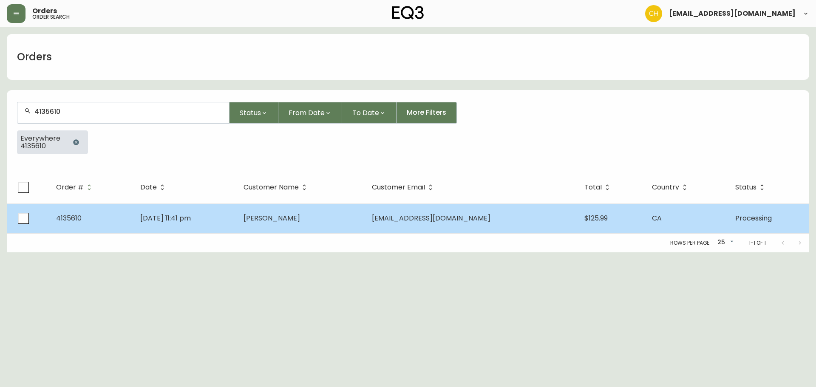
click at [300, 219] on span "[PERSON_NAME]" at bounding box center [272, 218] width 57 height 10
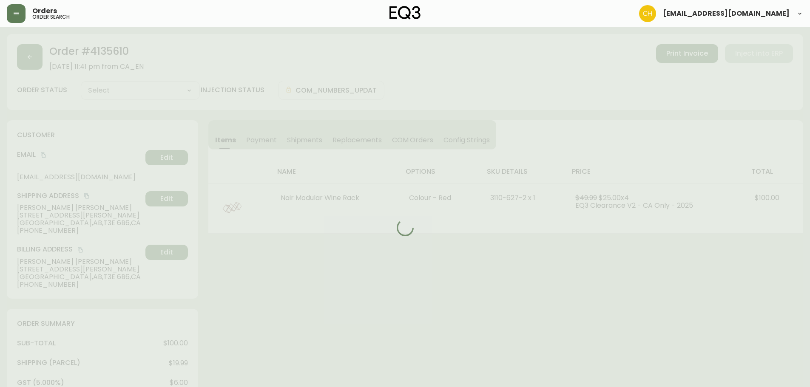
type input "Processing"
select select "PROCESSING"
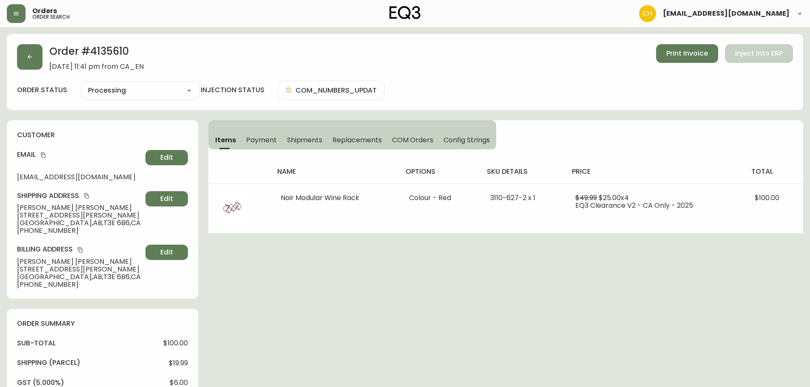
drag, startPoint x: 303, startPoint y: 139, endPoint x: 424, endPoint y: 144, distance: 120.8
click at [304, 140] on span "Shipments" at bounding box center [305, 140] width 36 height 9
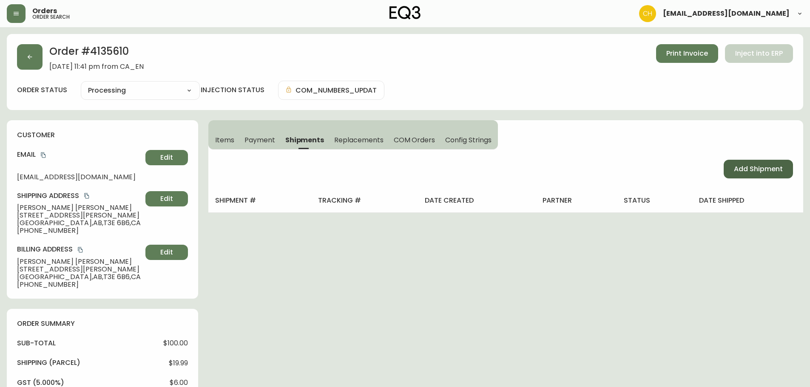
click at [756, 170] on span "Add Shipment" at bounding box center [758, 168] width 49 height 9
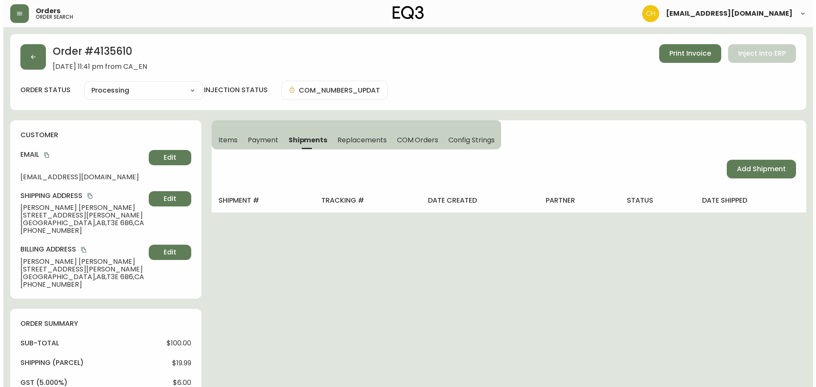
select select "PENDING"
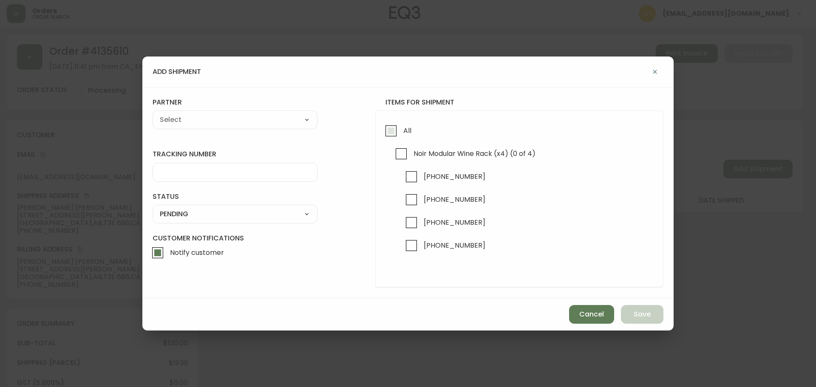
click at [390, 132] on input "All" at bounding box center [391, 131] width 20 height 20
checkbox input "true"
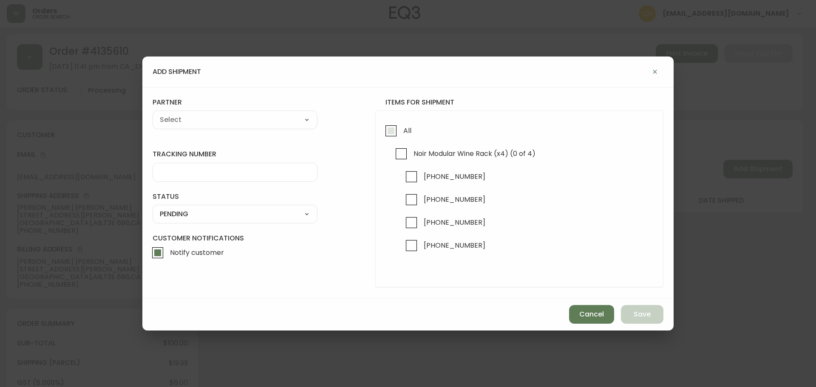
checkbox input "true"
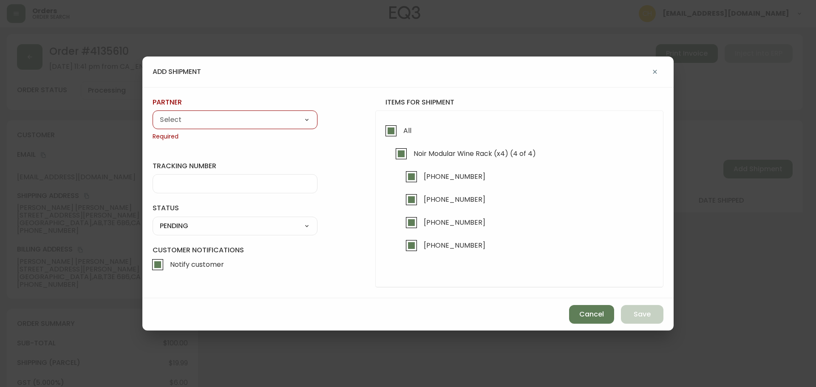
drag, startPoint x: 285, startPoint y: 121, endPoint x: 280, endPoint y: 123, distance: 5.5
click at [285, 121] on select "A Move to Remember LLC ABF Freight Alero [PERSON_NAME] Canada Post Canpar Expre…" at bounding box center [235, 119] width 165 height 13
select select "cjy0a9taa01x001669l98m63c"
click at [153, 113] on select "A Move to Remember LLC ABF Freight Alero [PERSON_NAME] Canada Post Canpar Expre…" at bounding box center [235, 119] width 165 height 13
type input "FedEx"
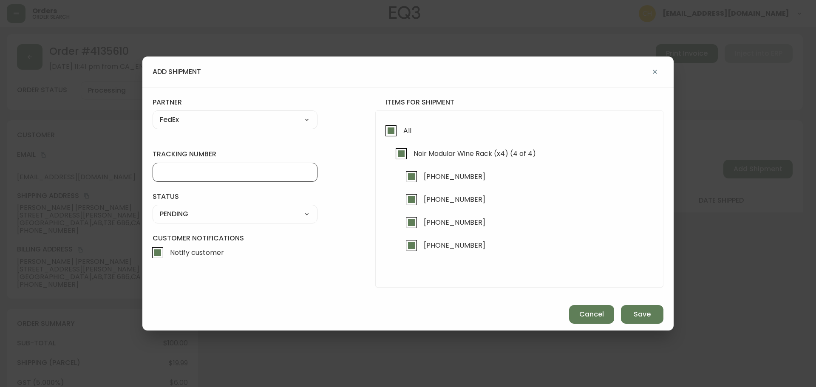
click at [171, 176] on input "tracking number" at bounding box center [235, 172] width 150 height 8
type input "455183579828"
click at [170, 215] on select "SHIPPED PENDING CANCELLED" at bounding box center [235, 214] width 165 height 13
click at [153, 208] on select "SHIPPED PENDING CANCELLED" at bounding box center [235, 214] width 165 height 13
select select "PENDING"
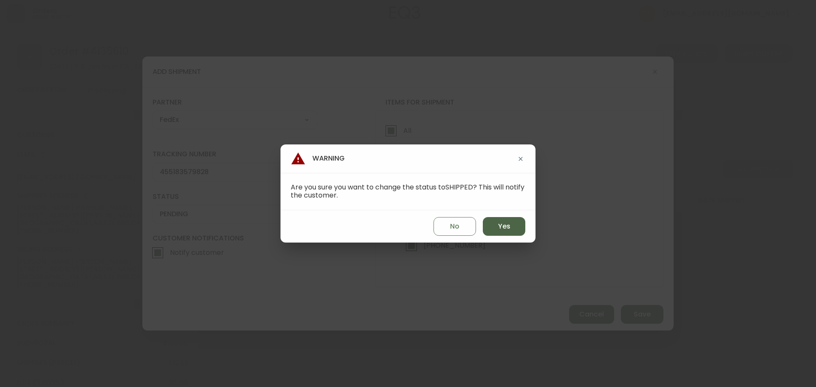
click at [502, 228] on span "Yes" at bounding box center [504, 226] width 12 height 9
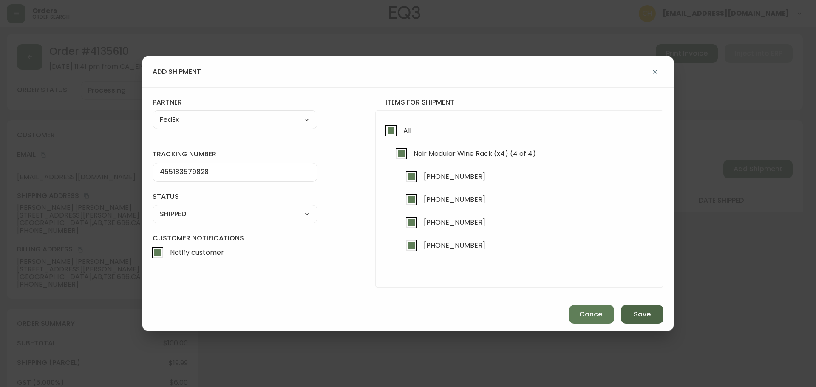
click at [634, 312] on span "Save" at bounding box center [642, 314] width 17 height 9
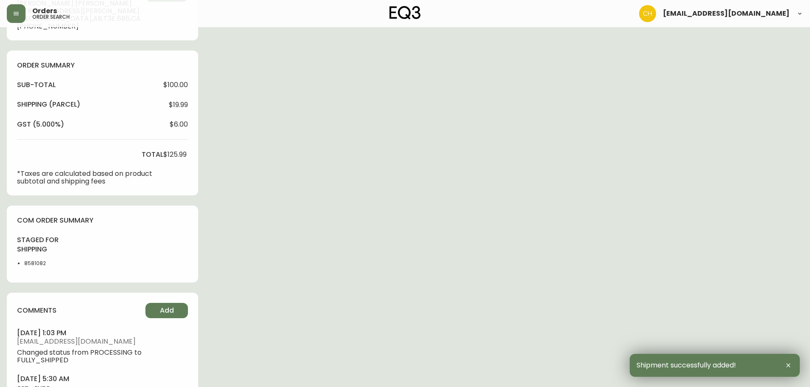
scroll to position [307, 0]
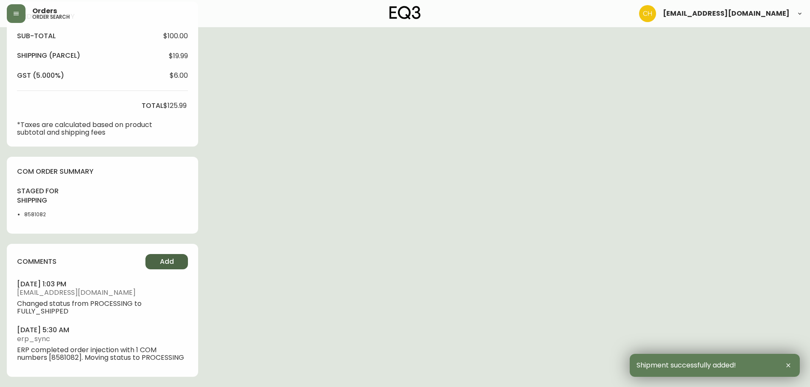
click at [170, 260] on span "Add" at bounding box center [167, 261] width 14 height 9
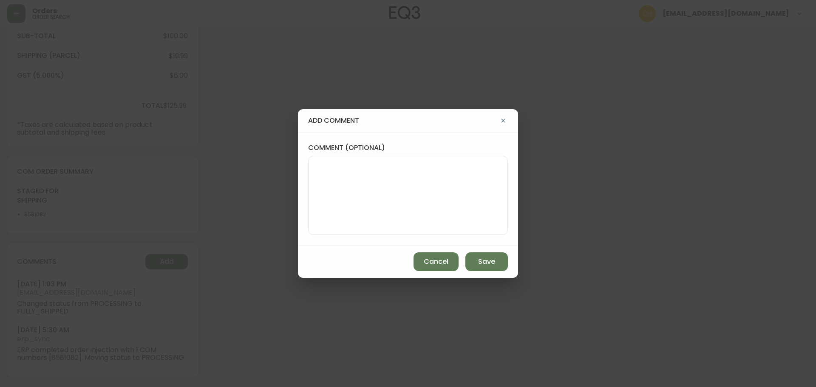
click at [340, 173] on textarea "comment (optional)" at bounding box center [407, 196] width 185 height 68
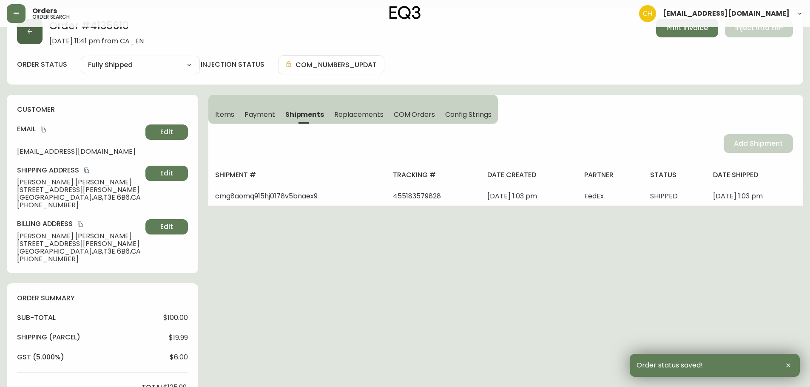
scroll to position [0, 0]
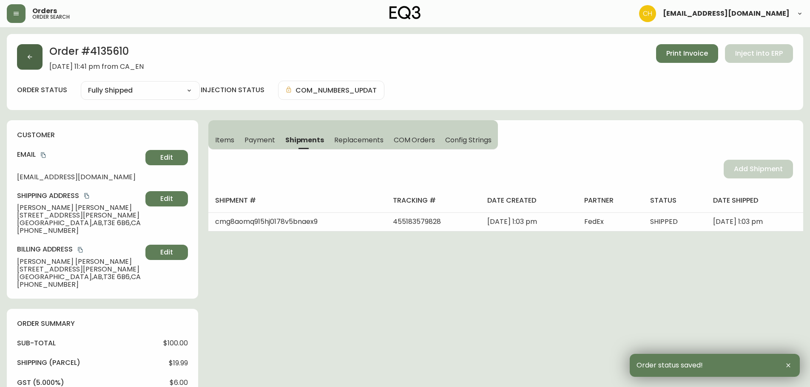
click at [26, 54] on button "button" at bounding box center [30, 57] width 26 height 26
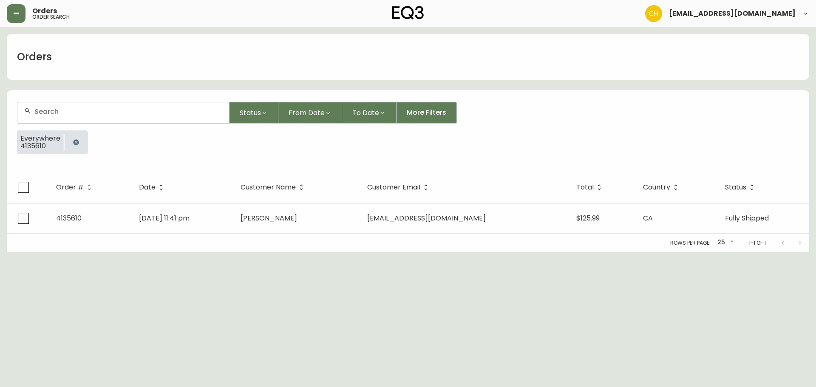
click at [50, 116] on div at bounding box center [123, 112] width 212 height 21
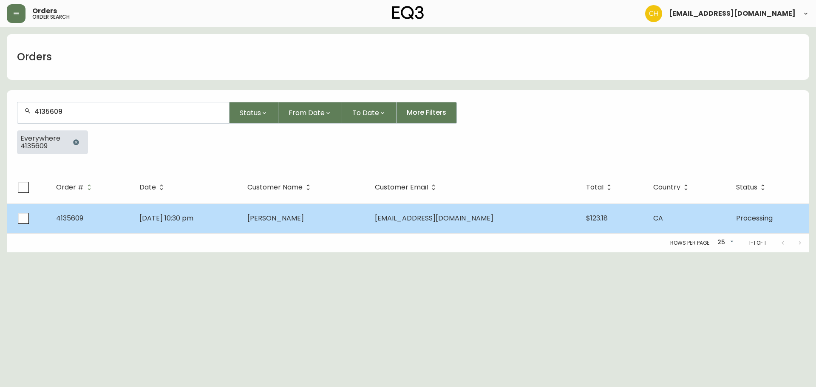
click at [241, 218] on td "[DATE] 10:30 pm" at bounding box center [187, 219] width 108 height 30
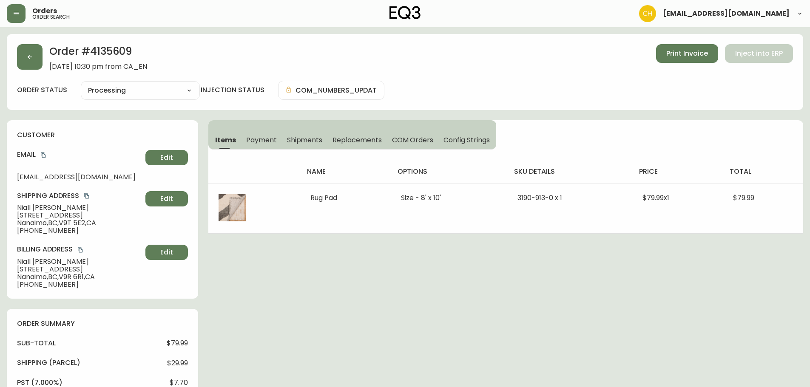
drag, startPoint x: 302, startPoint y: 139, endPoint x: 310, endPoint y: 138, distance: 8.2
click at [303, 139] on span "Shipments" at bounding box center [305, 140] width 36 height 9
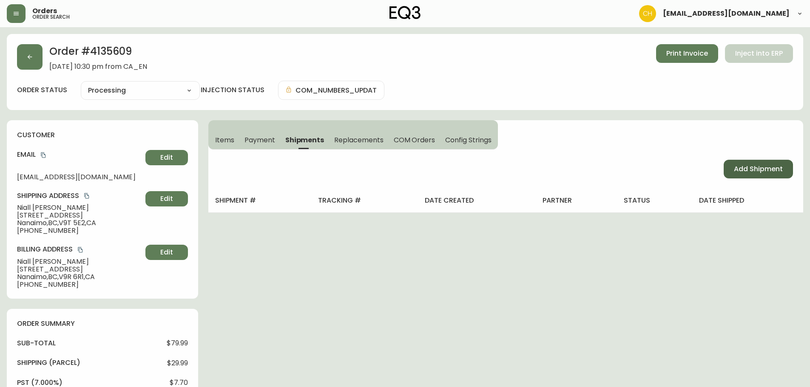
click at [771, 167] on span "Add Shipment" at bounding box center [758, 168] width 49 height 9
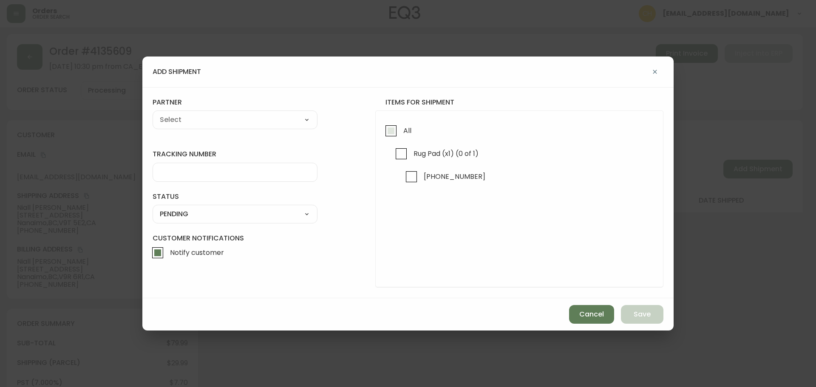
click at [387, 131] on input "All" at bounding box center [391, 131] width 20 height 20
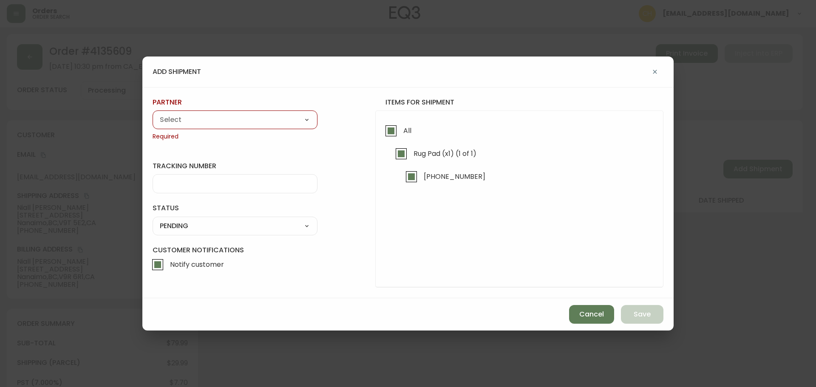
click at [264, 127] on div "A Move to Remember LLC ABF Freight Alero [PERSON_NAME] Canada Post Canpar Expre…" at bounding box center [235, 120] width 165 height 19
click at [238, 123] on select "A Move to Remember LLC ABF Freight Alero [PERSON_NAME] Canada Post Canpar Expre…" at bounding box center [235, 119] width 165 height 13
click at [153, 113] on select "A Move to Remember LLC ABF Freight Alero [PERSON_NAME] Canada Post Canpar Expre…" at bounding box center [235, 119] width 165 height 13
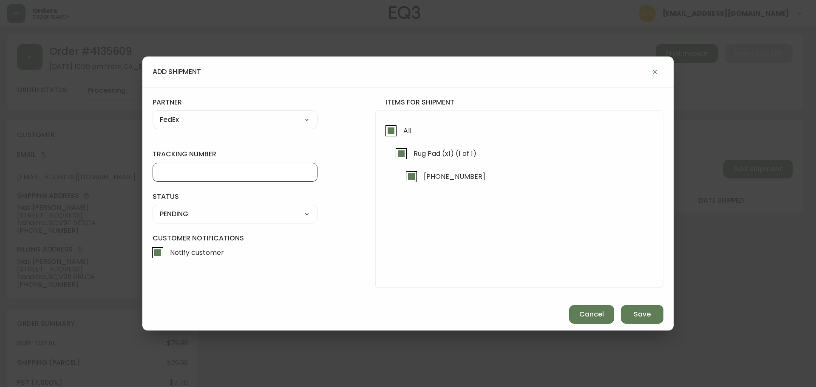
click at [175, 170] on input "tracking number" at bounding box center [235, 172] width 150 height 8
click at [191, 215] on select "SHIPPED PENDING CANCELLED" at bounding box center [235, 214] width 165 height 13
click at [153, 208] on select "SHIPPED PENDING CANCELLED" at bounding box center [235, 214] width 165 height 13
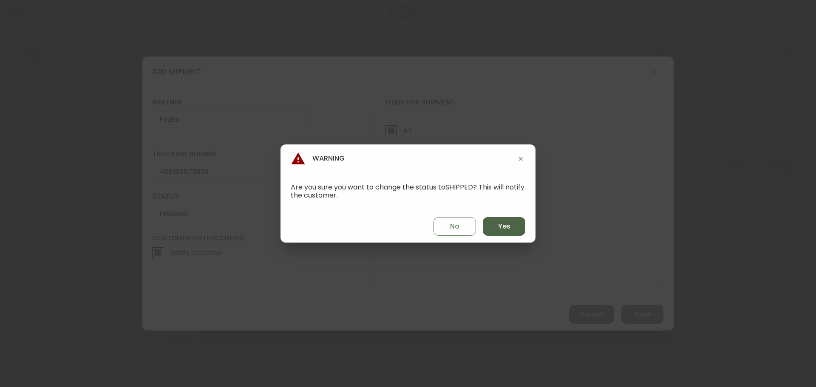
drag, startPoint x: 496, startPoint y: 227, endPoint x: 499, endPoint y: 233, distance: 6.7
click at [496, 227] on button "Yes" at bounding box center [504, 226] width 43 height 19
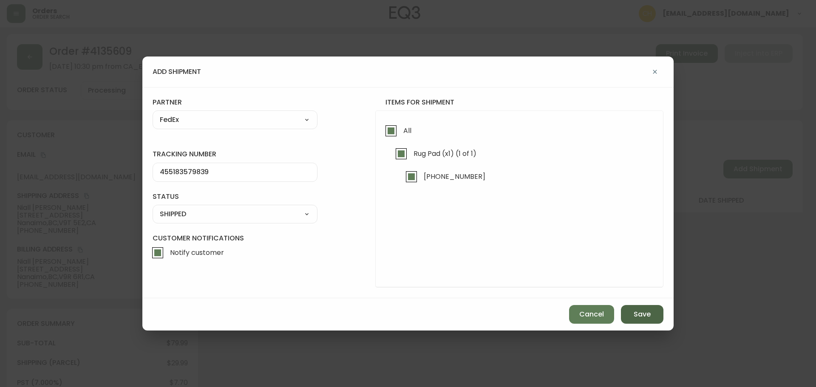
click at [645, 311] on span "Save" at bounding box center [642, 314] width 17 height 9
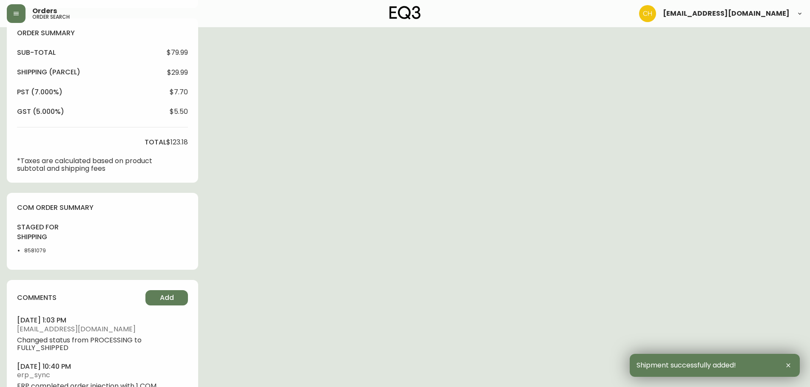
scroll to position [327, 0]
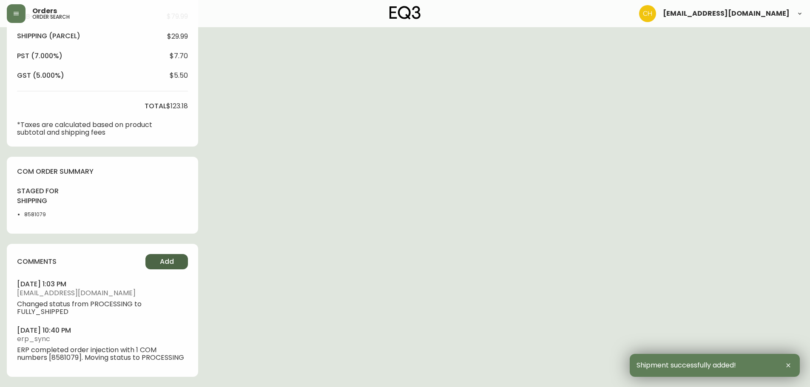
click at [162, 258] on span "Add" at bounding box center [167, 261] width 14 height 9
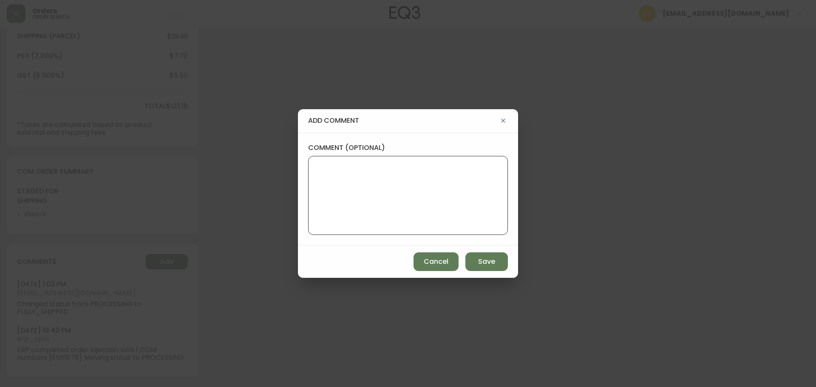
click at [326, 194] on textarea "comment (optional)" at bounding box center [407, 196] width 185 height 68
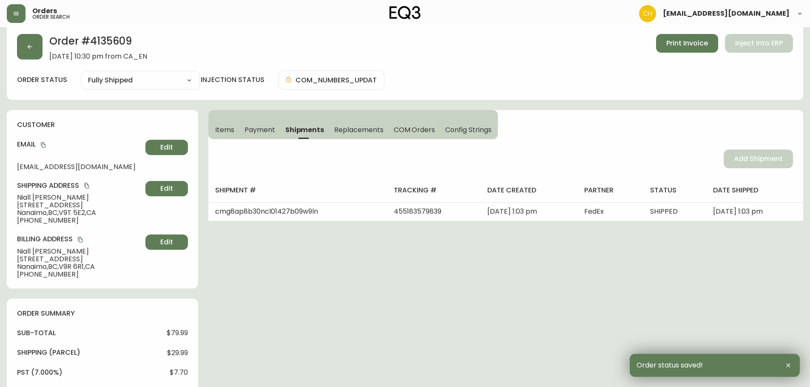
scroll to position [0, 0]
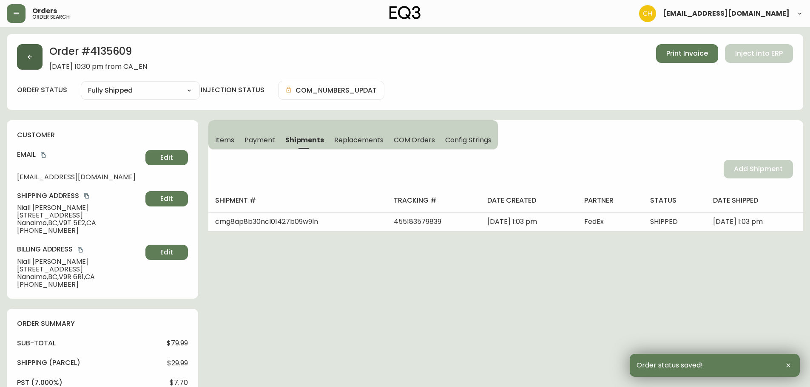
click at [29, 52] on button "button" at bounding box center [30, 57] width 26 height 26
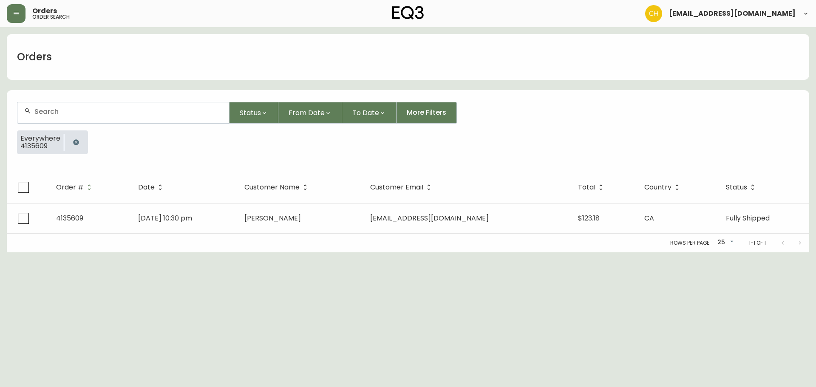
click at [38, 107] on div at bounding box center [123, 112] width 212 height 21
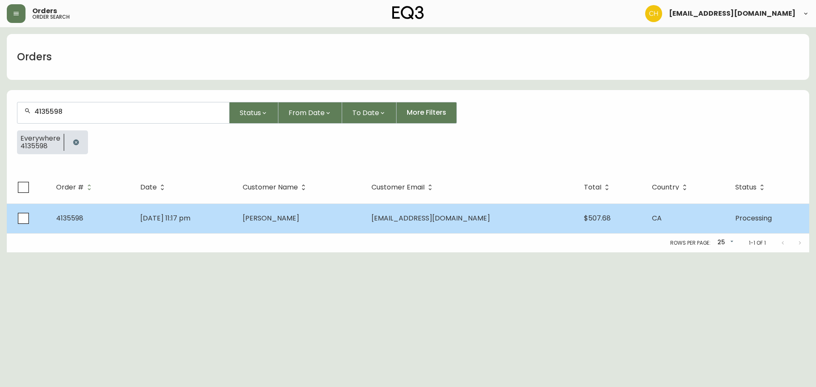
click at [236, 214] on td "[DATE] 11:17 pm" at bounding box center [184, 219] width 102 height 30
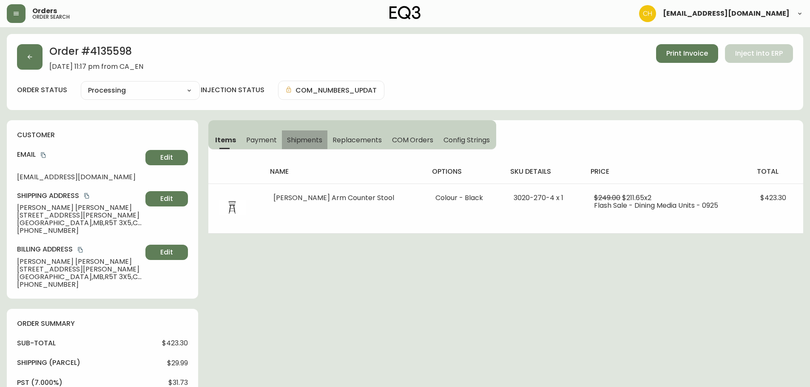
click at [299, 143] on span "Shipments" at bounding box center [305, 140] width 36 height 9
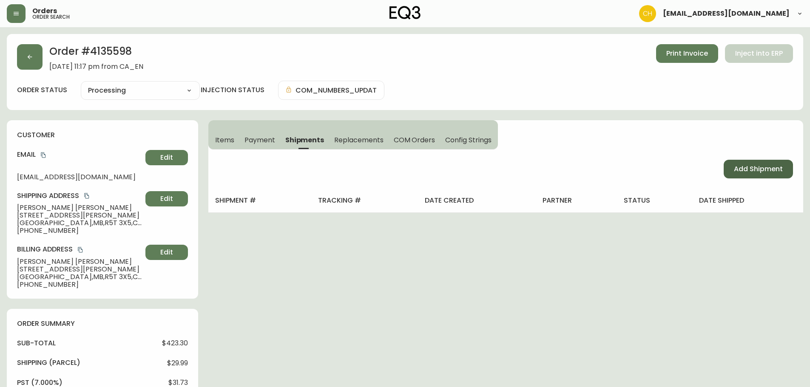
click at [755, 166] on span "Add Shipment" at bounding box center [758, 168] width 49 height 9
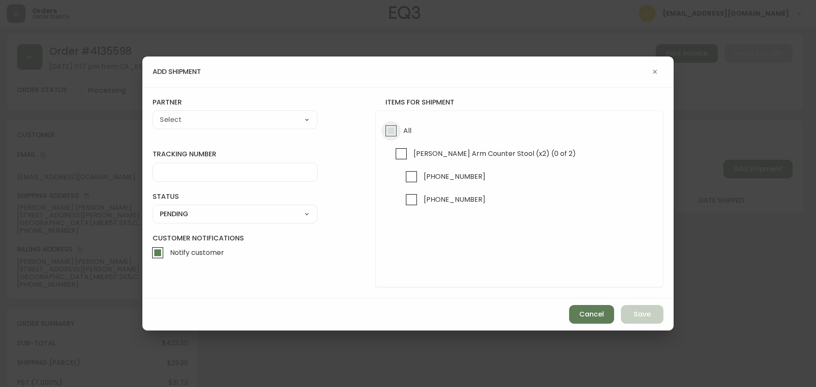
drag, startPoint x: 385, startPoint y: 129, endPoint x: 358, endPoint y: 122, distance: 28.0
click at [385, 129] on input "All" at bounding box center [391, 131] width 20 height 20
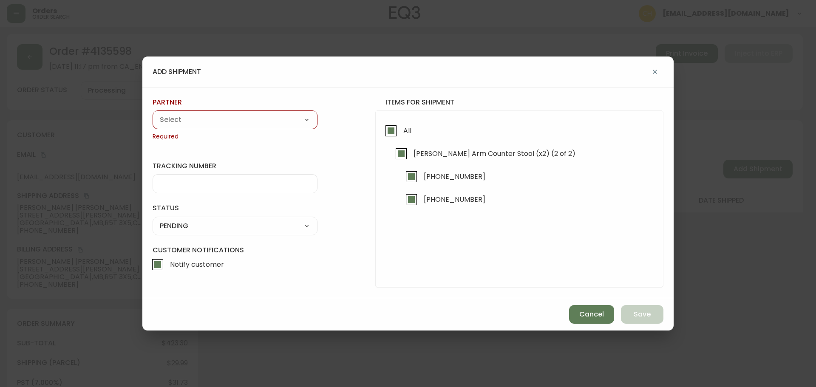
click at [266, 121] on select "A Move to Remember LLC ABF Freight Alero [PERSON_NAME] Canada Post Canpar Expre…" at bounding box center [235, 119] width 165 height 13
click at [153, 113] on select "A Move to Remember LLC ABF Freight Alero [PERSON_NAME] Canada Post Canpar Expre…" at bounding box center [235, 119] width 165 height 13
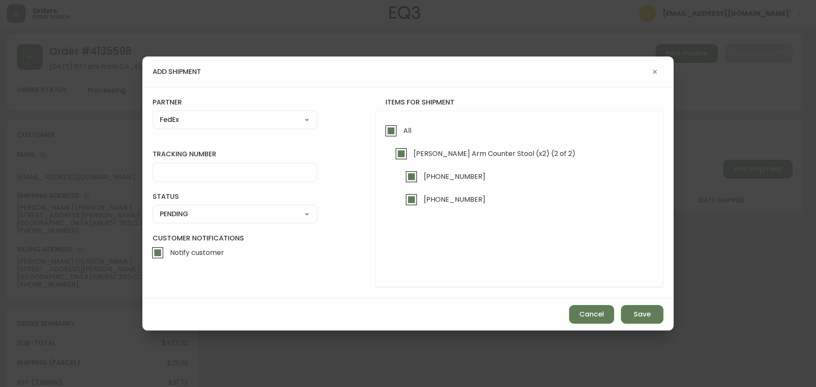
click at [188, 176] on input "tracking number" at bounding box center [235, 172] width 150 height 8
click at [195, 215] on select "SHIPPED PENDING CANCELLED" at bounding box center [235, 214] width 165 height 13
click at [153, 208] on select "SHIPPED PENDING CANCELLED" at bounding box center [235, 214] width 165 height 13
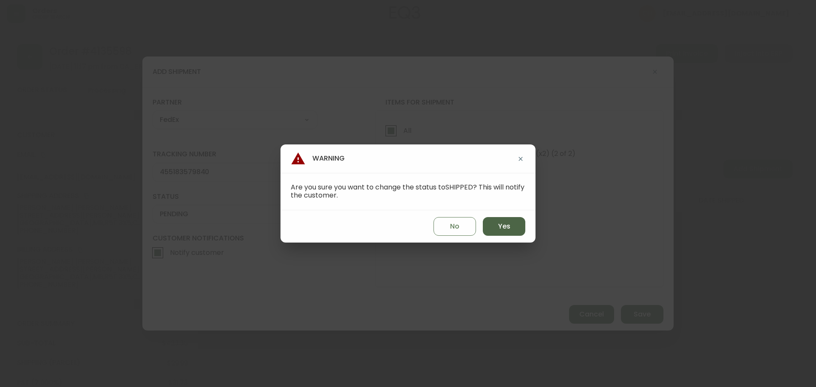
click at [500, 226] on span "Yes" at bounding box center [504, 226] width 12 height 9
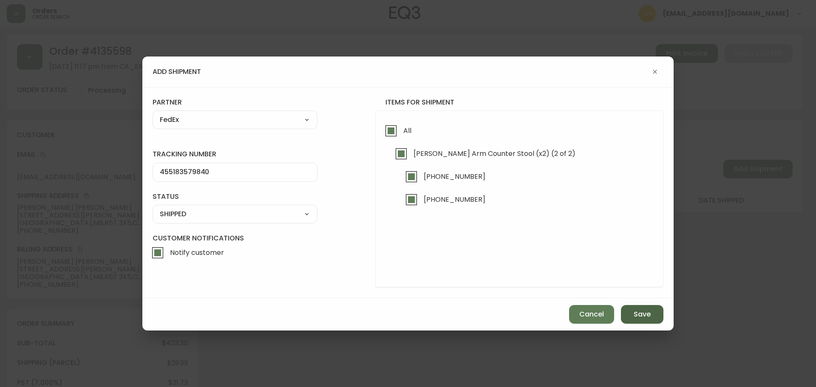
click at [633, 316] on button "Save" at bounding box center [642, 314] width 43 height 19
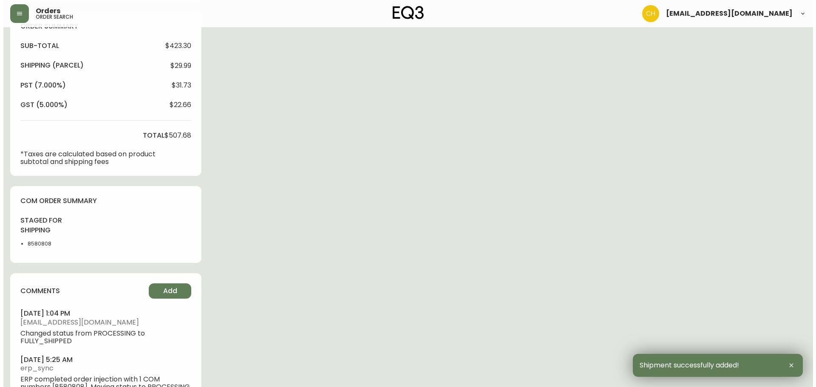
scroll to position [334, 0]
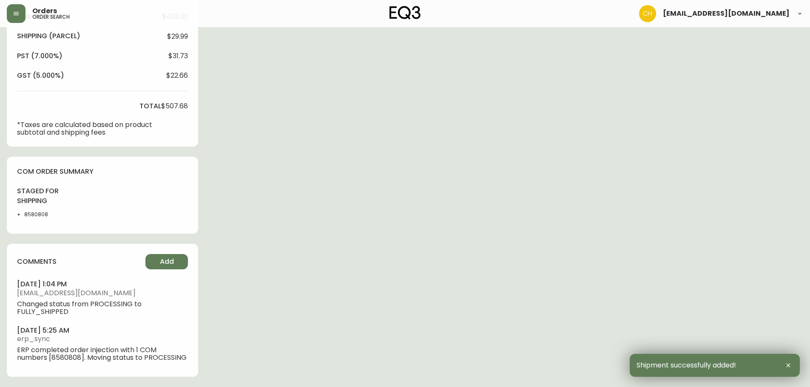
click at [173, 245] on div "comments Add [DATE] 1:04 pm [EMAIL_ADDRESS][DOMAIN_NAME] Changed status from PR…" at bounding box center [102, 310] width 191 height 133
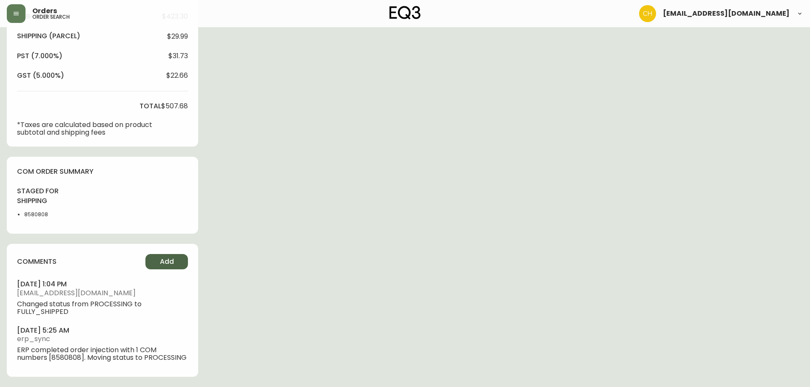
click at [172, 257] on span "Add" at bounding box center [167, 261] width 14 height 9
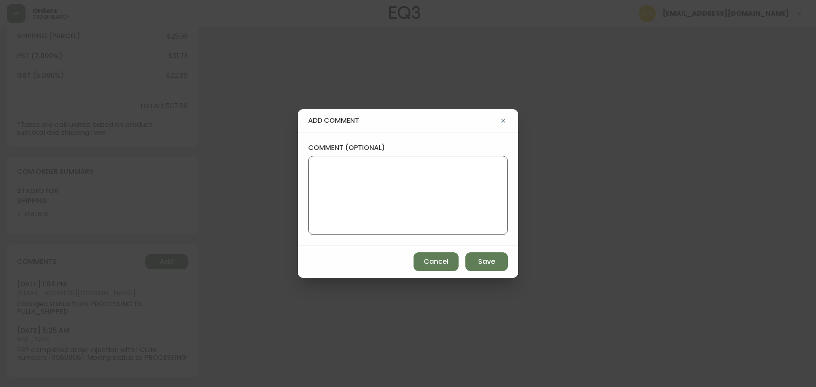
click at [341, 199] on textarea "comment (optional)" at bounding box center [407, 196] width 185 height 68
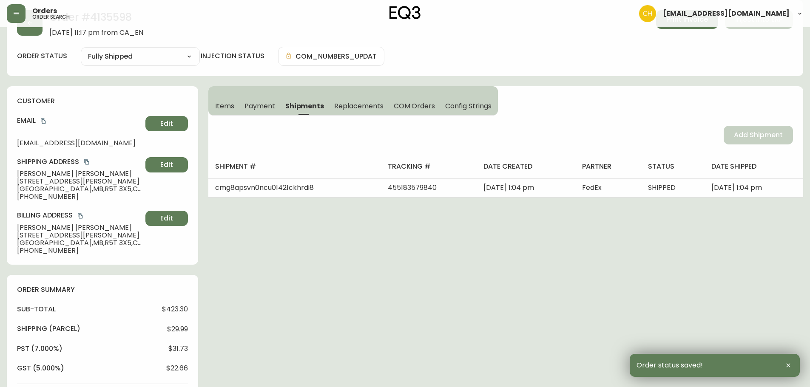
scroll to position [0, 0]
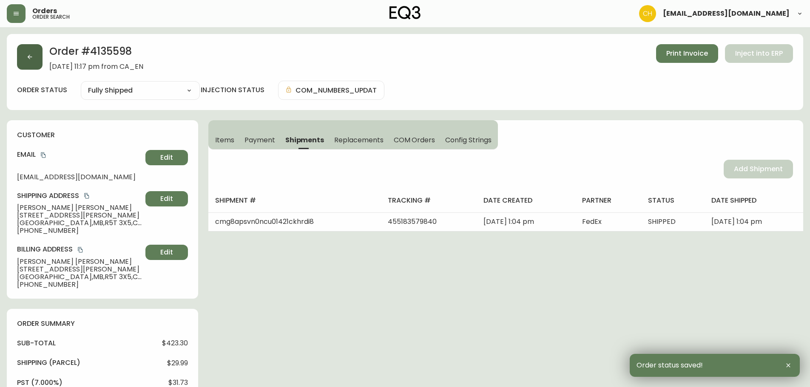
click at [34, 59] on button "button" at bounding box center [30, 57] width 26 height 26
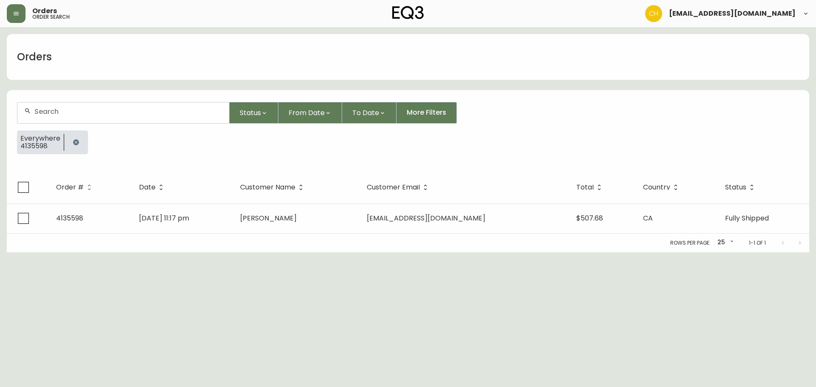
click at [48, 108] on input "text" at bounding box center [128, 112] width 188 height 8
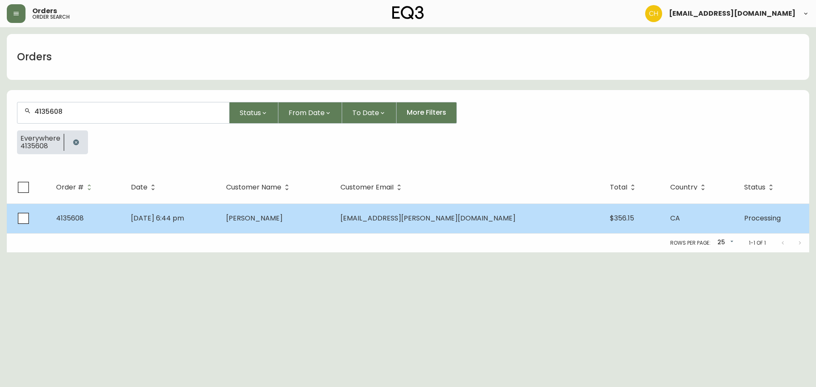
drag, startPoint x: 210, startPoint y: 202, endPoint x: 227, endPoint y: 210, distance: 18.1
click at [222, 207] on table "Order # Date Customer Name Customer Email Total Country Status 4135608 [DATE] 6…" at bounding box center [408, 202] width 802 height 62
click at [219, 213] on td "[DATE] 6:44 pm" at bounding box center [171, 219] width 95 height 30
click at [273, 215] on td "[PERSON_NAME]" at bounding box center [276, 219] width 114 height 30
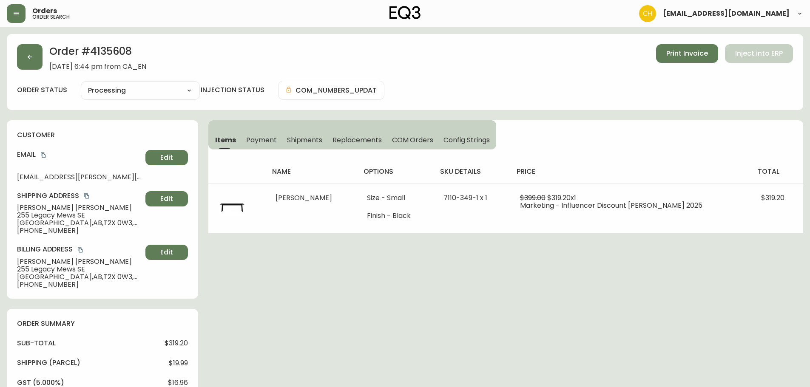
click at [303, 140] on span "Shipments" at bounding box center [305, 140] width 36 height 9
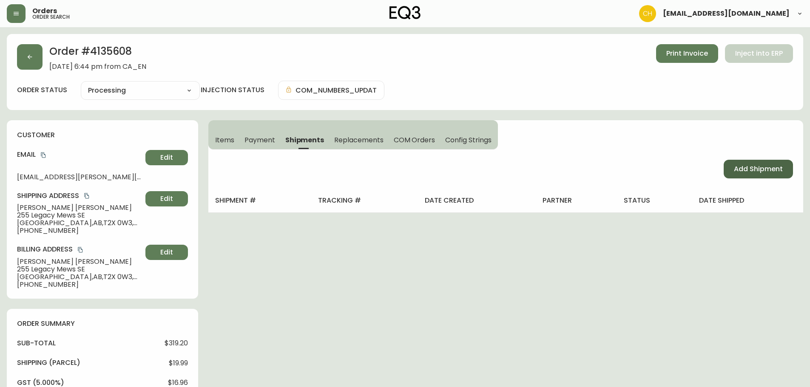
click at [735, 170] on span "Add Shipment" at bounding box center [758, 168] width 49 height 9
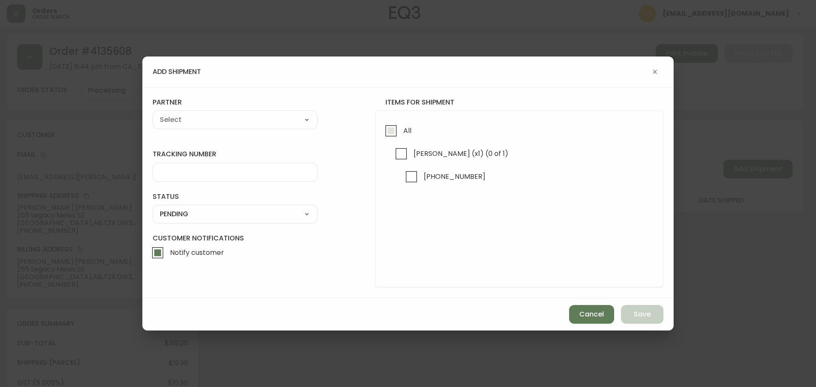
drag, startPoint x: 392, startPoint y: 132, endPoint x: 359, endPoint y: 137, distance: 33.9
click at [392, 132] on input "All" at bounding box center [391, 131] width 20 height 20
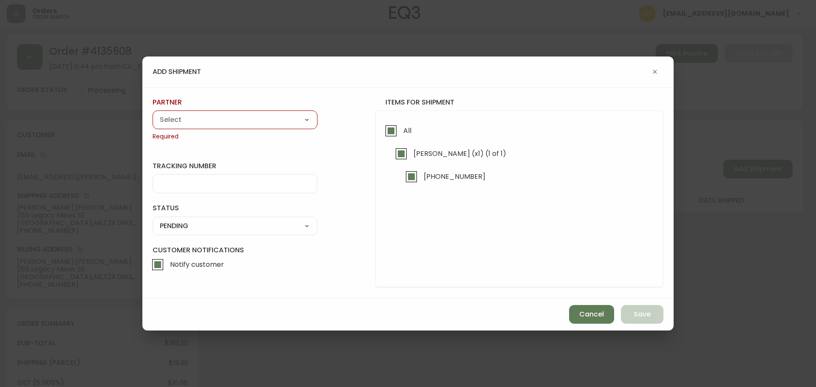
drag, startPoint x: 254, startPoint y: 119, endPoint x: 239, endPoint y: 122, distance: 15.7
click at [249, 120] on select "A Move to Remember LLC ABF Freight Alero [PERSON_NAME] Canada Post Canpar Expre…" at bounding box center [235, 119] width 165 height 13
click at [153, 113] on select "A Move to Remember LLC ABF Freight Alero [PERSON_NAME] Canada Post Canpar Expre…" at bounding box center [235, 119] width 165 height 13
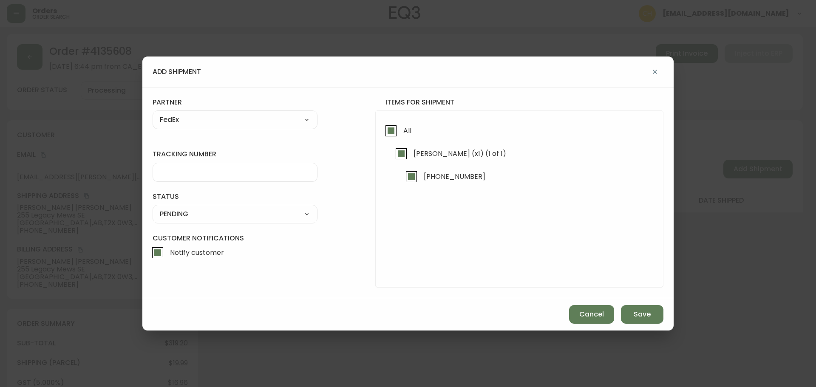
click at [188, 173] on input "tracking number" at bounding box center [235, 172] width 150 height 8
click at [185, 215] on select "SHIPPED PENDING CANCELLED" at bounding box center [235, 214] width 165 height 13
click at [153, 208] on select "SHIPPED PENDING CANCELLED" at bounding box center [235, 214] width 165 height 13
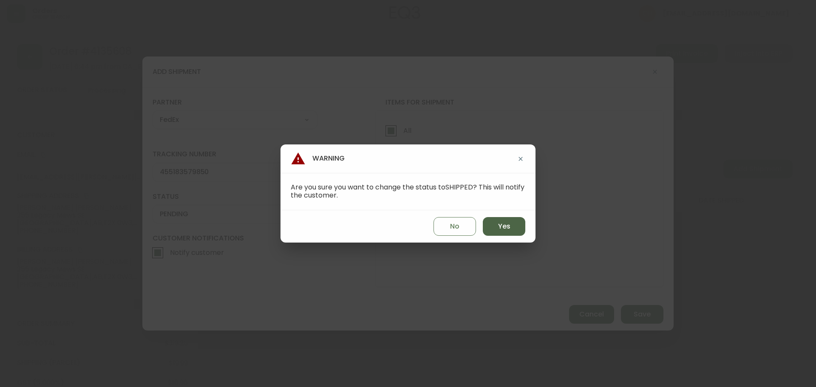
click at [496, 224] on button "Yes" at bounding box center [504, 226] width 43 height 19
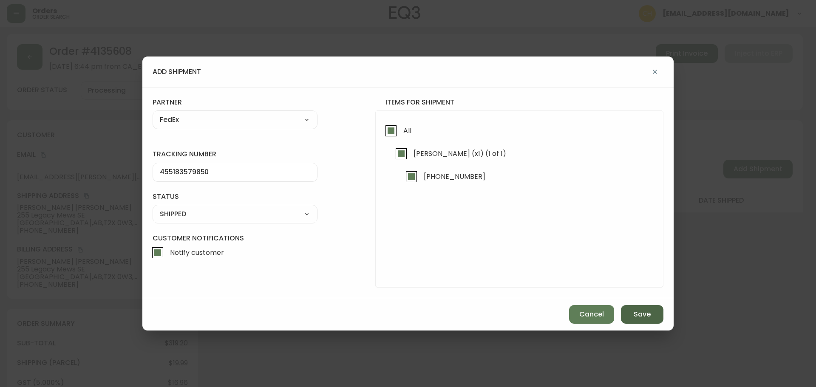
click at [637, 309] on button "Save" at bounding box center [642, 314] width 43 height 19
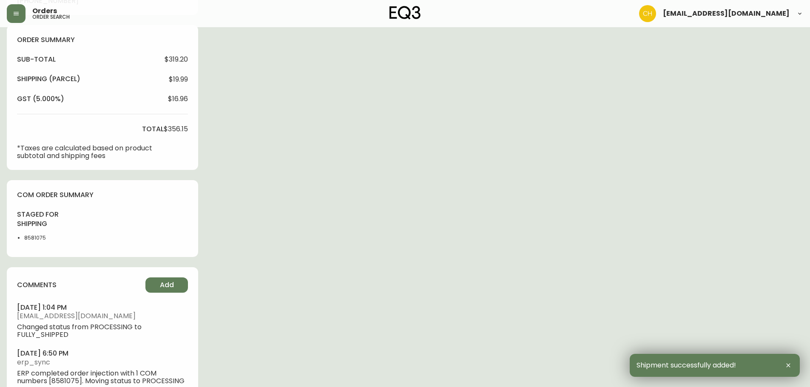
scroll to position [307, 0]
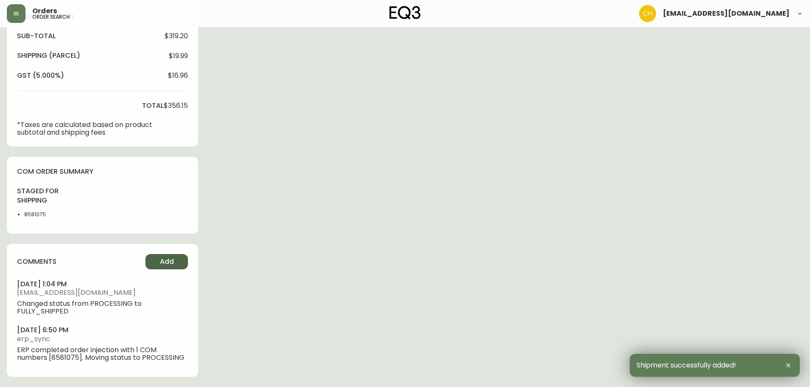
click at [156, 261] on button "Add" at bounding box center [166, 261] width 43 height 15
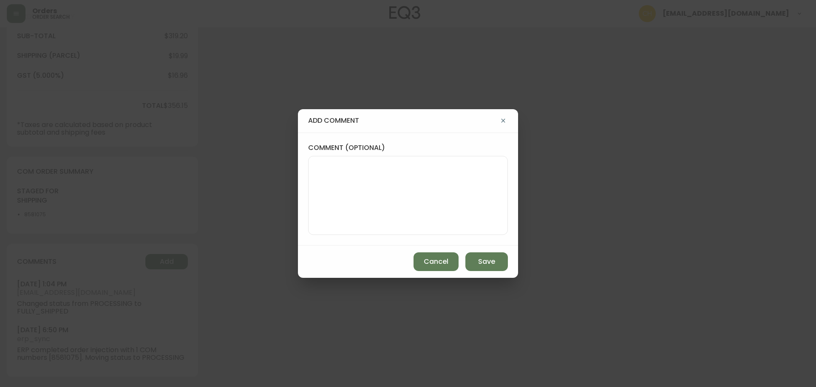
click at [374, 190] on textarea "comment (optional)" at bounding box center [407, 196] width 185 height 68
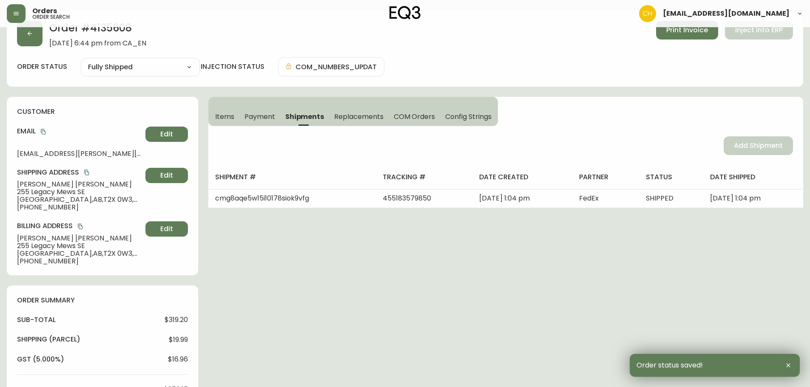
scroll to position [0, 0]
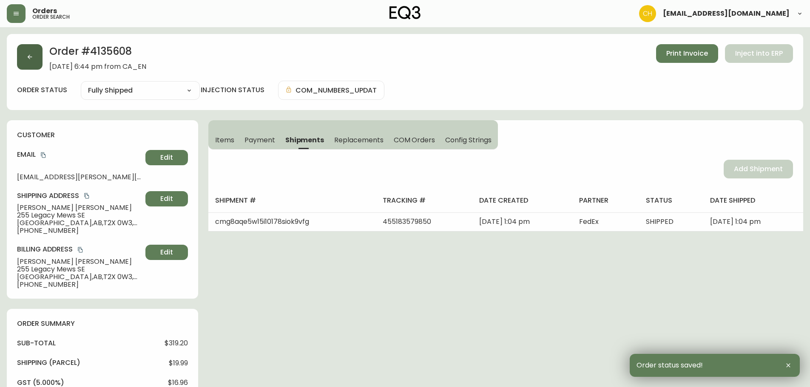
click at [32, 63] on button "button" at bounding box center [30, 57] width 26 height 26
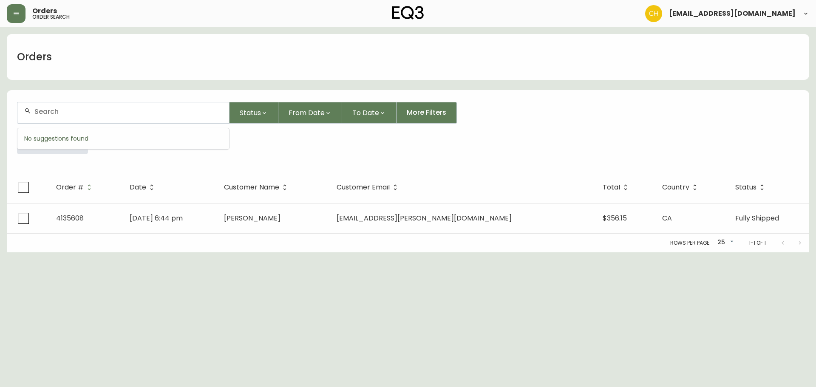
click at [41, 112] on input "text" at bounding box center [128, 112] width 188 height 8
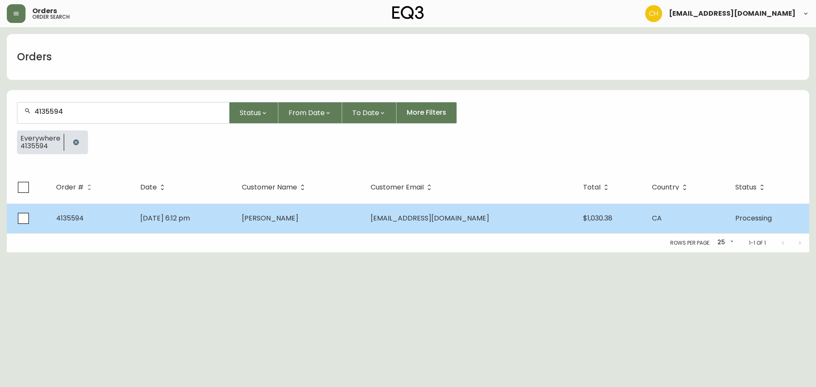
click at [279, 221] on td "[PERSON_NAME]" at bounding box center [299, 219] width 128 height 30
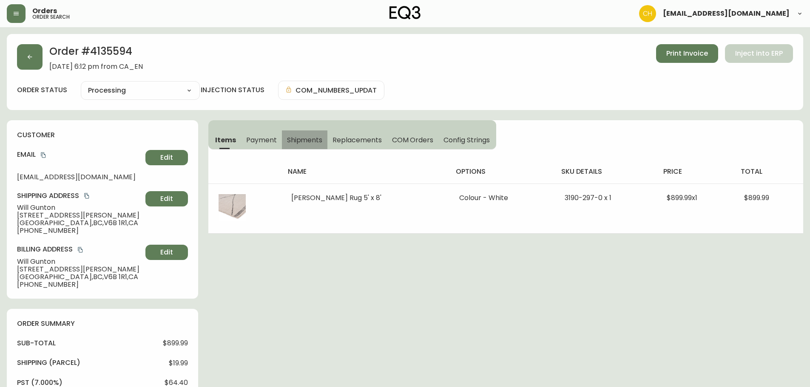
click at [303, 139] on span "Shipments" at bounding box center [305, 140] width 36 height 9
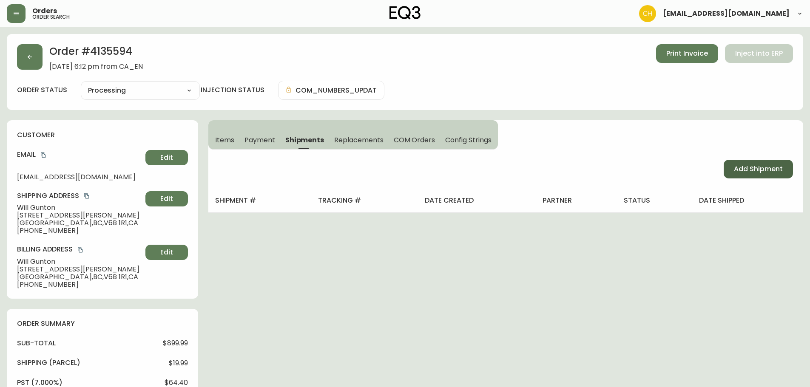
click at [745, 169] on span "Add Shipment" at bounding box center [758, 168] width 49 height 9
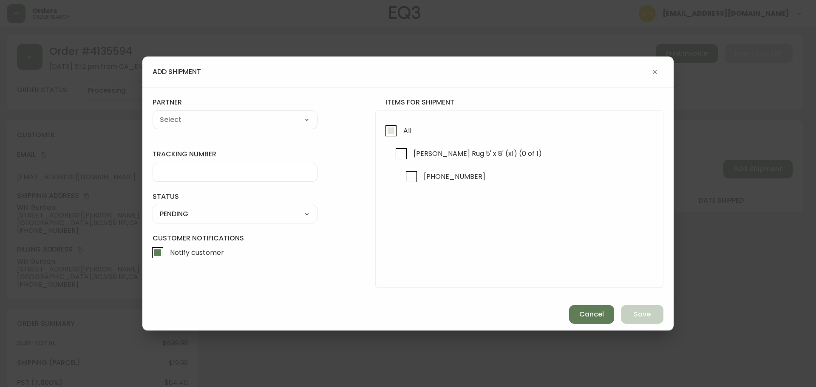
click at [384, 133] on input "All" at bounding box center [391, 131] width 20 height 20
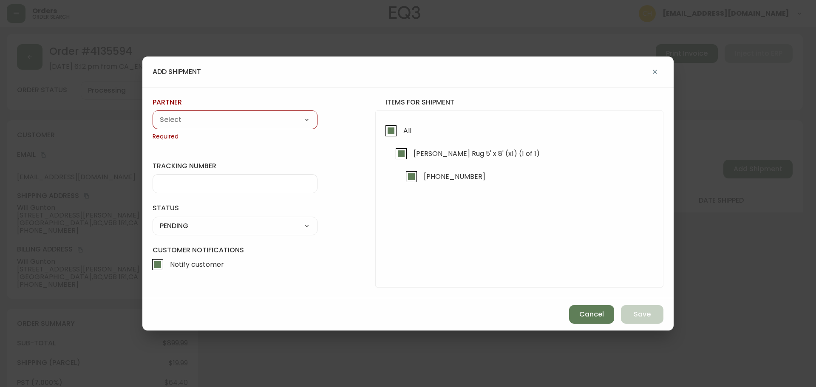
click at [281, 113] on select "A Move to Remember LLC ABF Freight Alero [PERSON_NAME] Canada Post Canpar Expre…" at bounding box center [235, 119] width 165 height 13
click at [153, 113] on select "A Move to Remember LLC ABF Freight Alero [PERSON_NAME] Canada Post Canpar Expre…" at bounding box center [235, 119] width 165 height 13
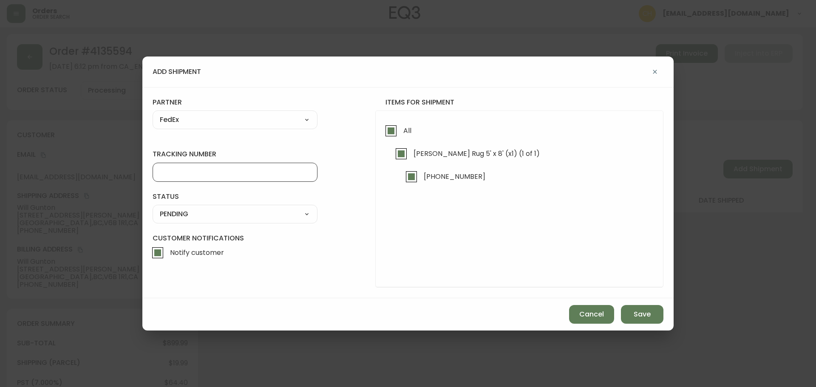
click at [179, 172] on input "tracking number" at bounding box center [235, 172] width 150 height 8
click at [184, 218] on select "SHIPPED PENDING CANCELLED" at bounding box center [235, 214] width 165 height 13
click at [153, 208] on select "SHIPPED PENDING CANCELLED" at bounding box center [235, 214] width 165 height 13
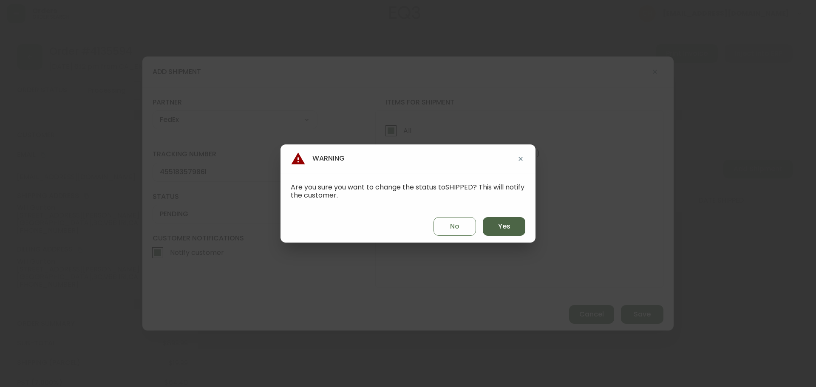
click at [493, 230] on button "Yes" at bounding box center [504, 226] width 43 height 19
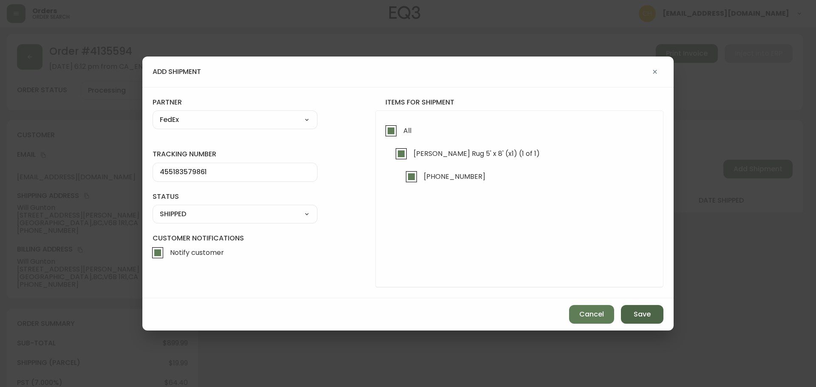
click at [629, 311] on button "Save" at bounding box center [642, 314] width 43 height 19
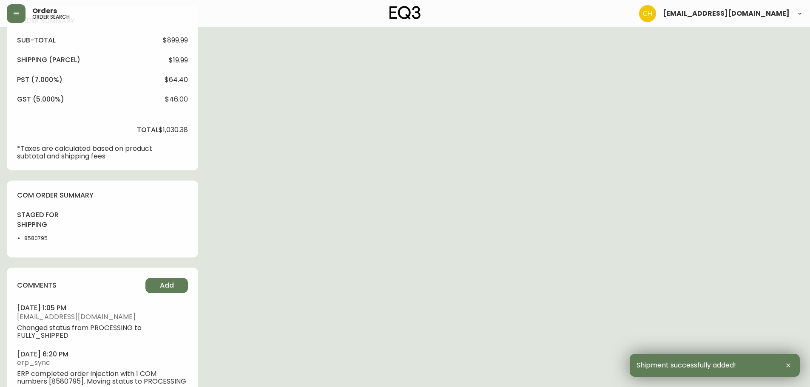
scroll to position [327, 0]
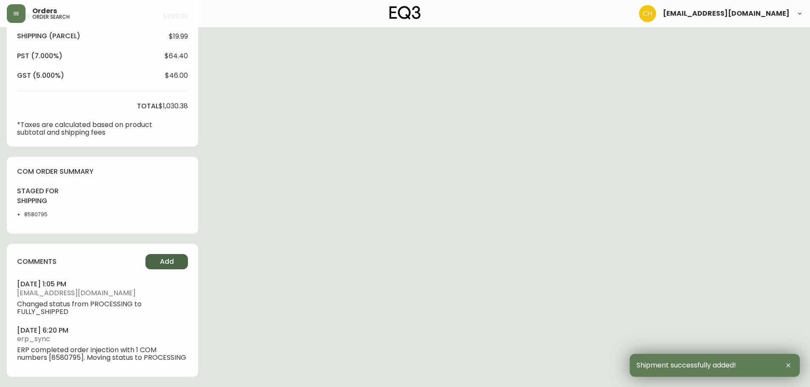
click at [160, 260] on button "Add" at bounding box center [166, 261] width 43 height 15
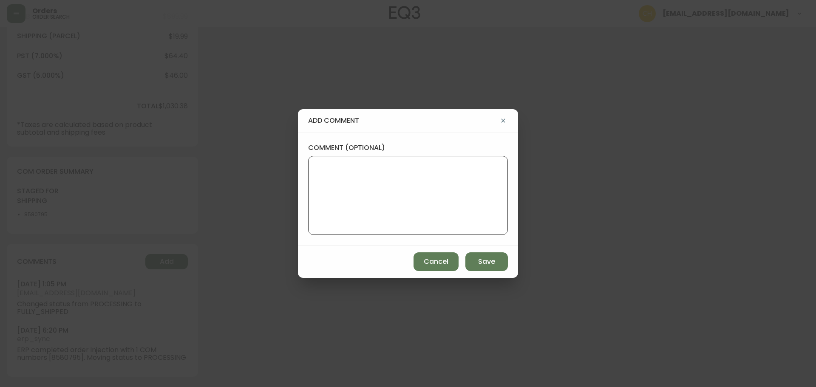
click at [353, 190] on textarea "comment (optional)" at bounding box center [407, 196] width 185 height 68
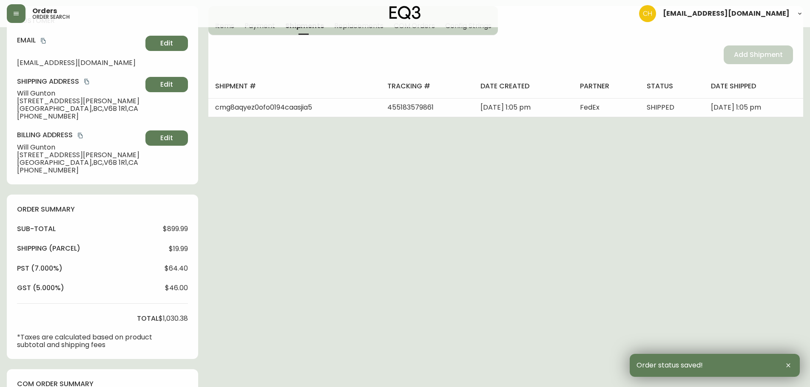
scroll to position [0, 0]
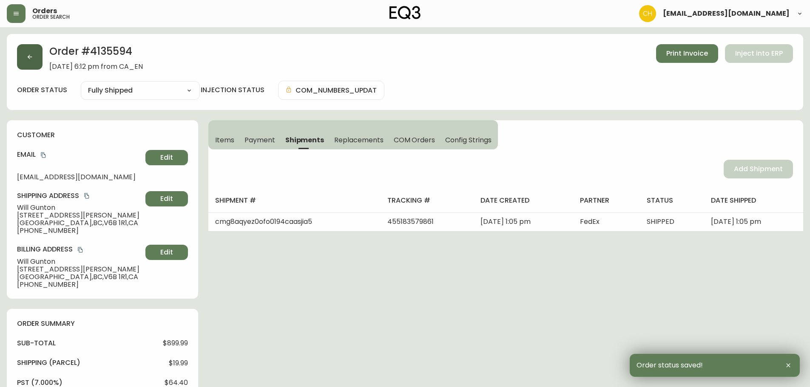
click at [35, 64] on button "button" at bounding box center [30, 57] width 26 height 26
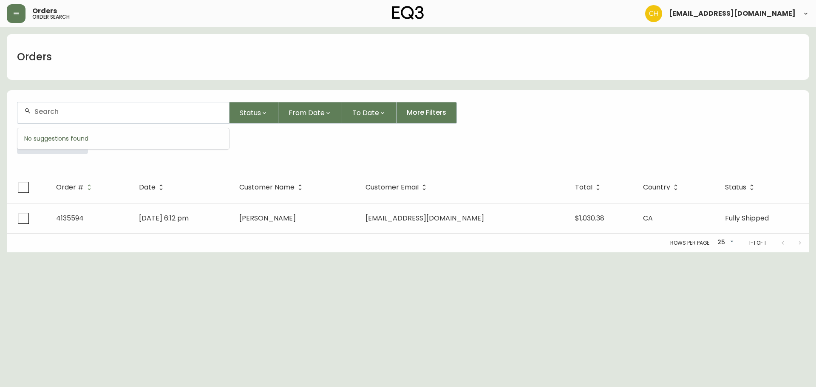
click at [44, 111] on input "text" at bounding box center [128, 112] width 188 height 8
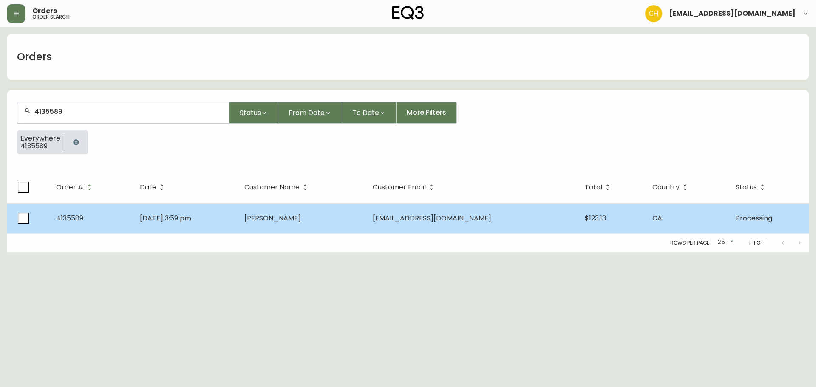
click at [238, 215] on td "[DATE] 3:59 pm" at bounding box center [185, 219] width 105 height 30
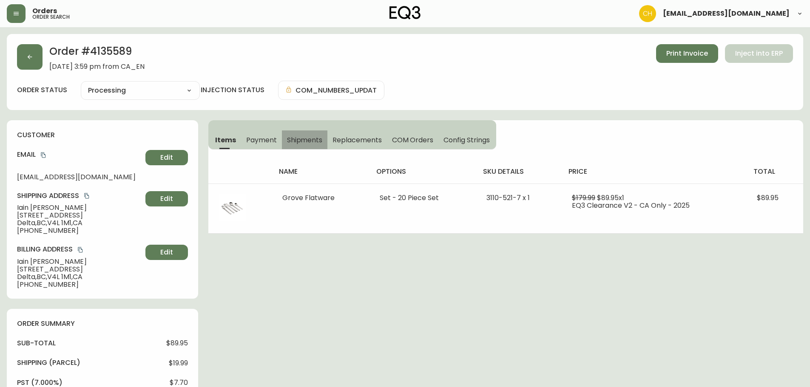
click at [303, 137] on span "Shipments" at bounding box center [305, 140] width 36 height 9
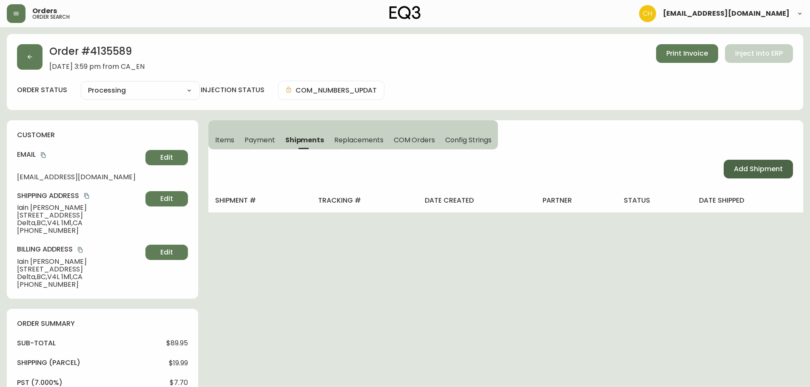
click at [744, 167] on span "Add Shipment" at bounding box center [758, 168] width 49 height 9
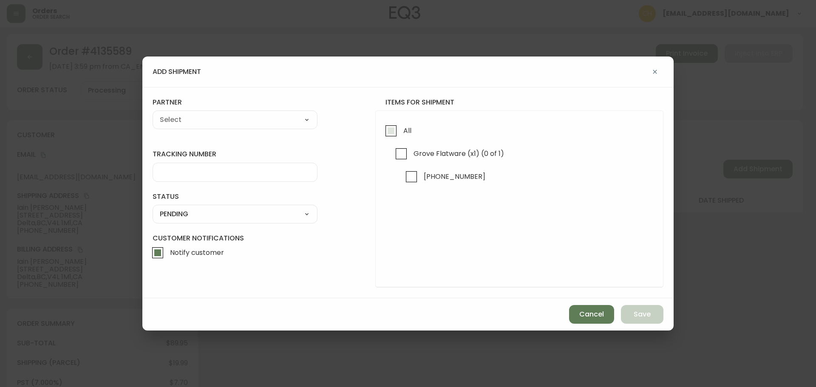
click at [390, 133] on input "All" at bounding box center [391, 131] width 20 height 20
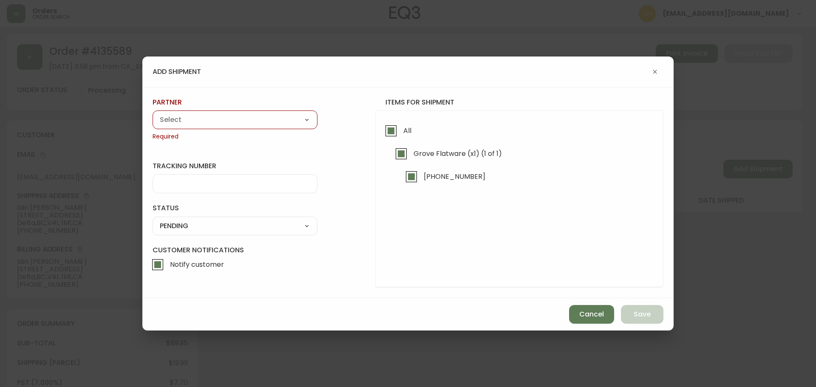
click at [281, 123] on select "A Move to Remember LLC ABF Freight Alero [PERSON_NAME] Canada Post Canpar Expre…" at bounding box center [235, 119] width 165 height 13
click at [153, 113] on select "A Move to Remember LLC ABF Freight Alero [PERSON_NAME] Canada Post Canpar Expre…" at bounding box center [235, 119] width 165 height 13
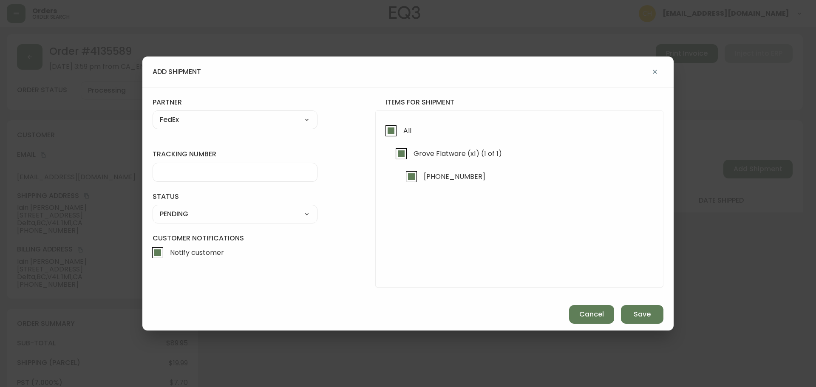
click at [192, 177] on div at bounding box center [235, 172] width 165 height 19
click at [200, 215] on select "SHIPPED PENDING CANCELLED" at bounding box center [235, 214] width 165 height 13
click at [153, 208] on select "SHIPPED PENDING CANCELLED" at bounding box center [235, 214] width 165 height 13
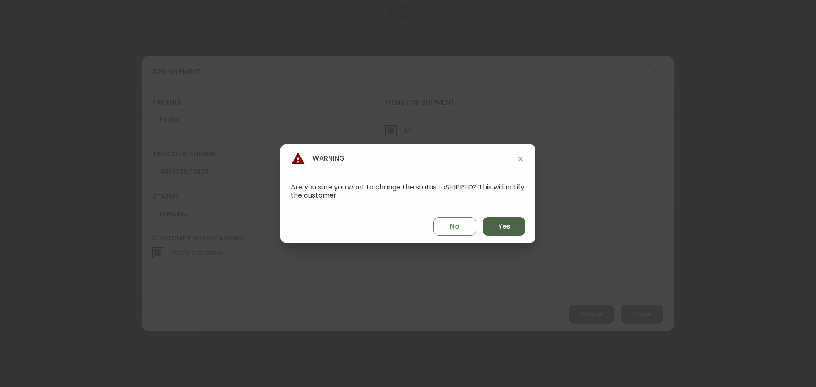
click at [499, 228] on button "Yes" at bounding box center [504, 226] width 43 height 19
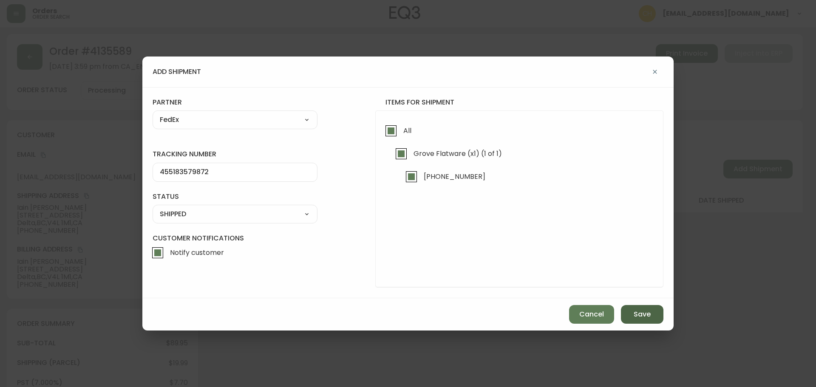
click at [637, 314] on span "Save" at bounding box center [642, 314] width 17 height 9
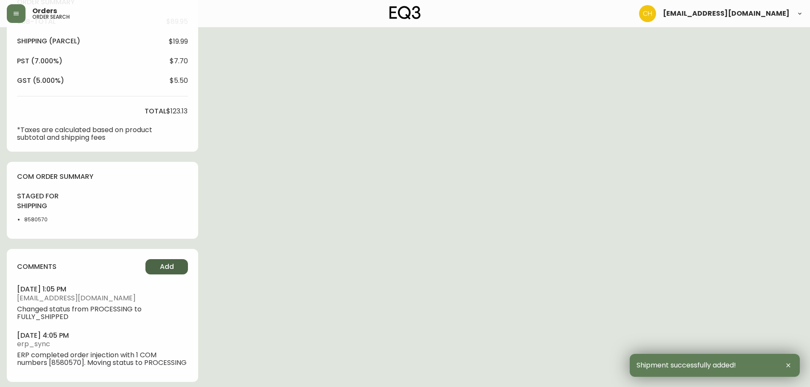
scroll to position [327, 0]
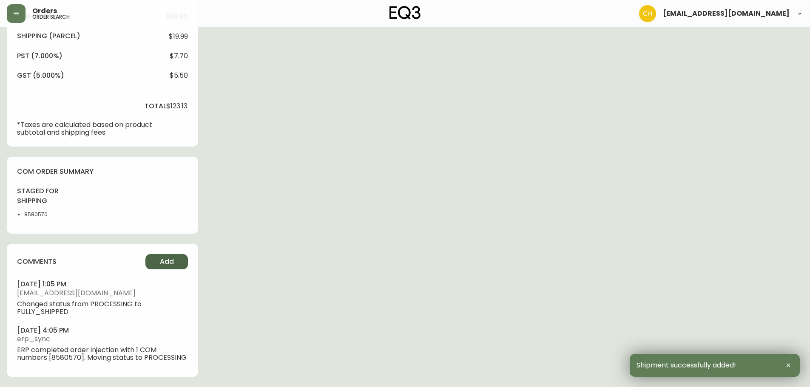
click at [171, 265] on span "Add" at bounding box center [167, 261] width 14 height 9
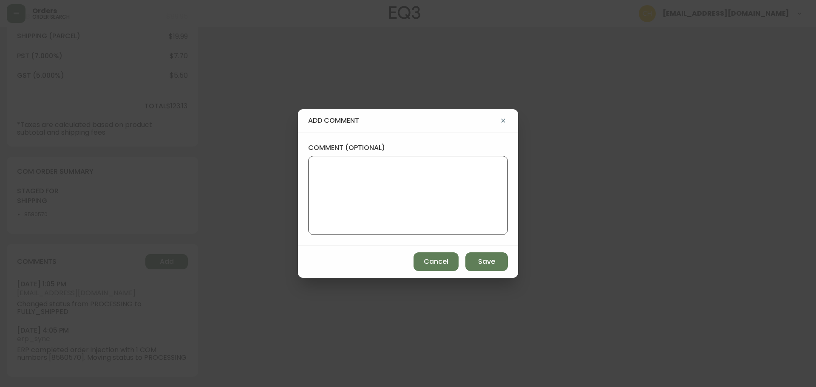
click at [328, 184] on textarea "comment (optional)" at bounding box center [407, 196] width 185 height 68
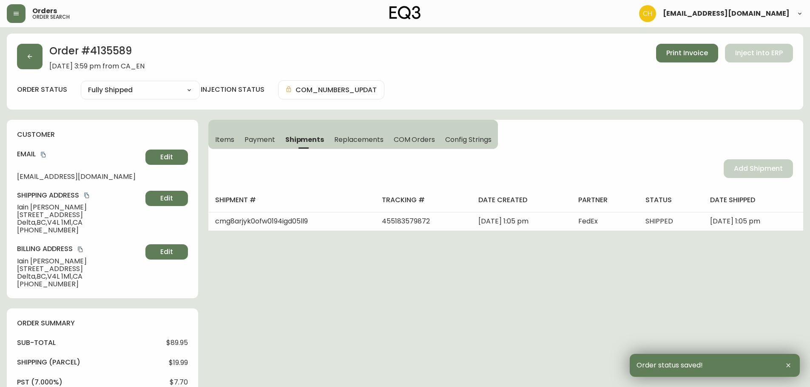
scroll to position [0, 0]
click at [31, 58] on icon "button" at bounding box center [29, 57] width 7 height 7
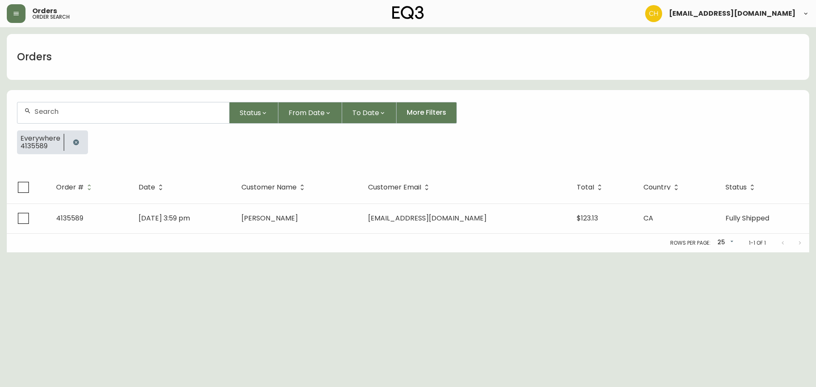
click at [39, 110] on input "text" at bounding box center [128, 112] width 188 height 8
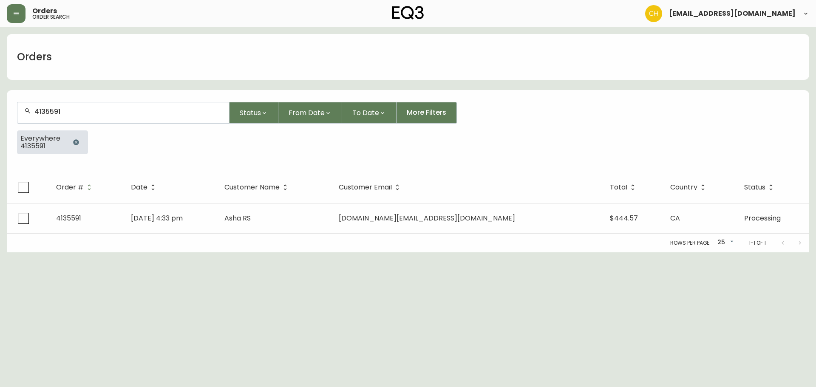
click at [238, 234] on div "Rows per page: 25 25 1-1 of 1" at bounding box center [408, 243] width 802 height 19
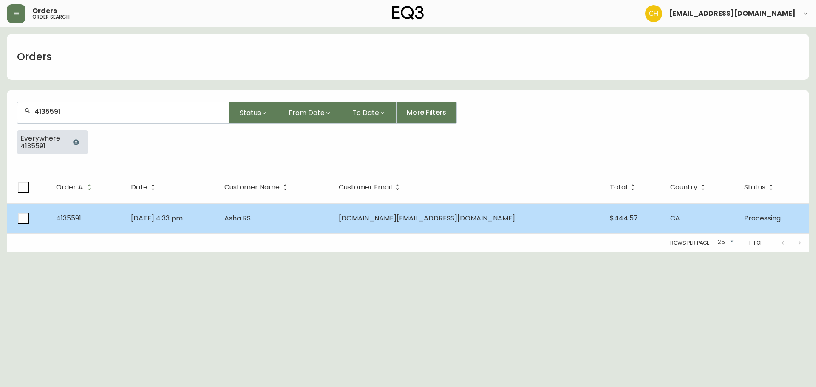
click at [218, 220] on td "[DATE] 4:33 pm" at bounding box center [171, 219] width 94 height 30
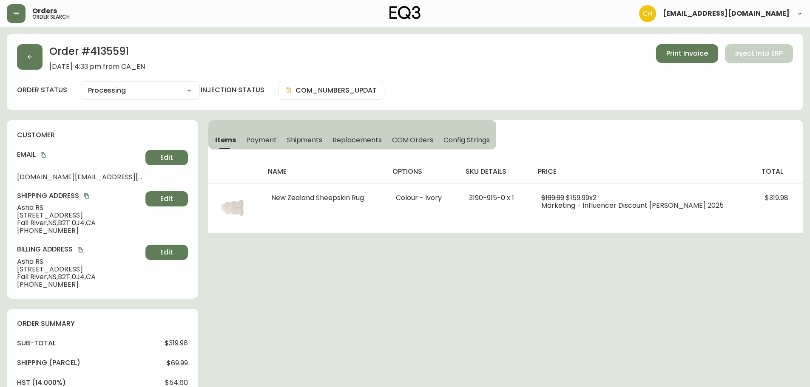
click at [313, 139] on span "Shipments" at bounding box center [305, 140] width 36 height 9
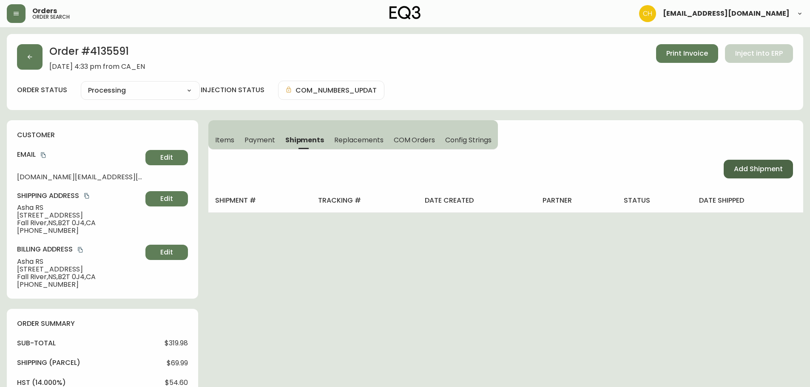
click at [740, 166] on span "Add Shipment" at bounding box center [758, 168] width 49 height 9
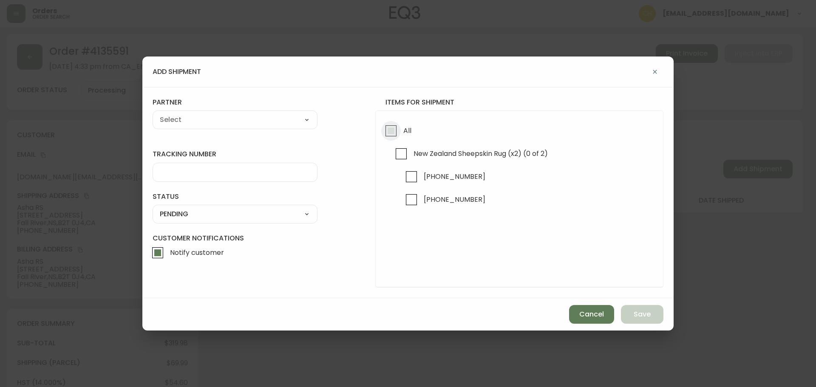
click at [390, 131] on input "All" at bounding box center [391, 131] width 20 height 20
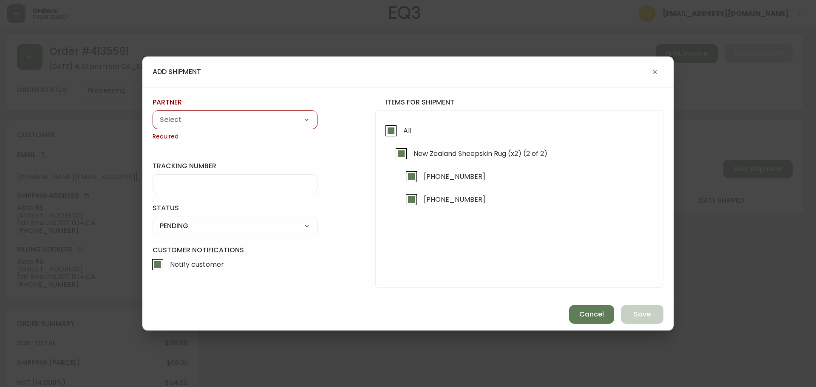
click at [248, 124] on select "A Move to Remember LLC ABF Freight Alero [PERSON_NAME] Canada Post Canpar Expre…" at bounding box center [235, 119] width 165 height 13
click at [153, 113] on select "A Move to Remember LLC ABF Freight Alero [PERSON_NAME] Canada Post Canpar Expre…" at bounding box center [235, 119] width 165 height 13
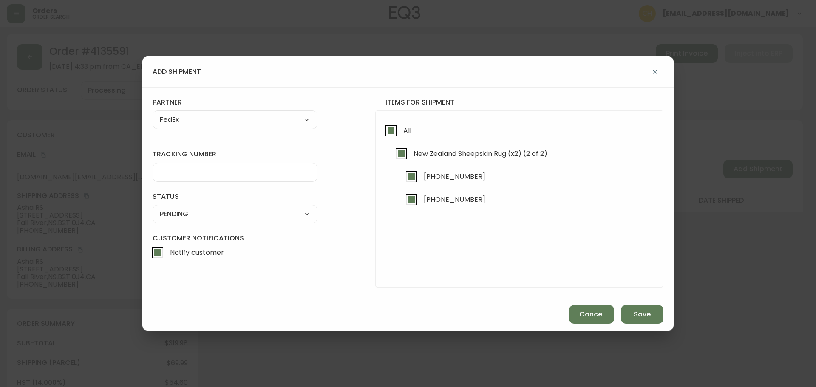
click at [187, 175] on input "tracking number" at bounding box center [235, 172] width 150 height 8
click at [185, 216] on select "SHIPPED PENDING CANCELLED" at bounding box center [235, 214] width 165 height 13
click at [153, 208] on select "SHIPPED PENDING CANCELLED" at bounding box center [235, 214] width 165 height 13
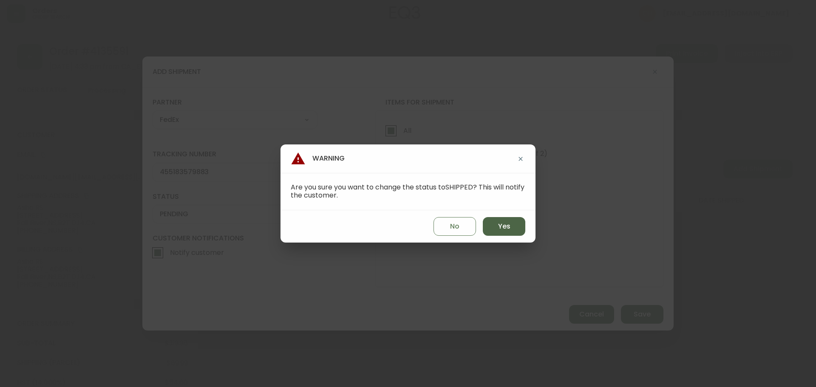
click at [504, 231] on span "Yes" at bounding box center [504, 226] width 12 height 9
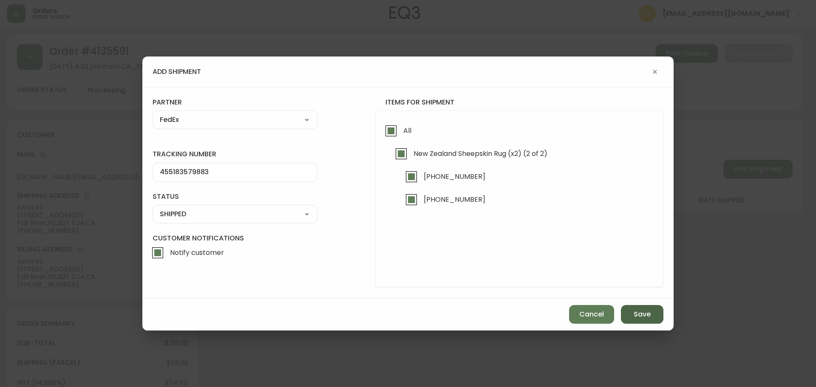
click at [638, 320] on button "Save" at bounding box center [642, 314] width 43 height 19
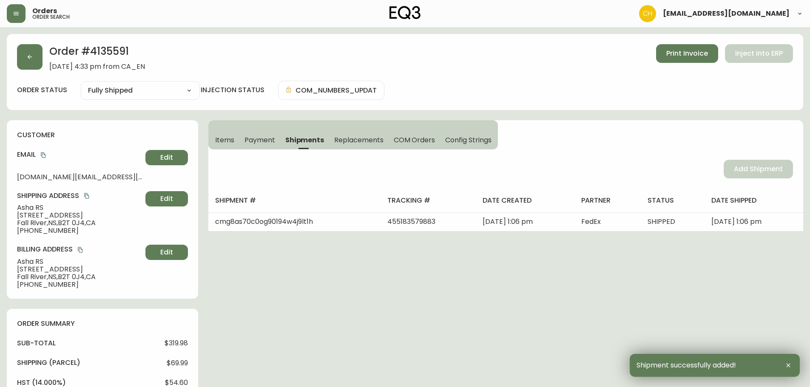
scroll to position [255, 0]
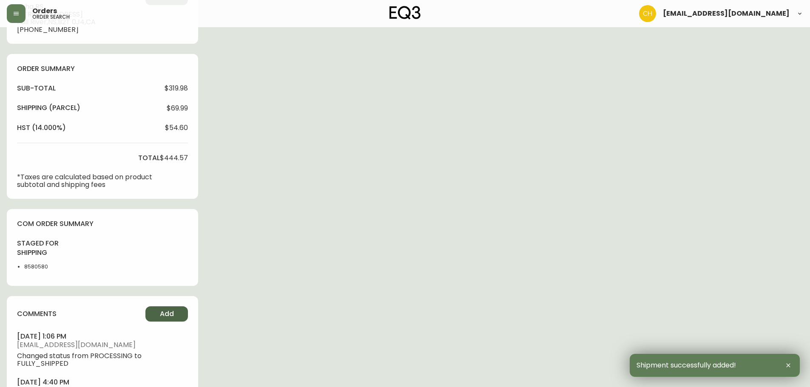
click at [163, 314] on span "Add" at bounding box center [167, 313] width 14 height 9
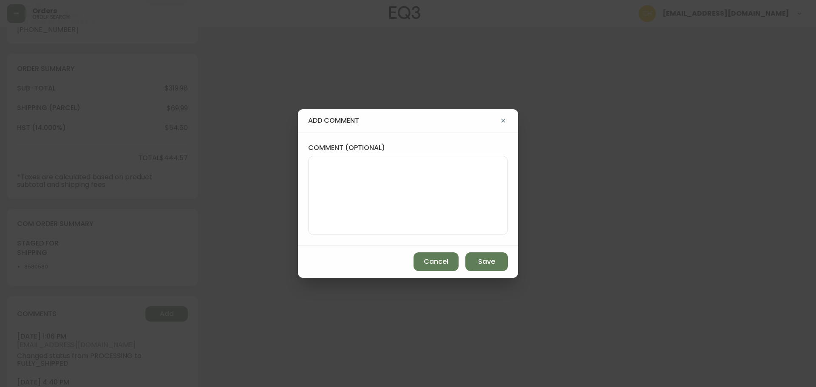
click at [335, 201] on textarea "comment (optional)" at bounding box center [407, 196] width 185 height 68
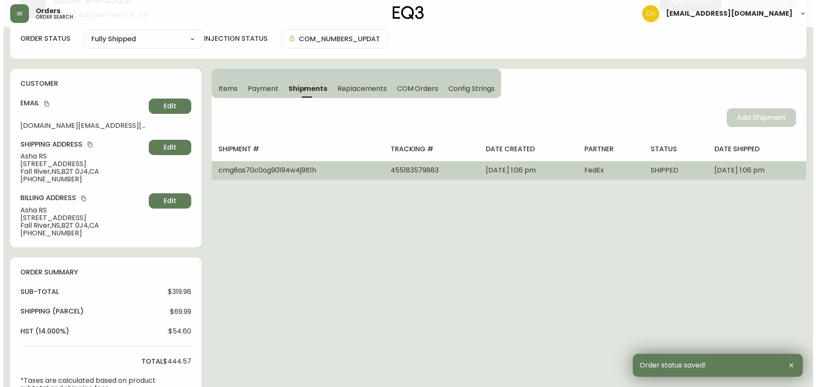
scroll to position [0, 0]
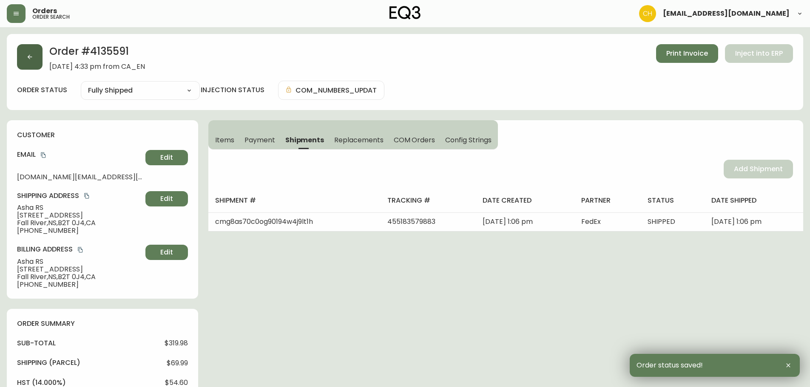
click at [33, 63] on button "button" at bounding box center [30, 57] width 26 height 26
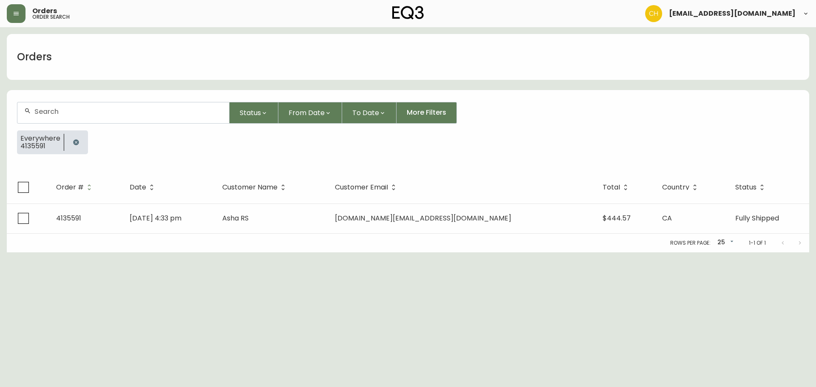
click at [43, 107] on div at bounding box center [123, 112] width 212 height 21
